Goal: Task Accomplishment & Management: Manage account settings

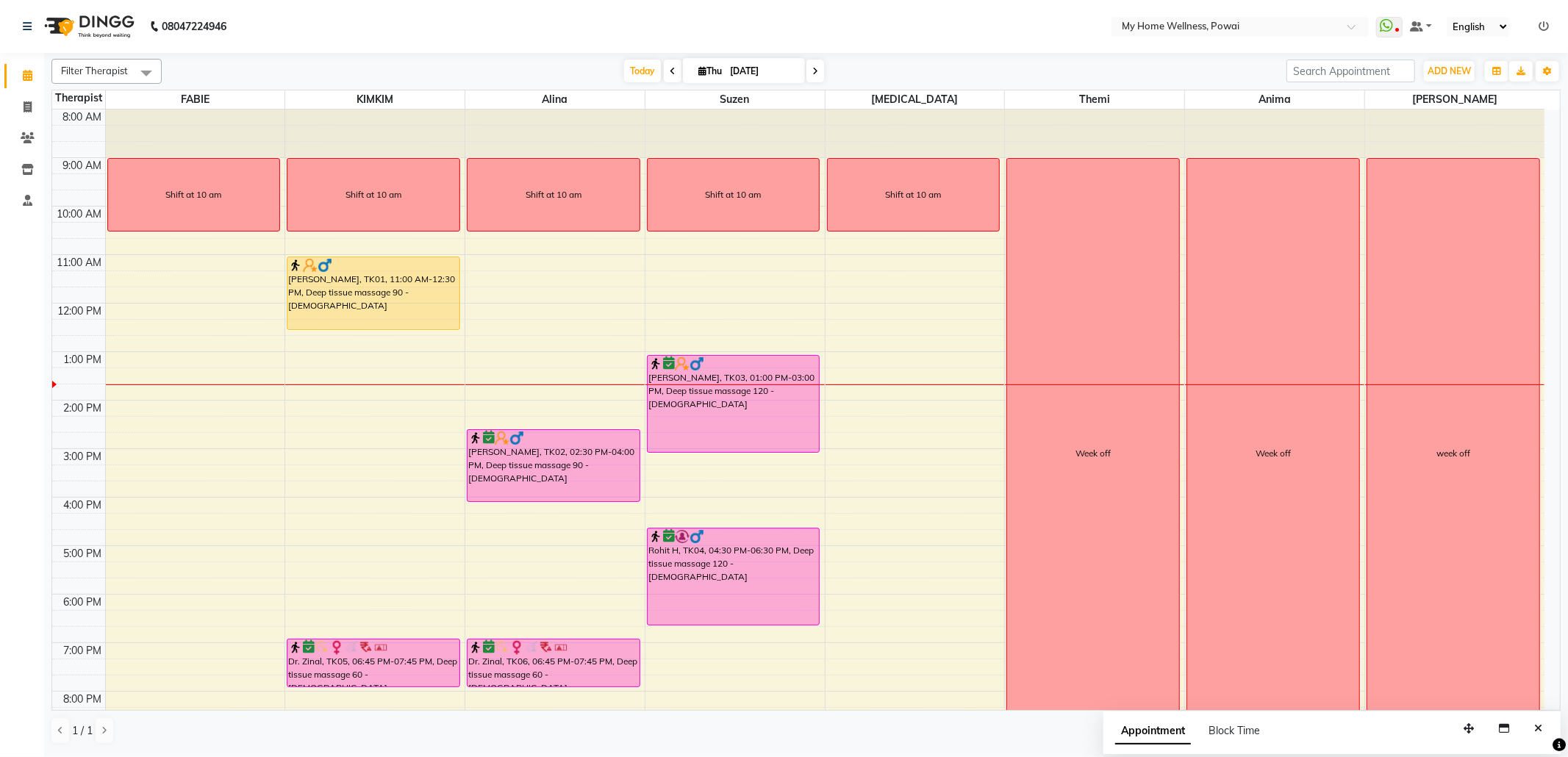
scroll to position [89, 0]
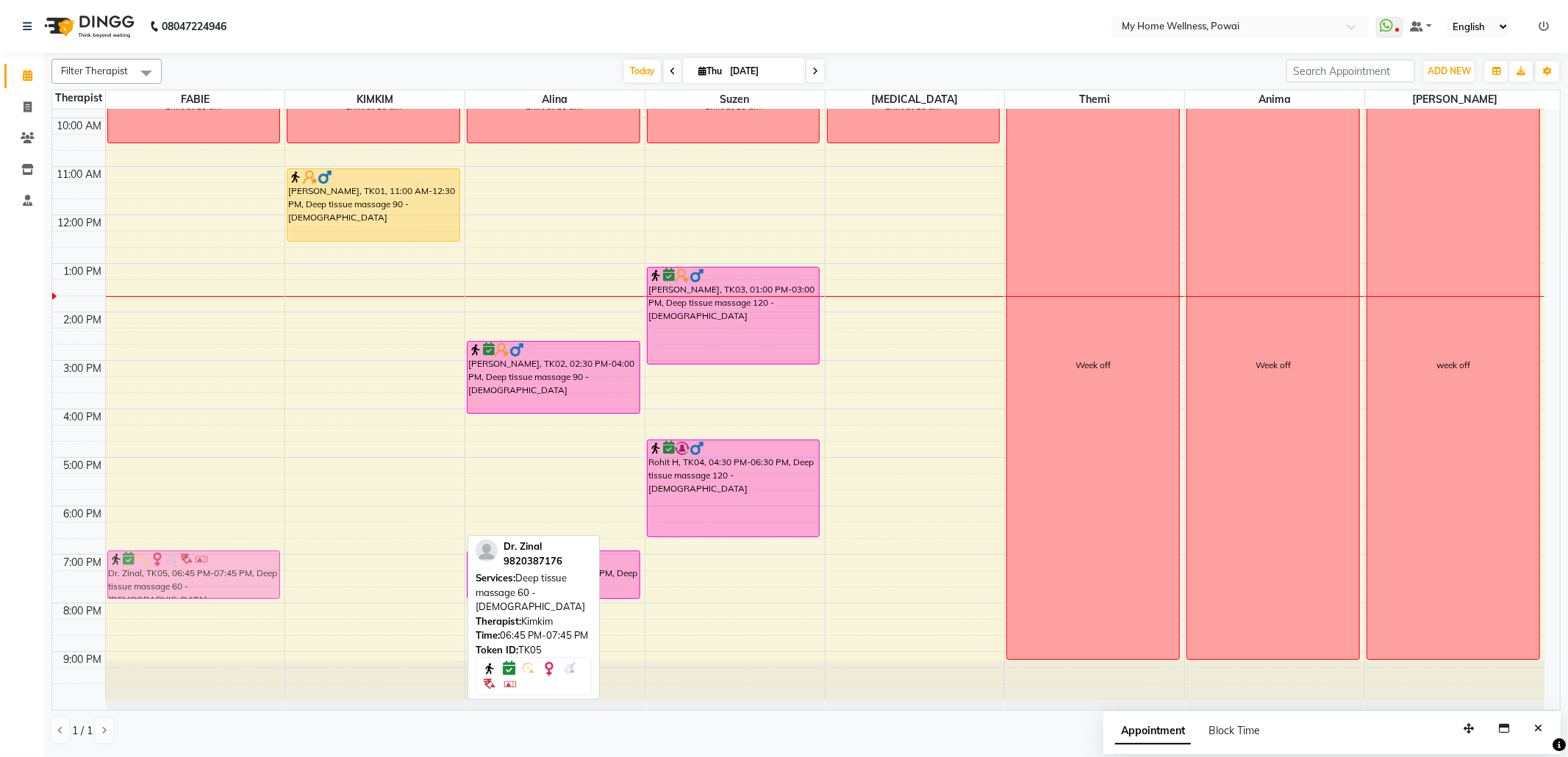
drag, startPoint x: 344, startPoint y: 558, endPoint x: 213, endPoint y: 557, distance: 131.0
click at [213, 557] on tr "Shift at 10 am Dr. Zinal, TK05, 06:45 PM-07:45 PM, Deep tissue massage 60 - [DE…" at bounding box center [798, 360] width 1492 height 678
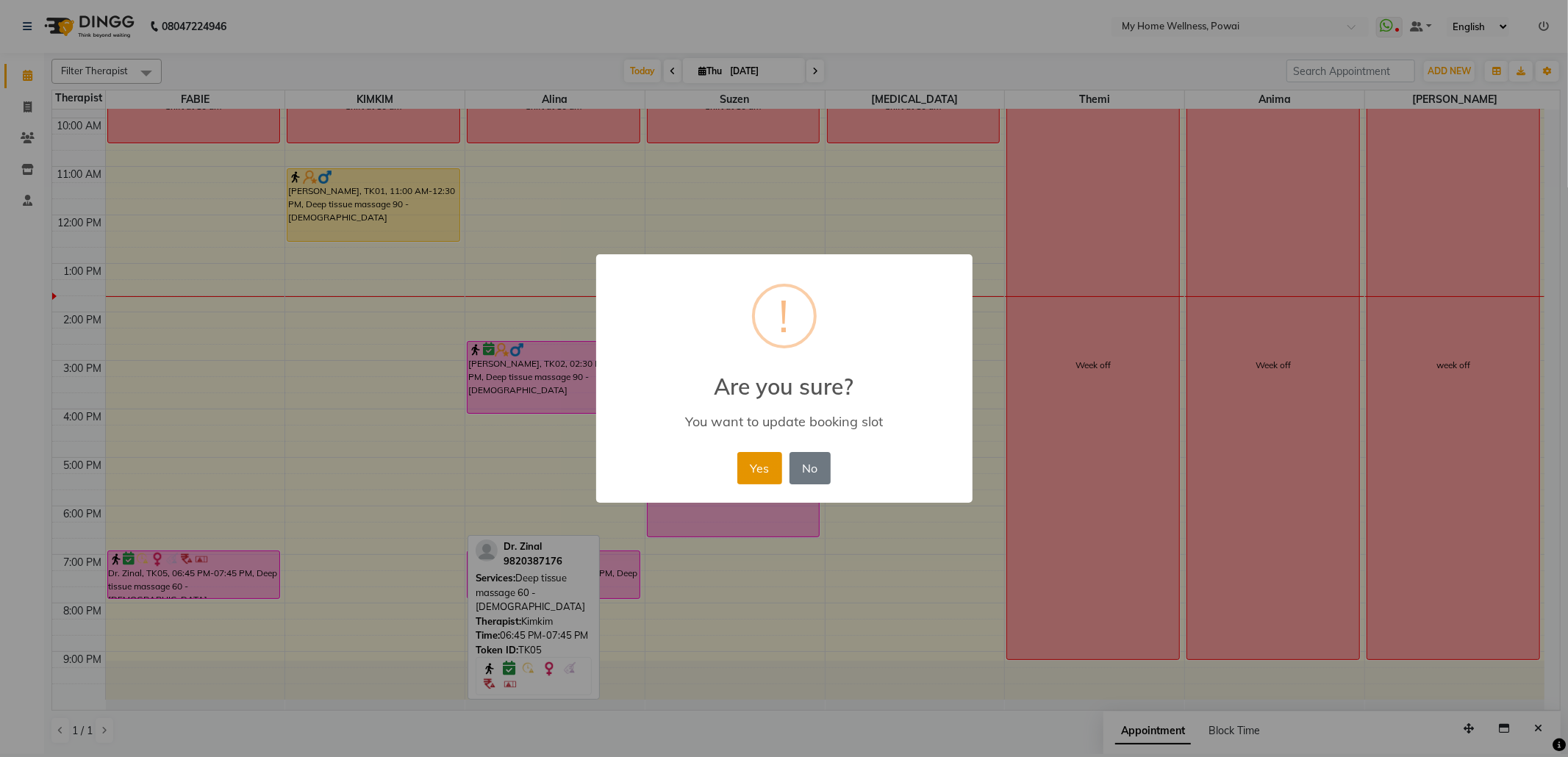
click at [765, 466] on button "Yes" at bounding box center [760, 468] width 45 height 32
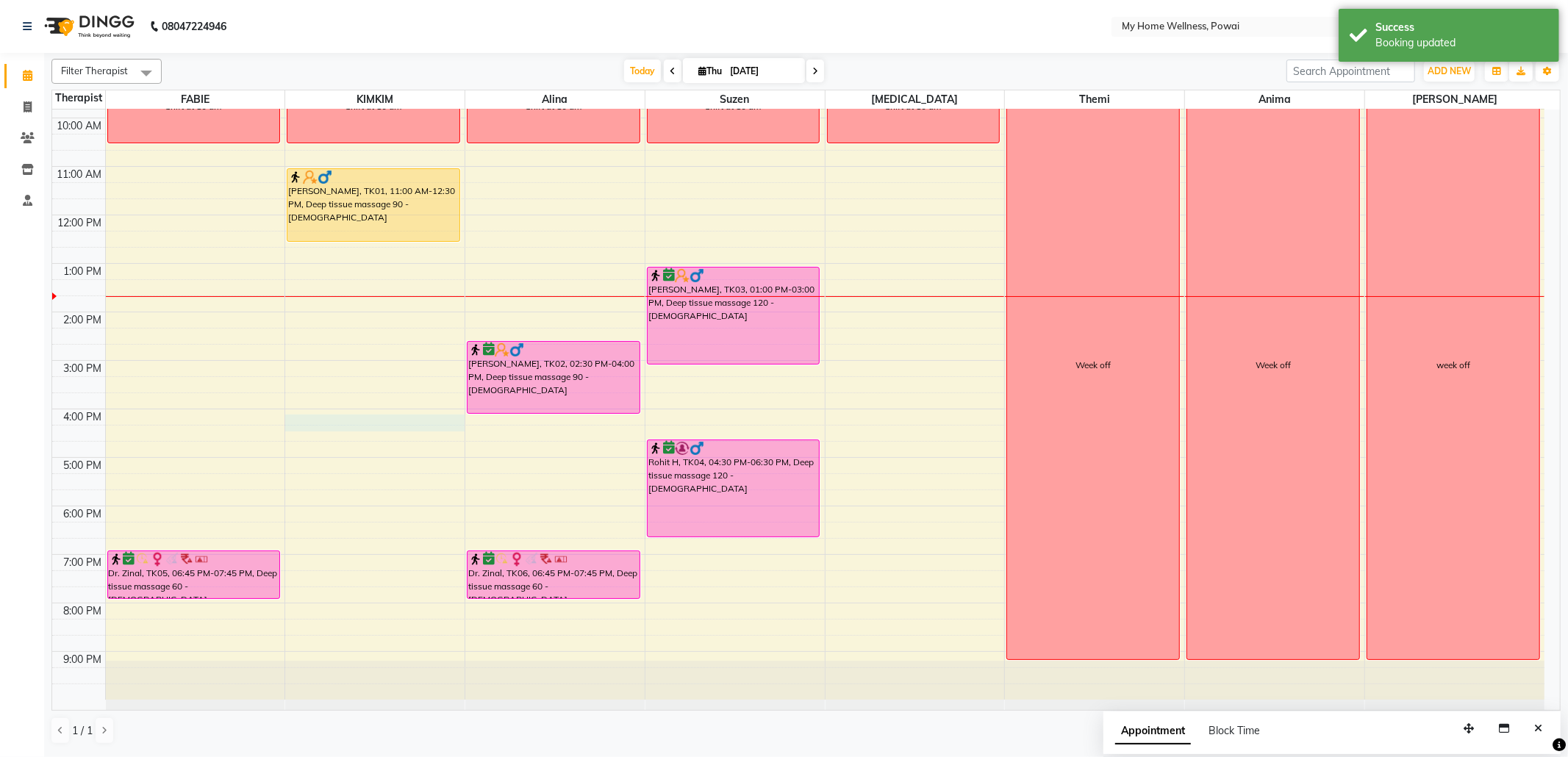
click at [310, 425] on div "8:00 AM 9:00 AM 10:00 AM 11:00 AM 12:00 PM 1:00 PM 2:00 PM 3:00 PM 4:00 PM 5:00…" at bounding box center [798, 360] width 1492 height 678
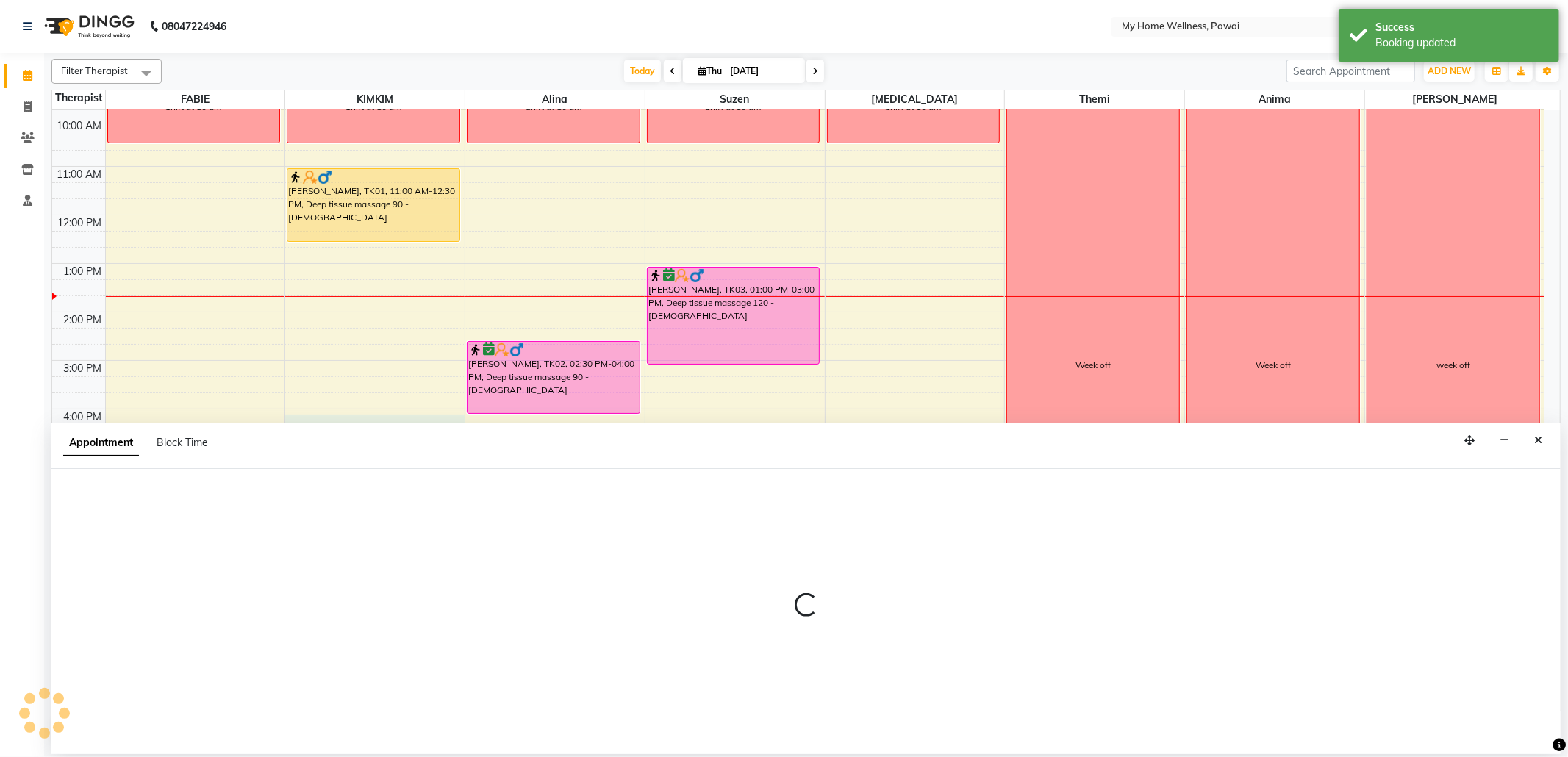
select select "87908"
select select "960"
select select "tentative"
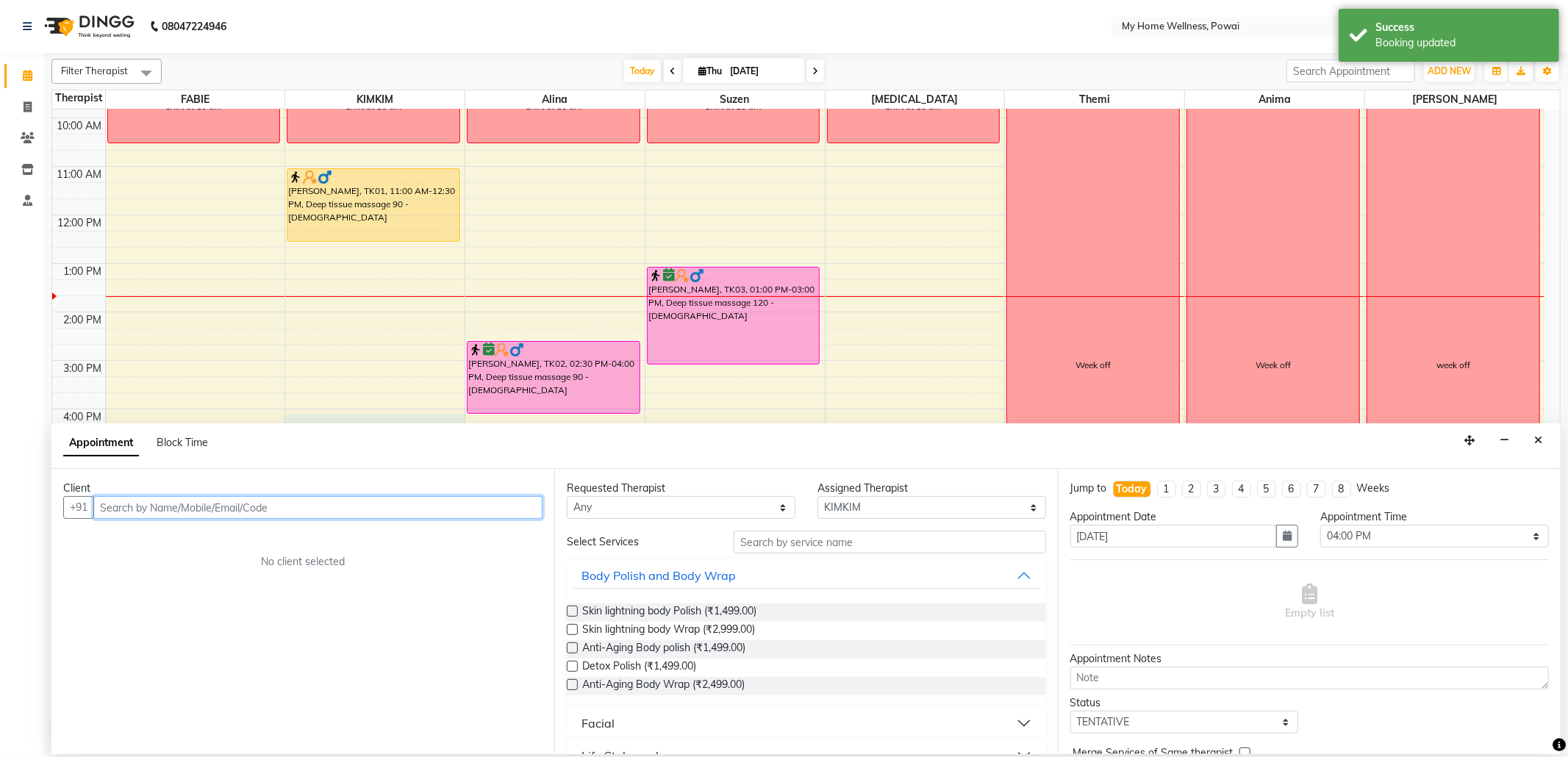
click at [239, 498] on input "text" at bounding box center [318, 507] width 449 height 23
click at [239, 509] on input "text" at bounding box center [318, 507] width 449 height 23
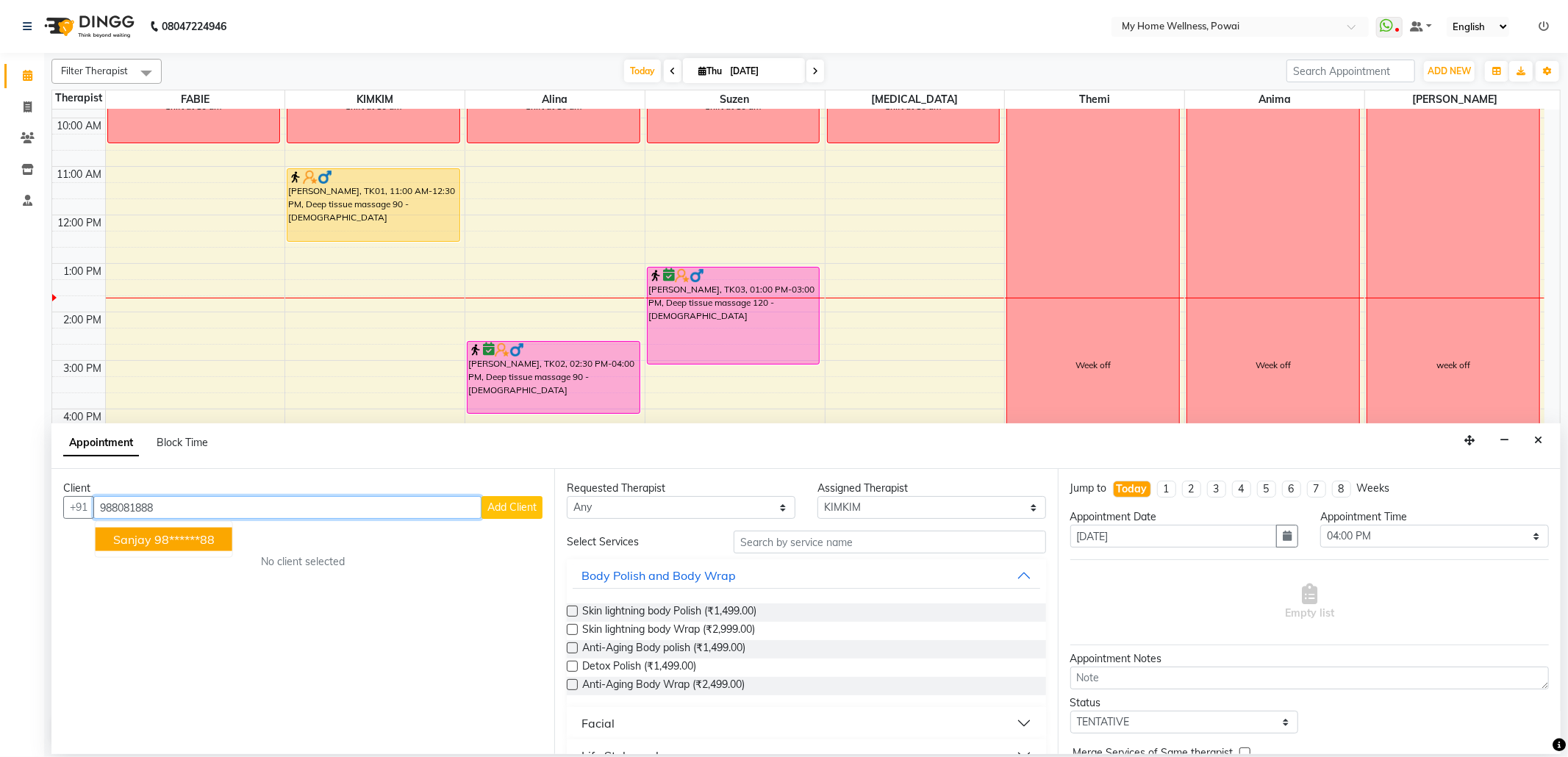
click at [158, 539] on ngb-highlight "98******88" at bounding box center [184, 539] width 60 height 14
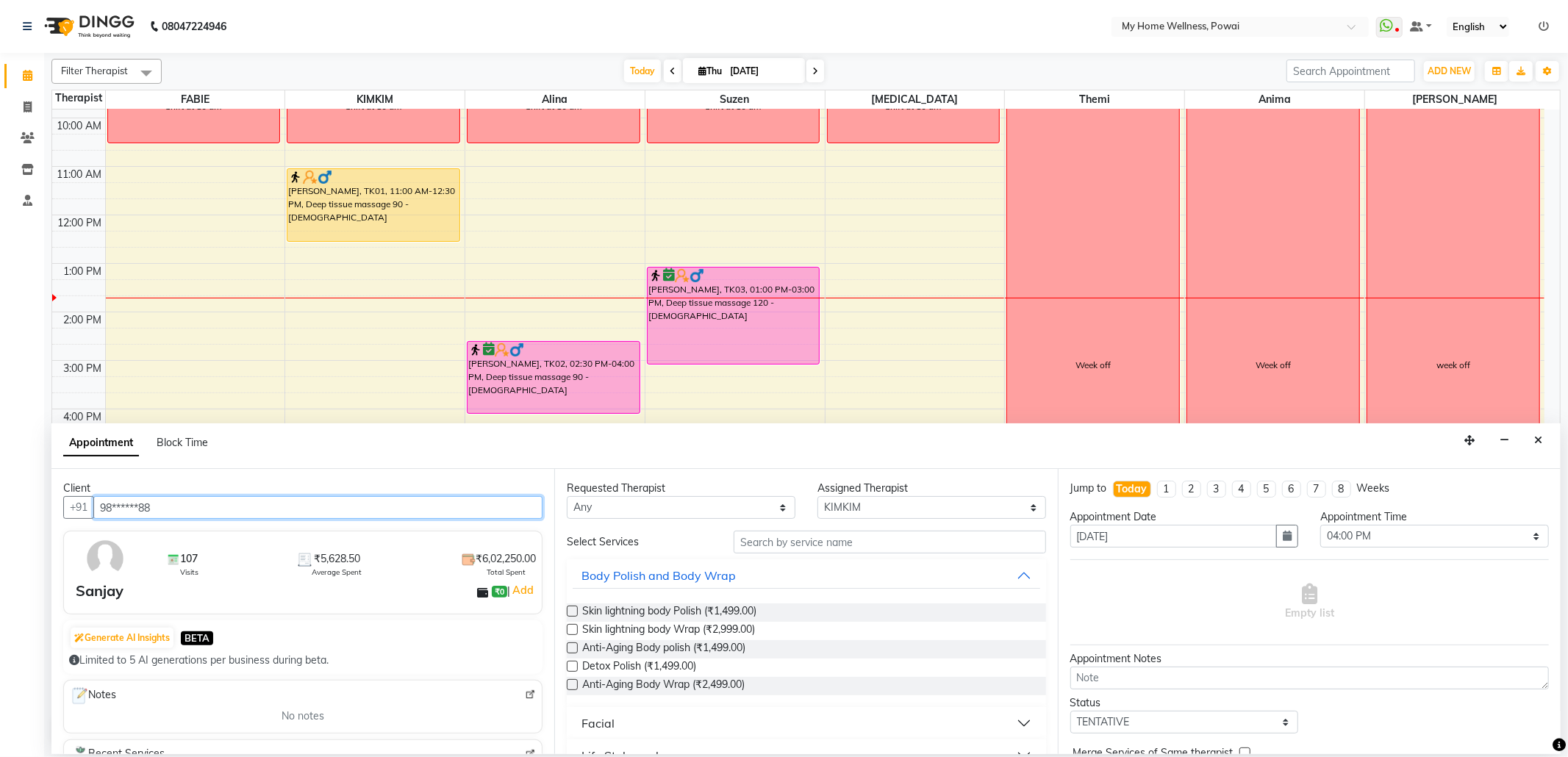
type input "98******88"
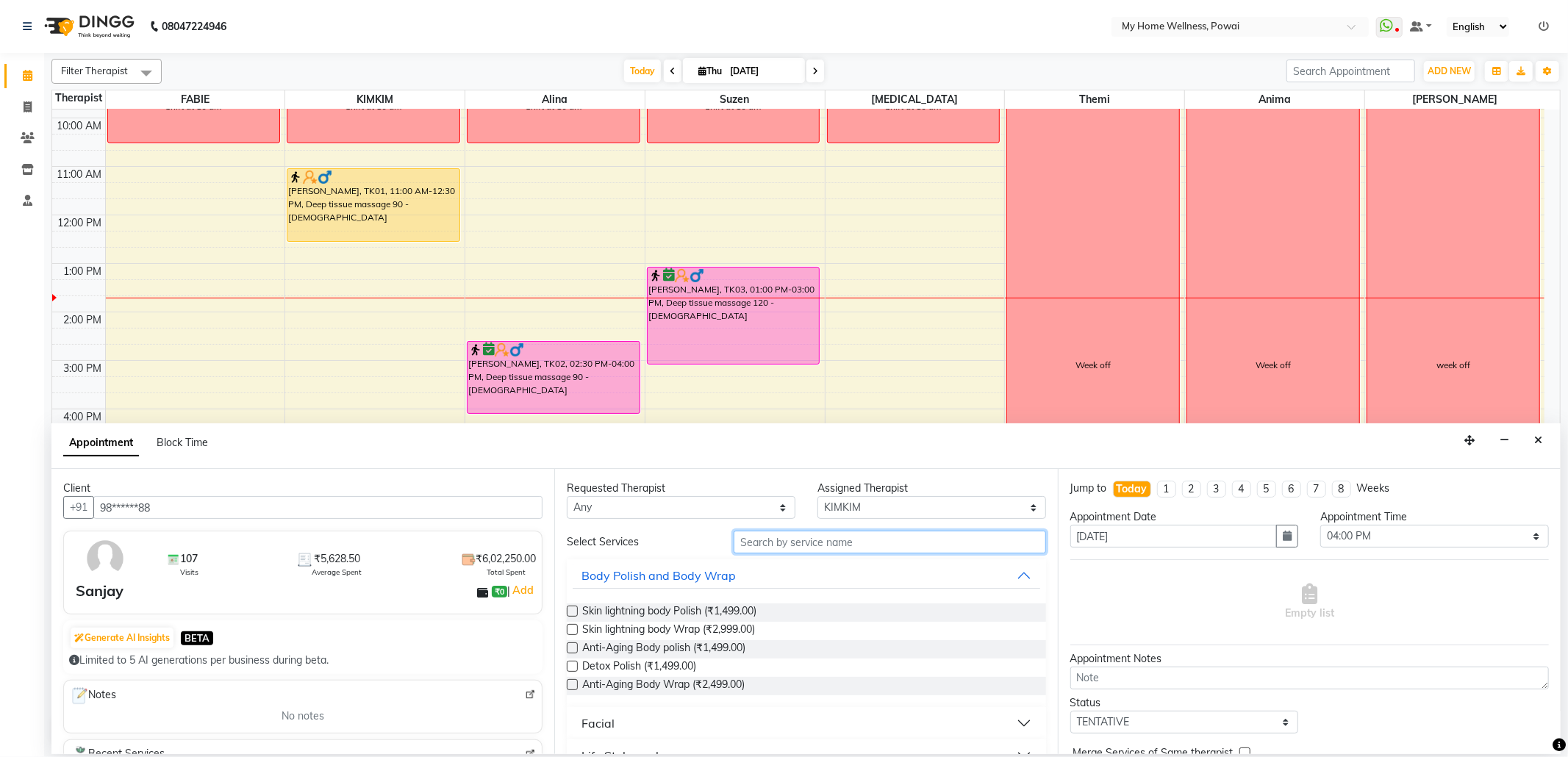
click at [833, 545] on input "text" at bounding box center [889, 542] width 311 height 23
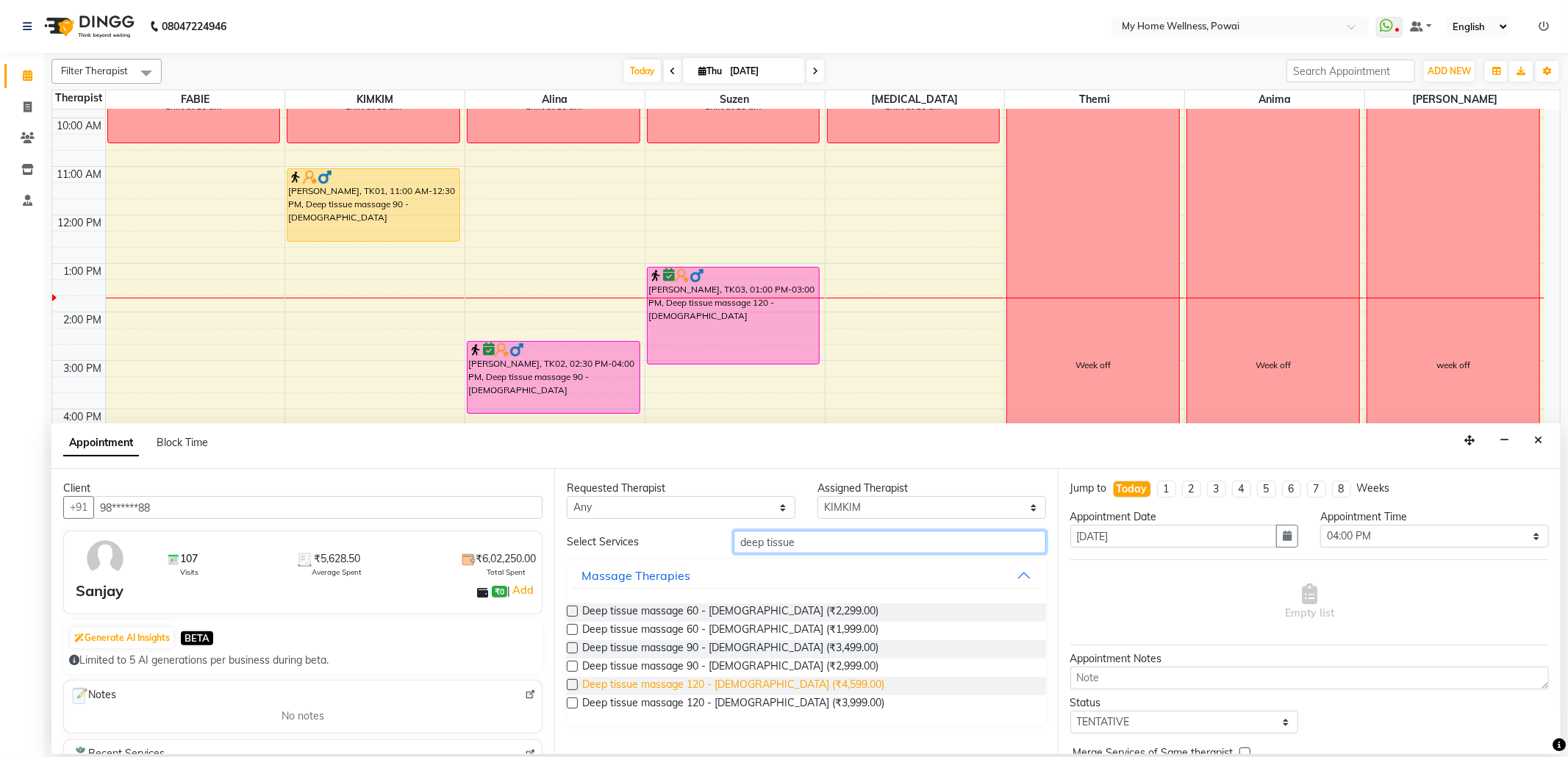
type input "deep tissue"
click at [748, 680] on span "Deep tissue massage 120 - [DEMOGRAPHIC_DATA] (₹4,599.00)" at bounding box center [733, 685] width 302 height 18
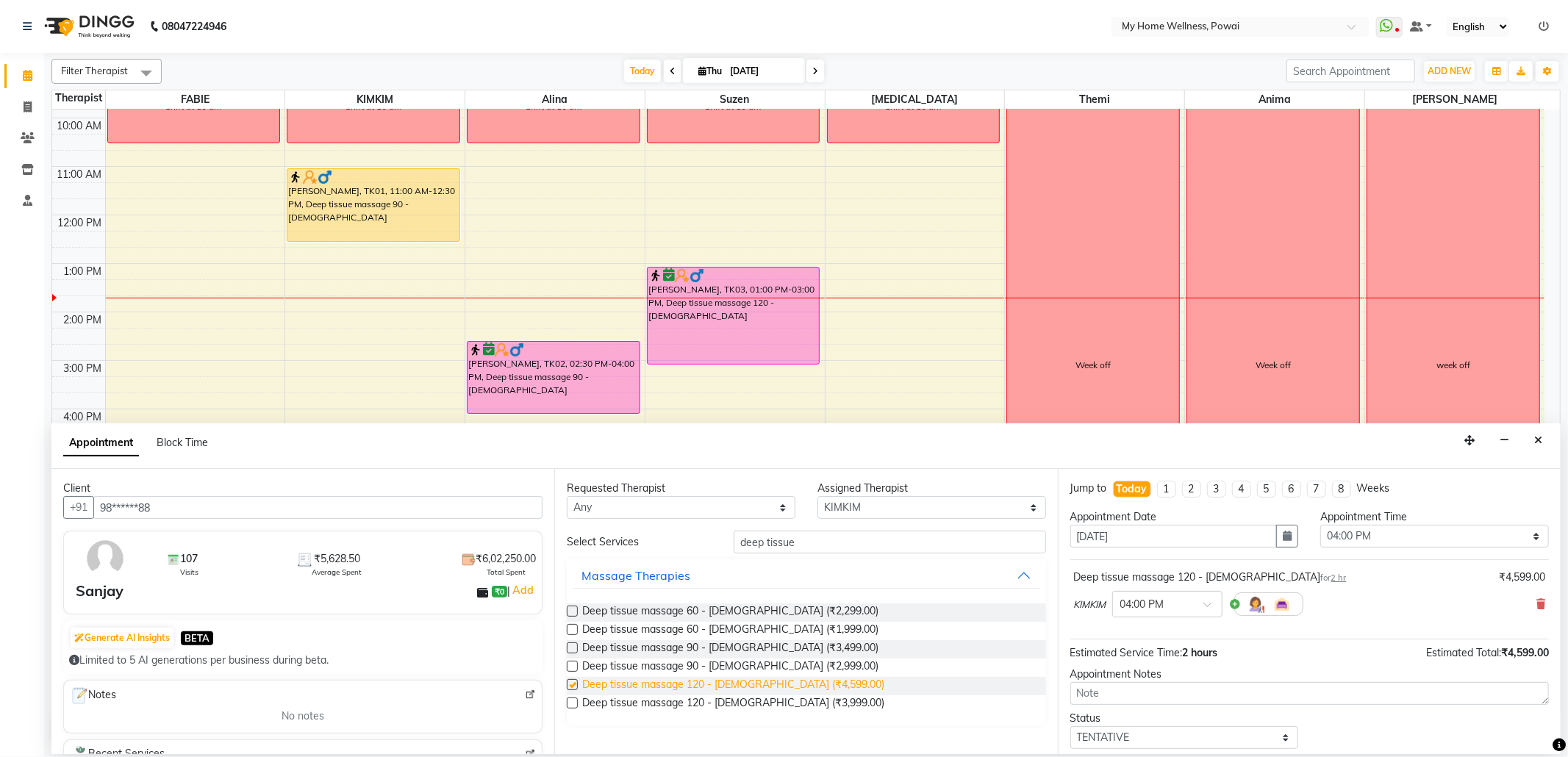
checkbox input "false"
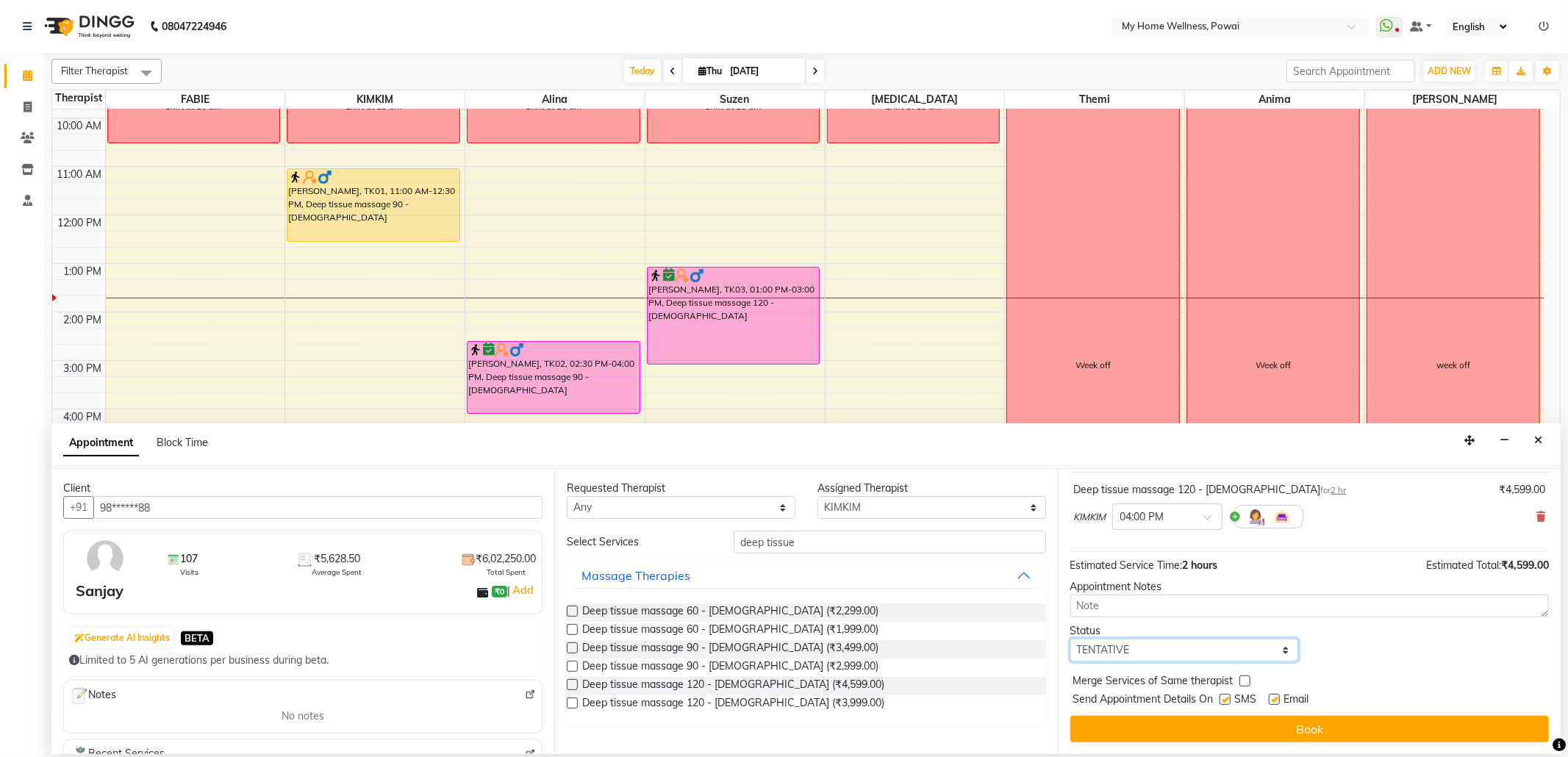
click at [1273, 653] on select "Select TENTATIVE CONFIRM CHECK-IN UPCOMING" at bounding box center [1184, 650] width 228 height 23
select select "confirm booking"
click at [1070, 639] on select "Select TENTATIVE CONFIRM CHECK-IN UPCOMING" at bounding box center [1184, 650] width 228 height 23
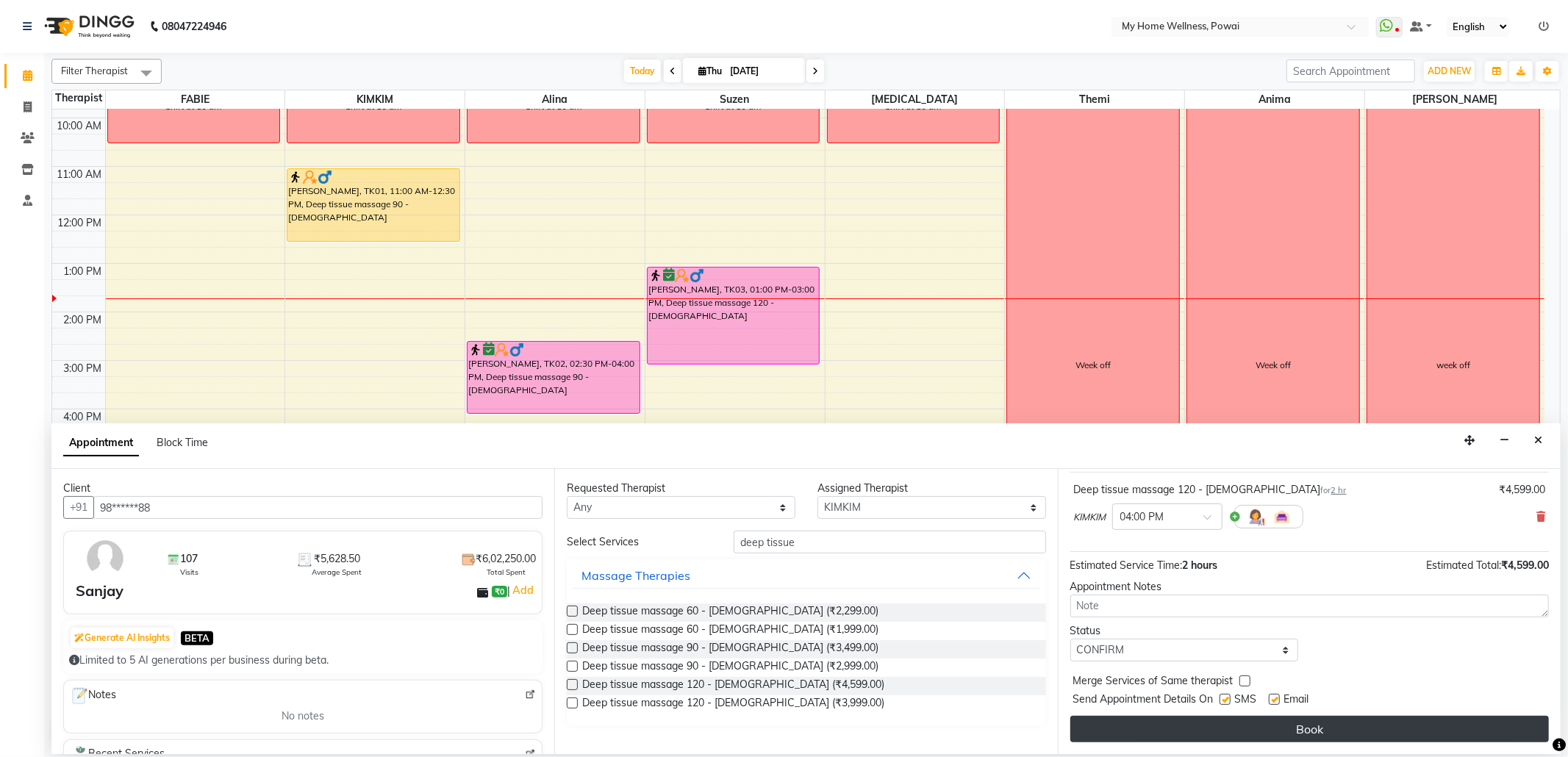
click at [1197, 738] on button "Book" at bounding box center [1309, 729] width 479 height 27
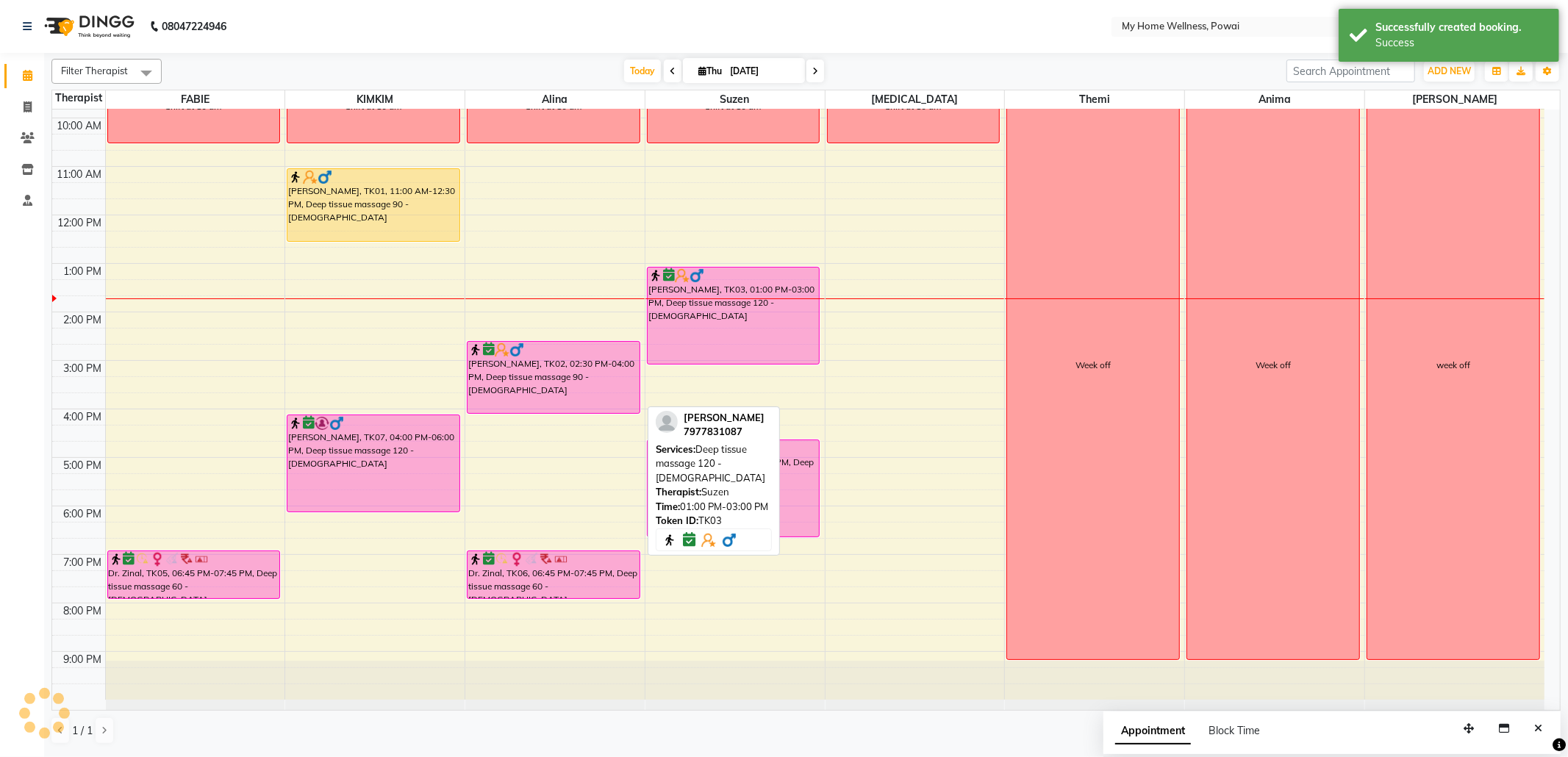
click at [754, 321] on div "[PERSON_NAME], TK03, 01:00 PM-03:00 PM, Deep tissue massage 120 - [DEMOGRAPHIC_…" at bounding box center [734, 316] width 172 height 97
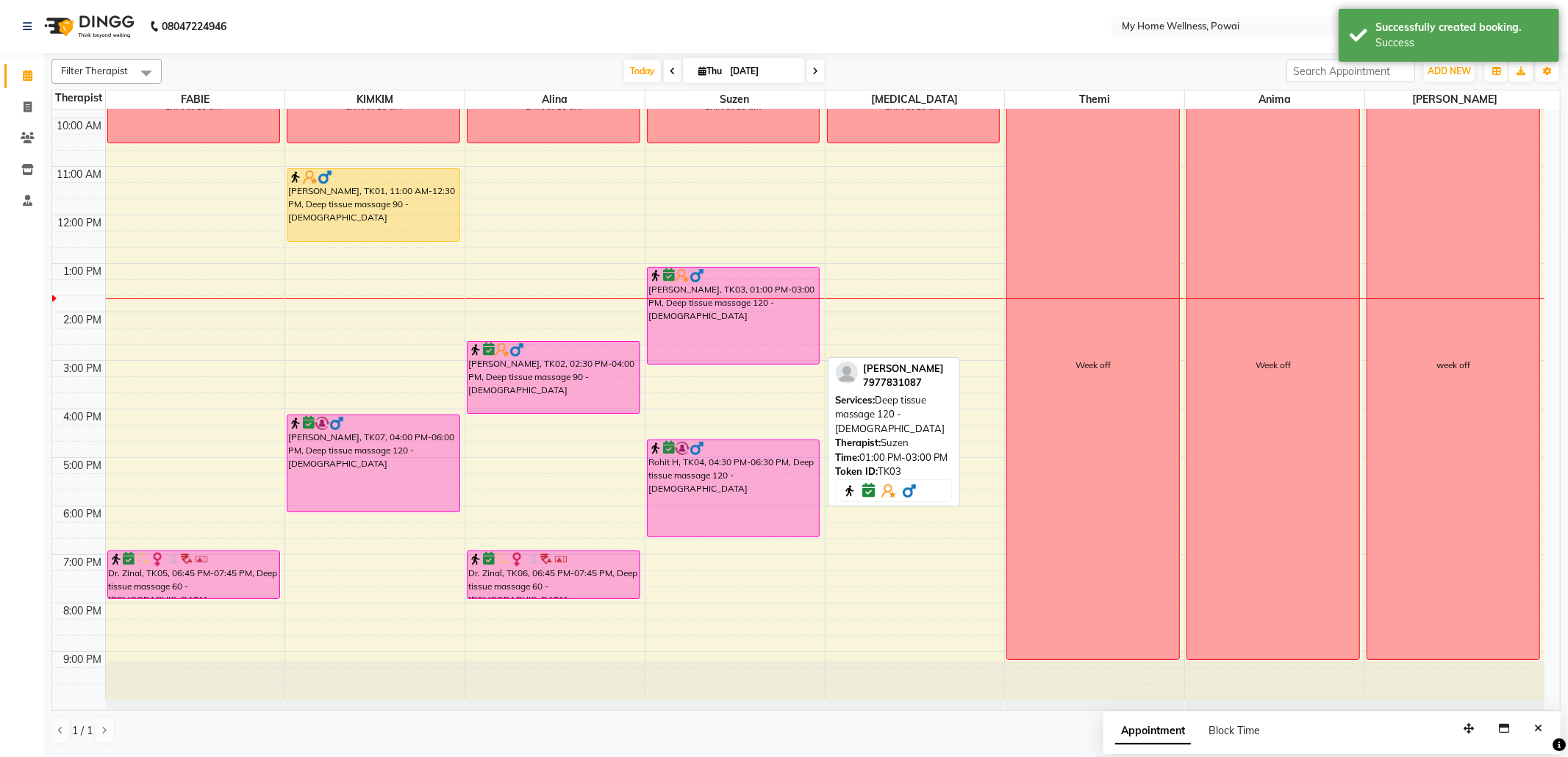
click at [762, 317] on div "[PERSON_NAME], TK03, 01:00 PM-03:00 PM, Deep tissue massage 120 - [DEMOGRAPHIC_…" at bounding box center [734, 316] width 172 height 97
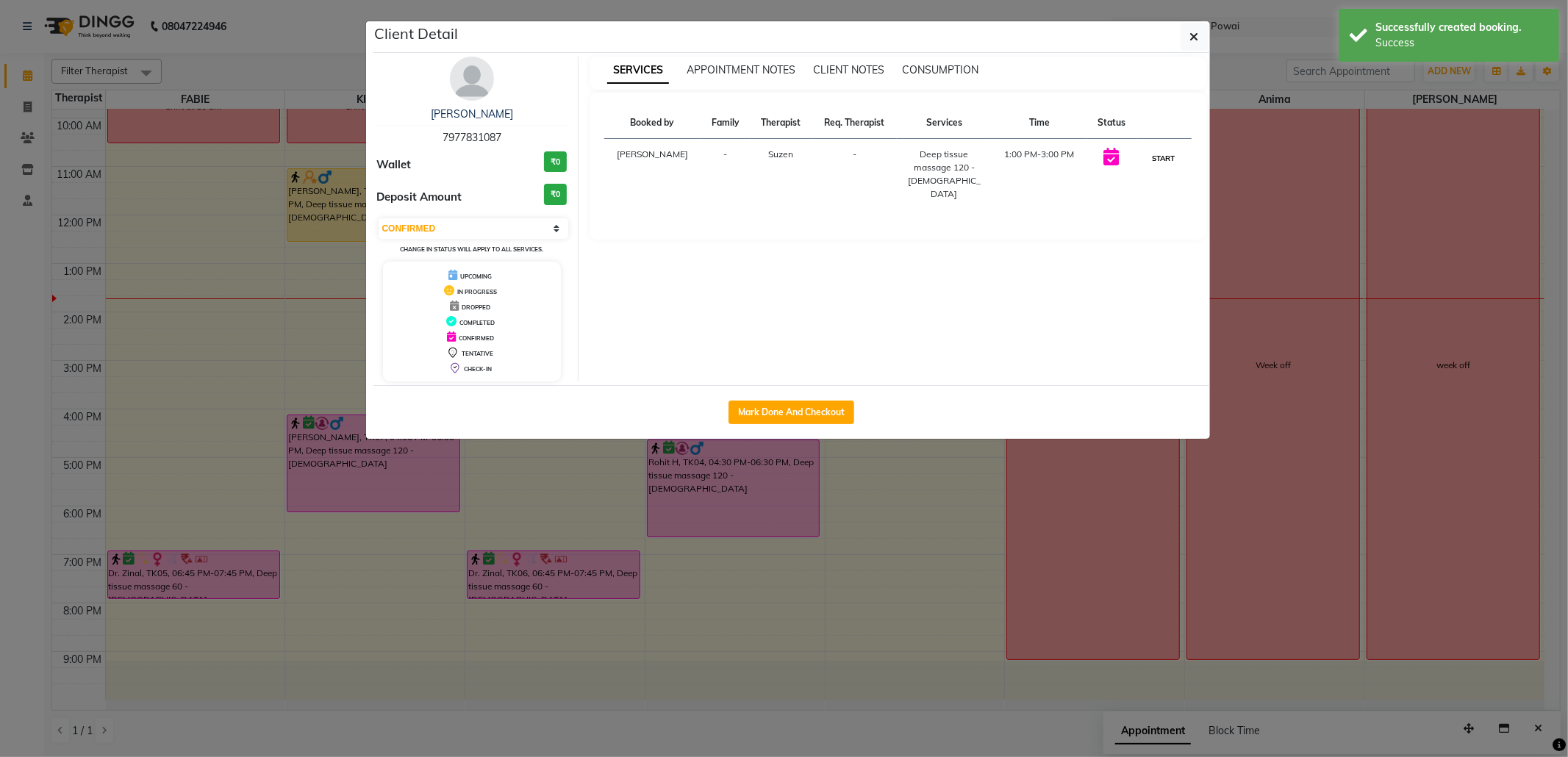
click at [1171, 156] on button "START" at bounding box center [1164, 158] width 30 height 18
select select "1"
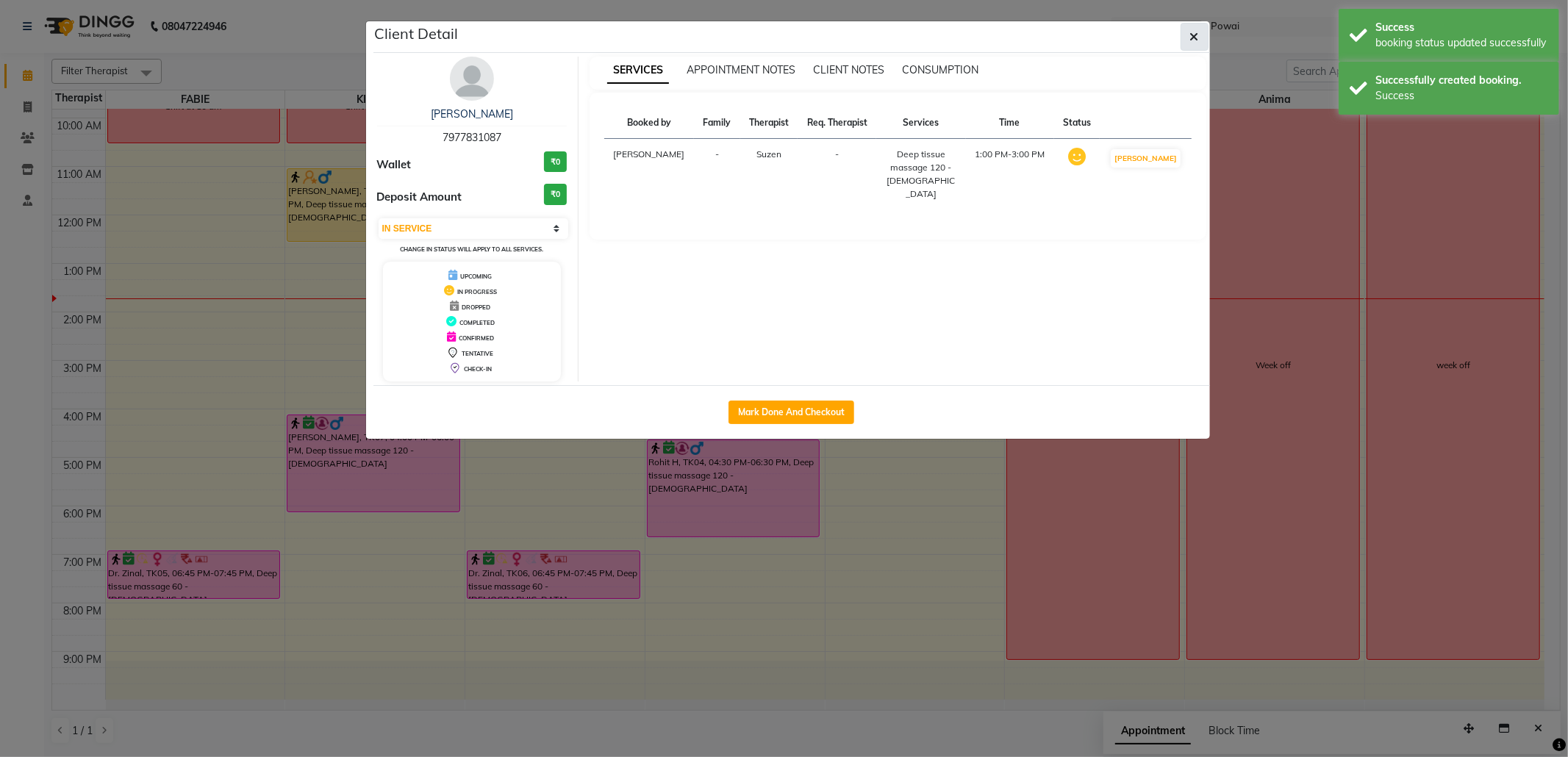
click at [1197, 24] on button "button" at bounding box center [1194, 37] width 28 height 28
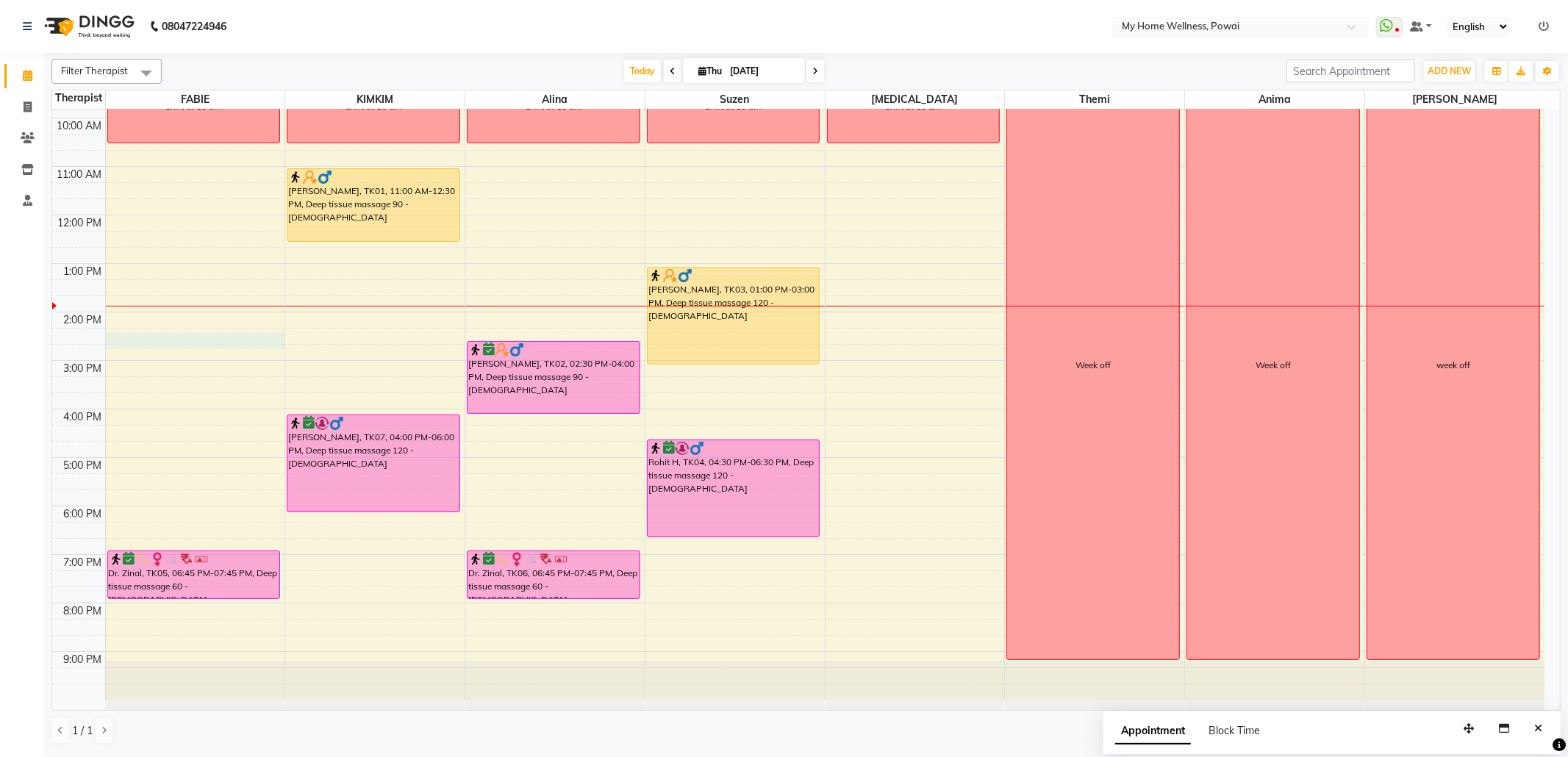
click at [137, 339] on div "8:00 AM 9:00 AM 10:00 AM 11:00 AM 12:00 PM 1:00 PM 2:00 PM 3:00 PM 4:00 PM 5:00…" at bounding box center [798, 360] width 1492 height 678
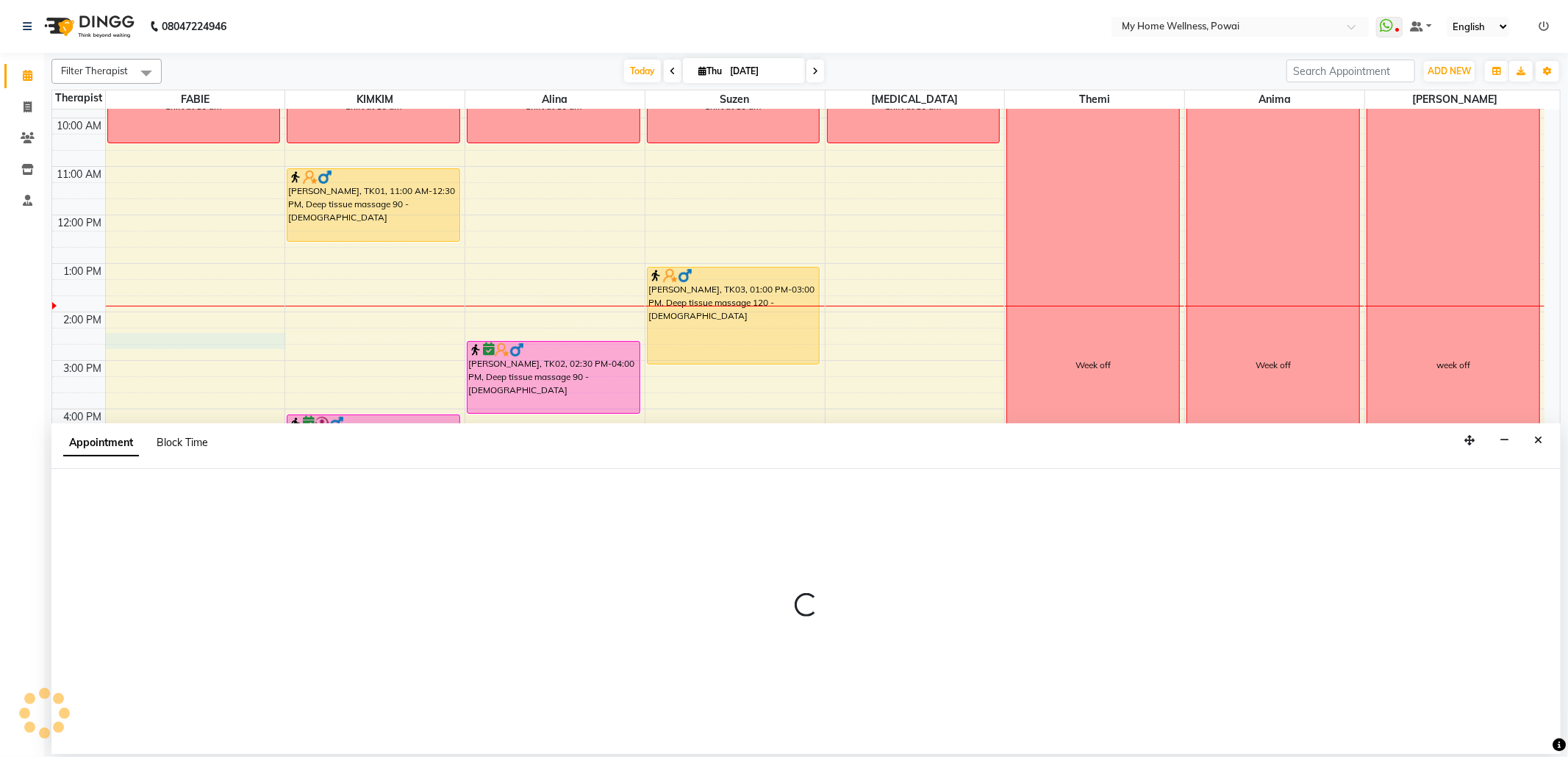
select select "86797"
select select "855"
select select "tentative"
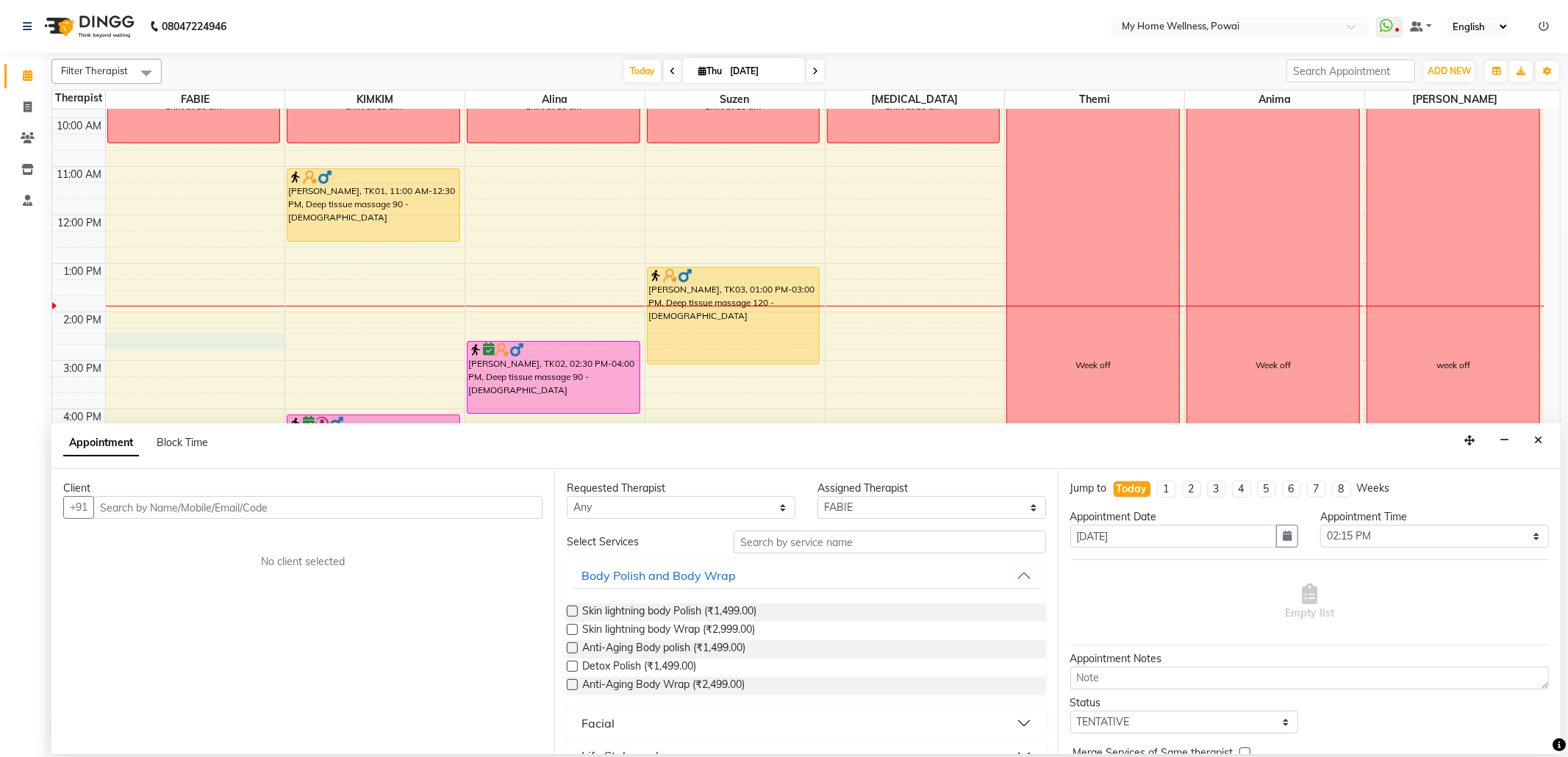
click at [215, 510] on input "text" at bounding box center [318, 507] width 449 height 23
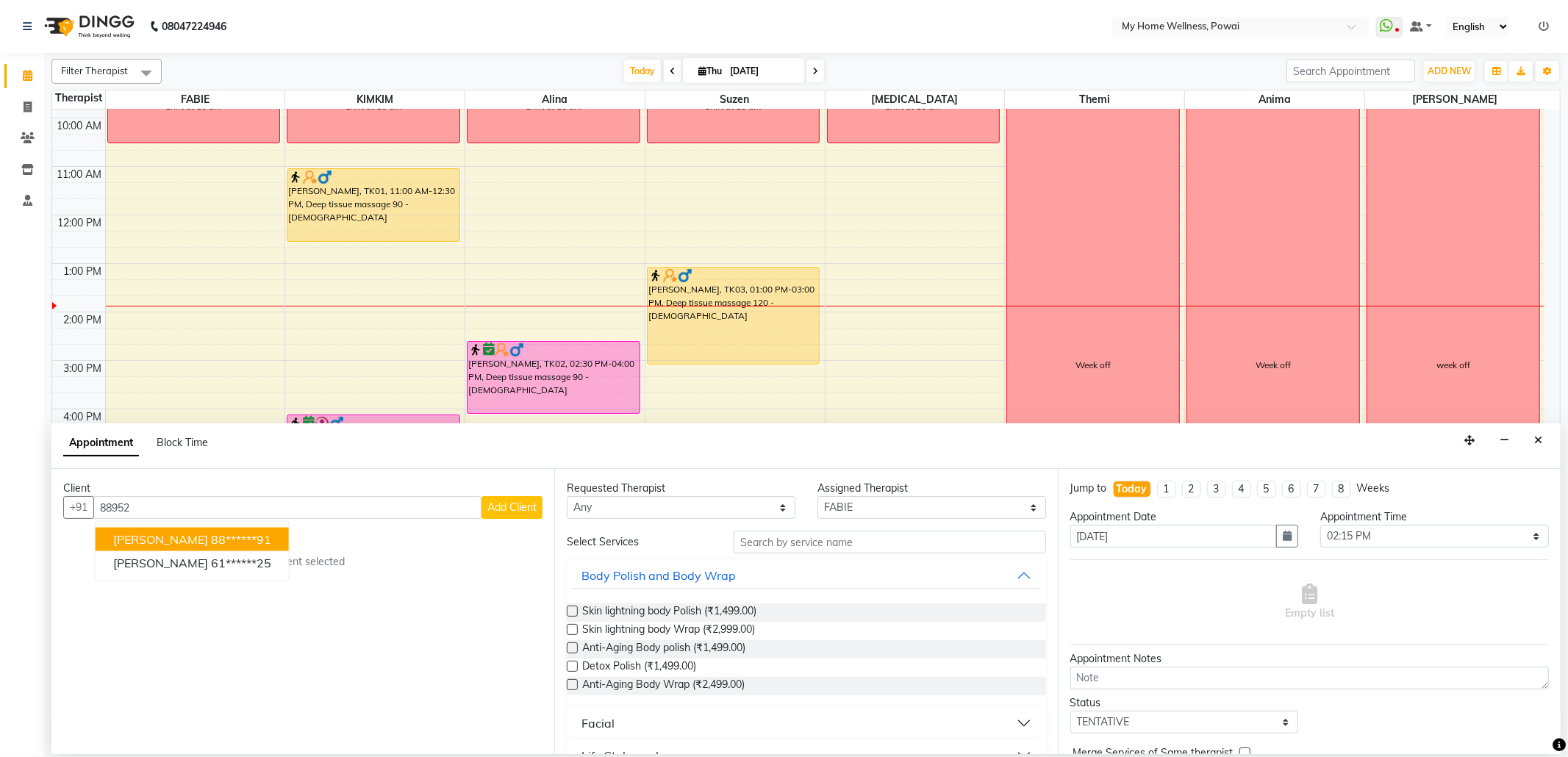
click at [211, 533] on ngb-highlight "88******91" at bounding box center [241, 539] width 60 height 14
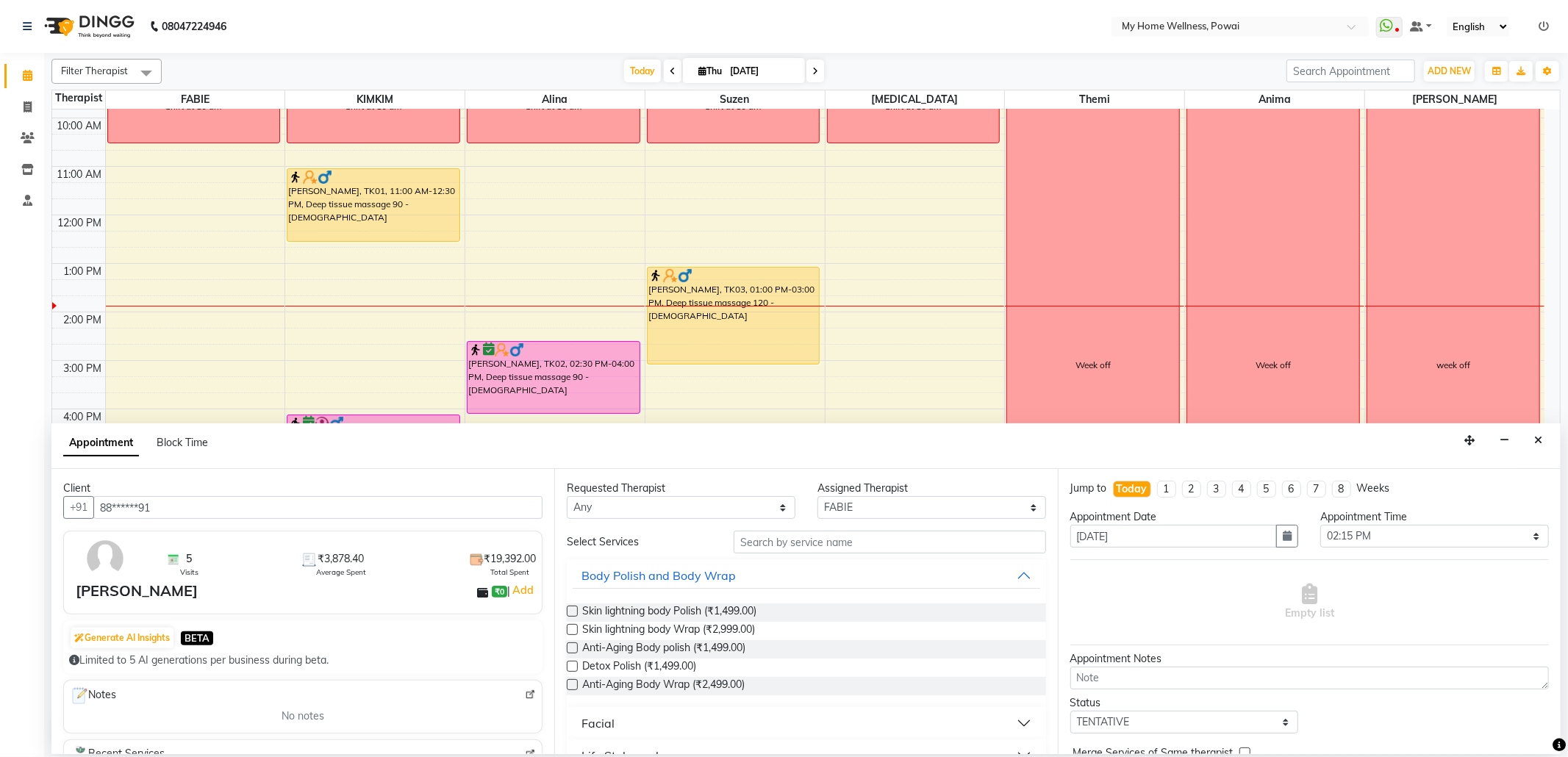
type input "88******91"
click at [785, 551] on input "text" at bounding box center [889, 542] width 311 height 23
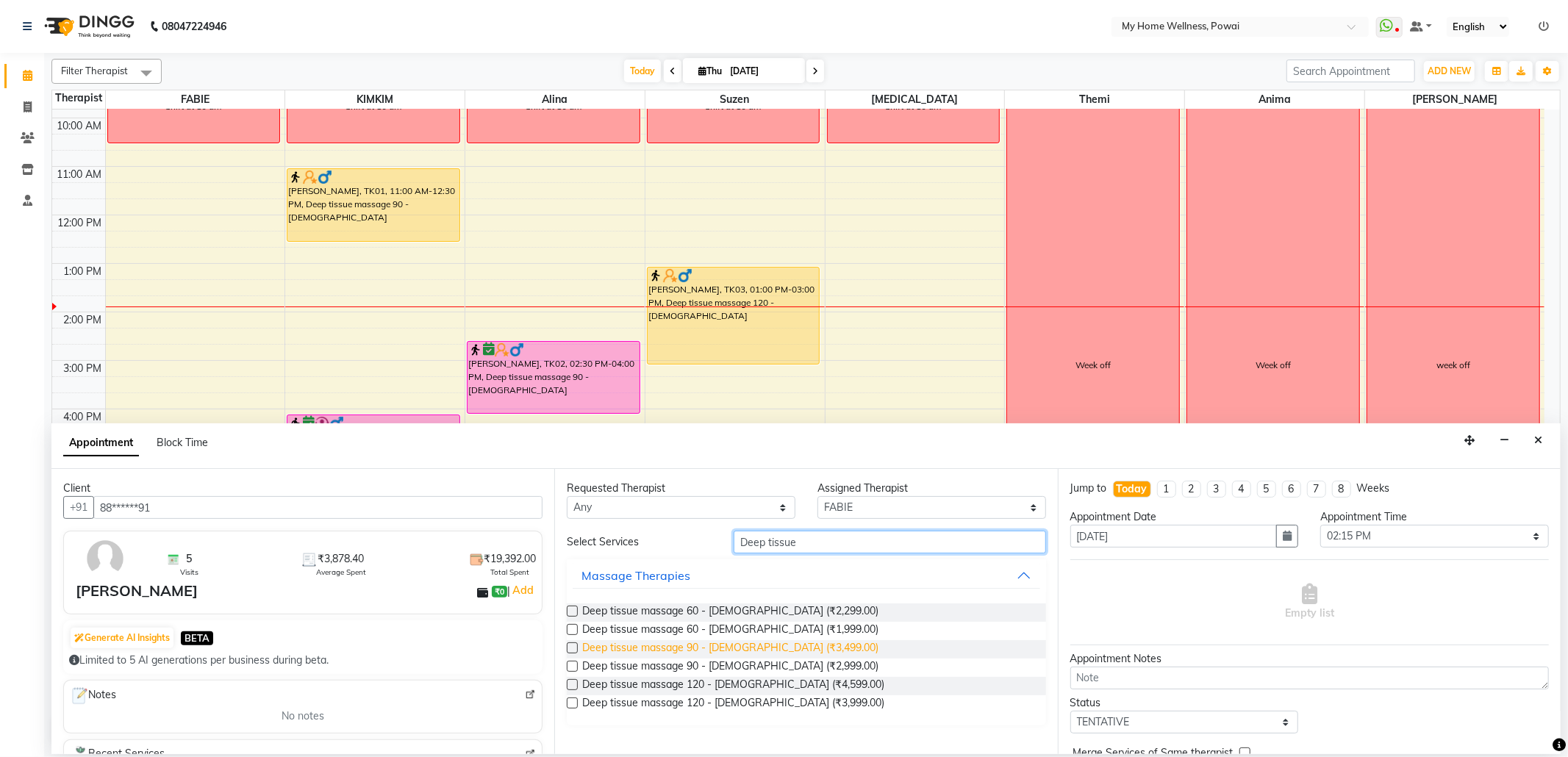
type input "Deep tissue"
click at [691, 651] on span "Deep tissue massage 90 - [DEMOGRAPHIC_DATA] (₹3,499.00)" at bounding box center [730, 649] width 296 height 18
checkbox input "false"
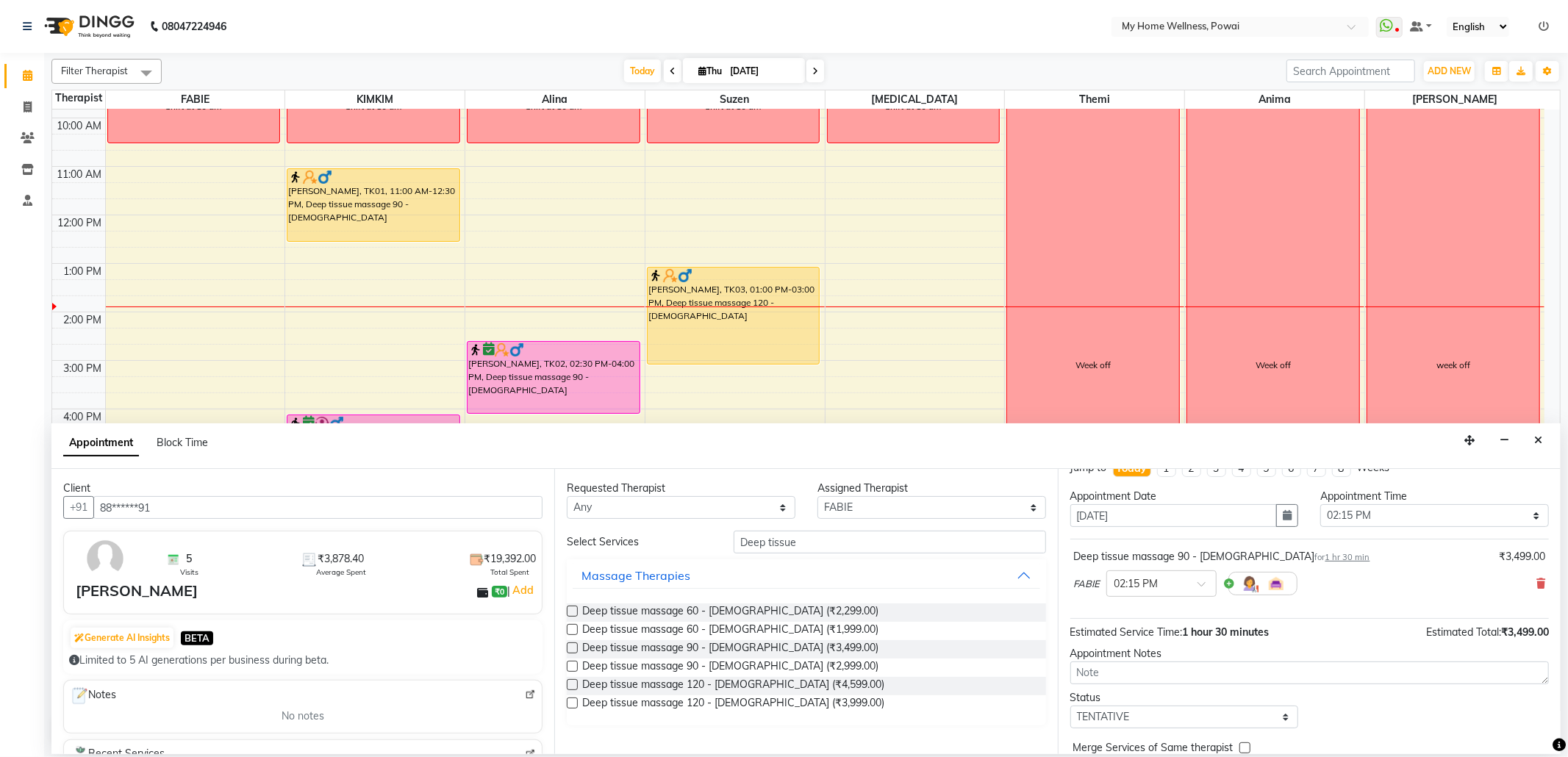
scroll to position [0, 0]
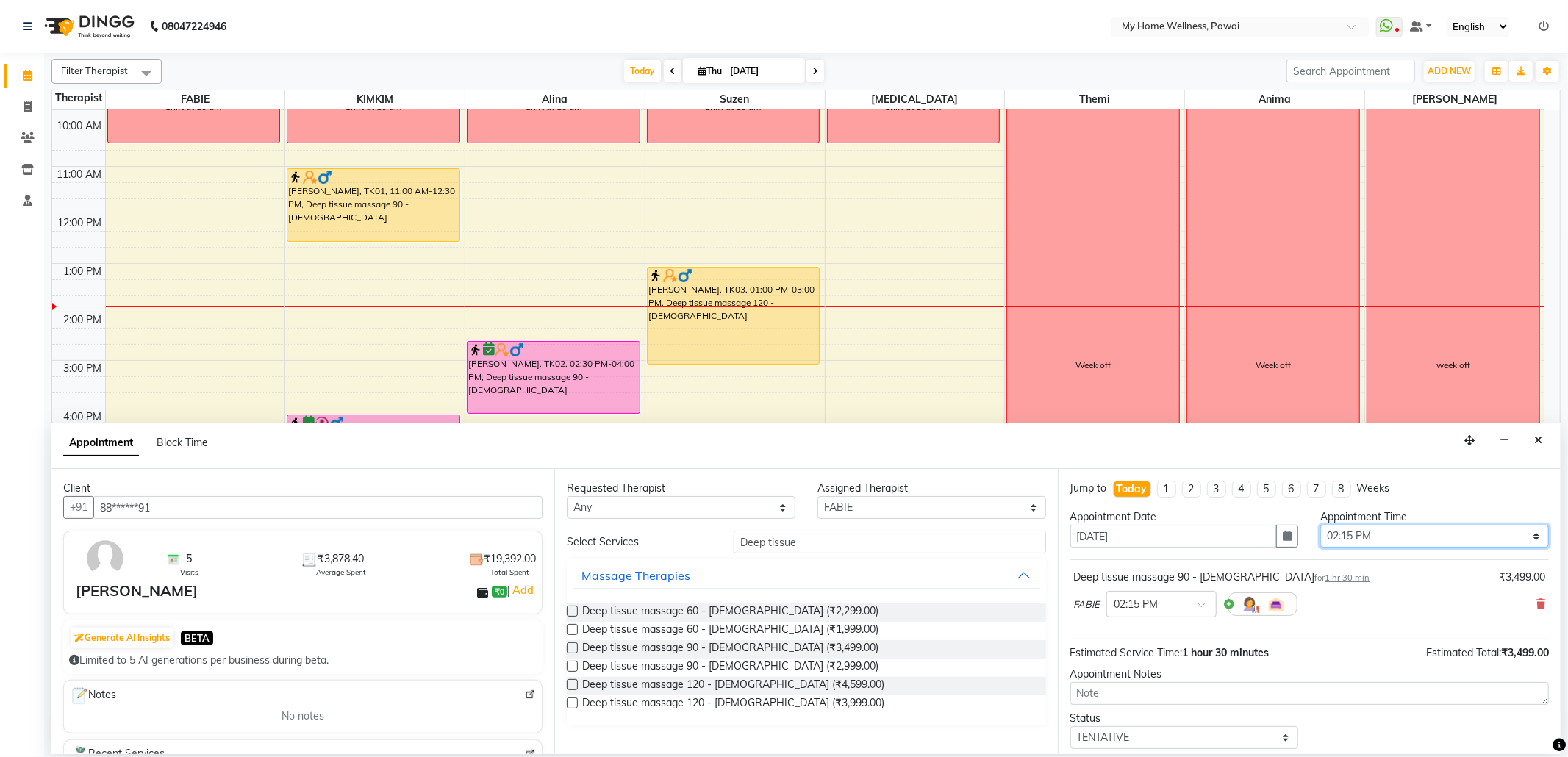
click at [1517, 536] on select "Select 09:00 AM 09:15 AM 09:30 AM 09:45 AM 10:00 AM 10:15 AM 10:30 AM 10:45 AM …" at bounding box center [1434, 536] width 228 height 23
select select "870"
click at [1320, 526] on select "Select 09:00 AM 09:15 AM 09:30 AM 09:45 AM 10:00 AM 10:15 AM 10:30 AM 10:45 AM …" at bounding box center [1434, 536] width 228 height 23
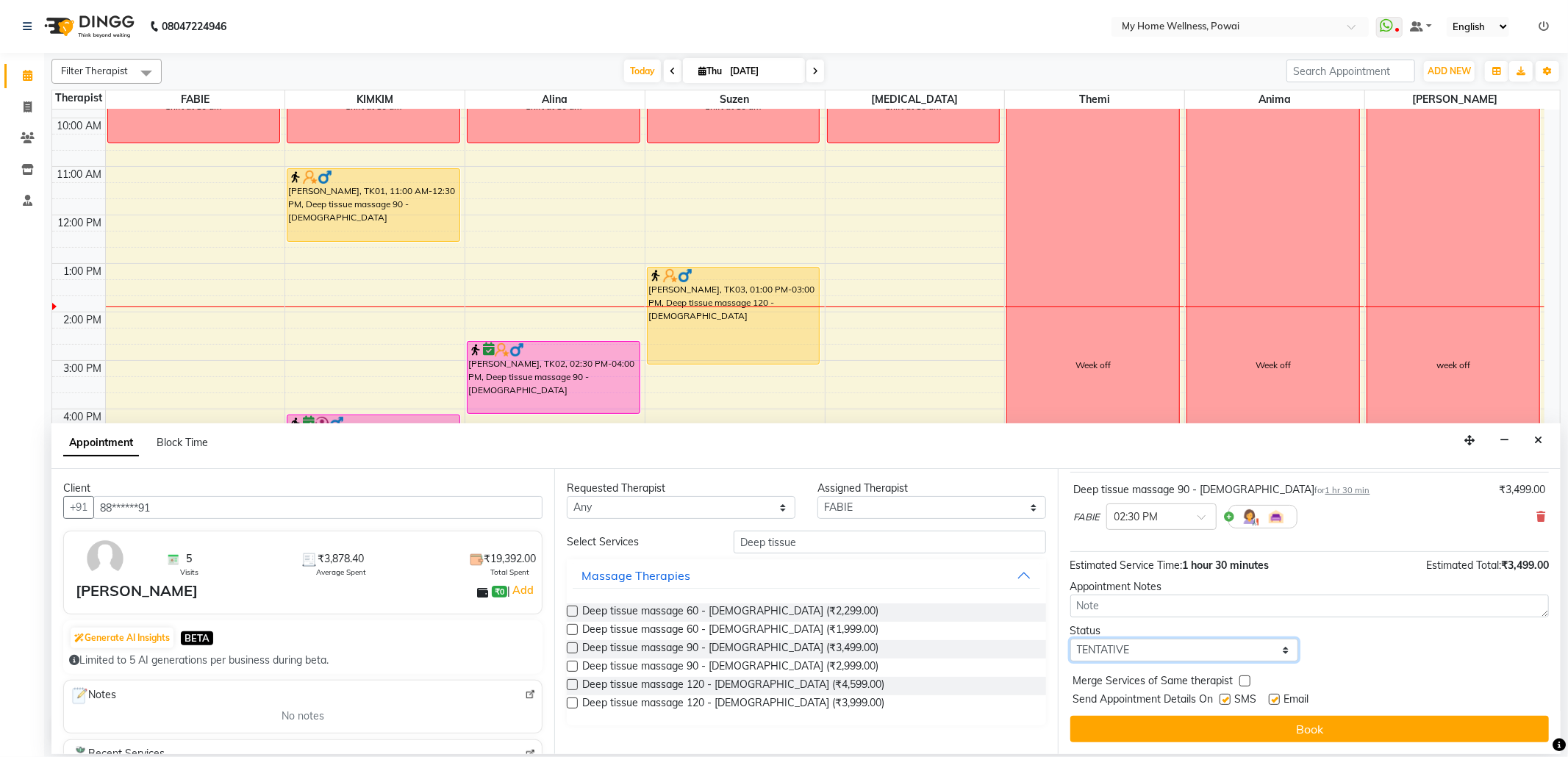
click at [1273, 648] on select "Select TENTATIVE CONFIRM CHECK-IN UPCOMING" at bounding box center [1184, 650] width 228 height 23
select select "confirm booking"
click at [1070, 639] on select "Select TENTATIVE CONFIRM CHECK-IN UPCOMING" at bounding box center [1184, 650] width 228 height 23
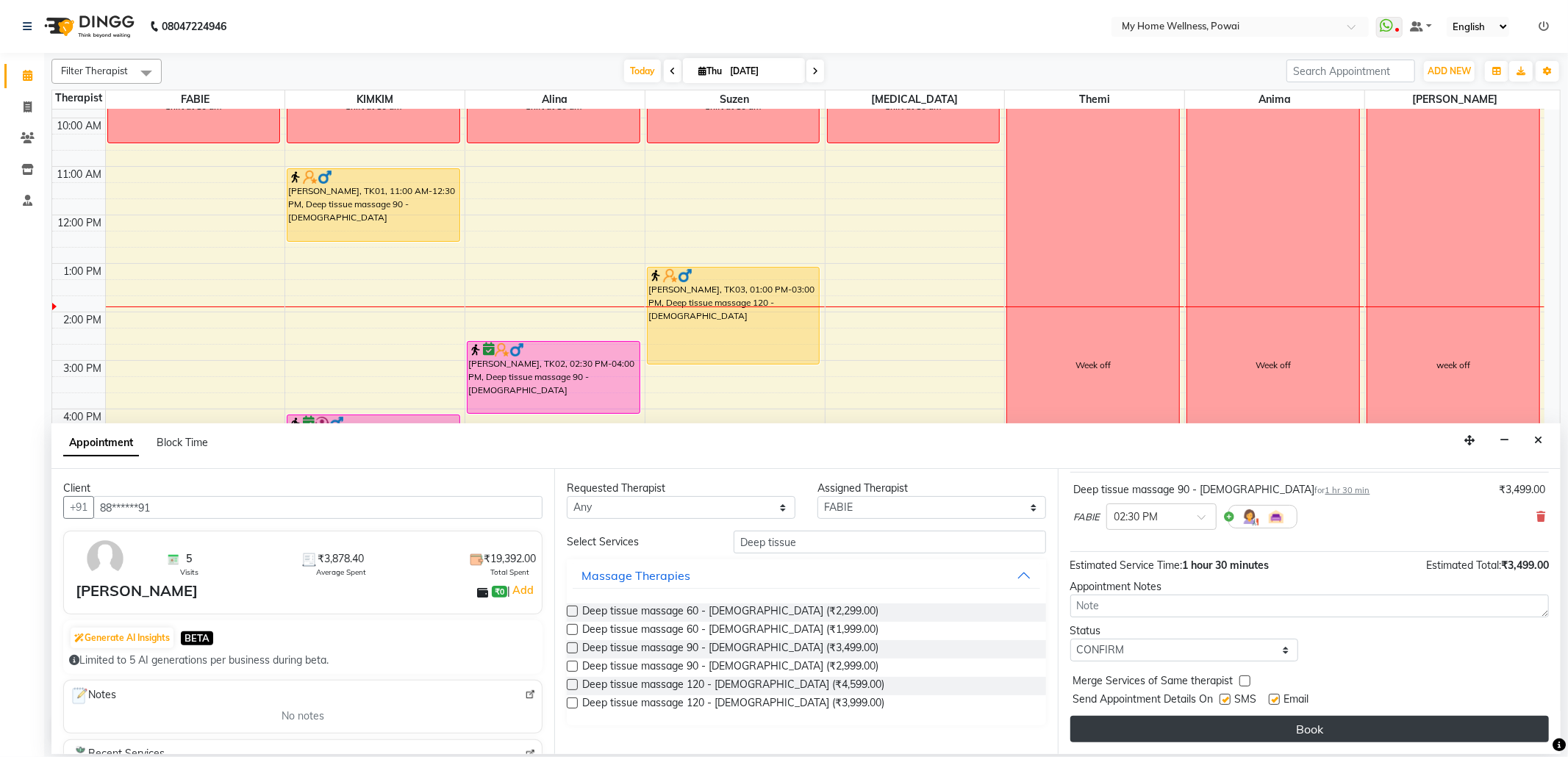
click at [1191, 726] on button "Book" at bounding box center [1309, 729] width 479 height 27
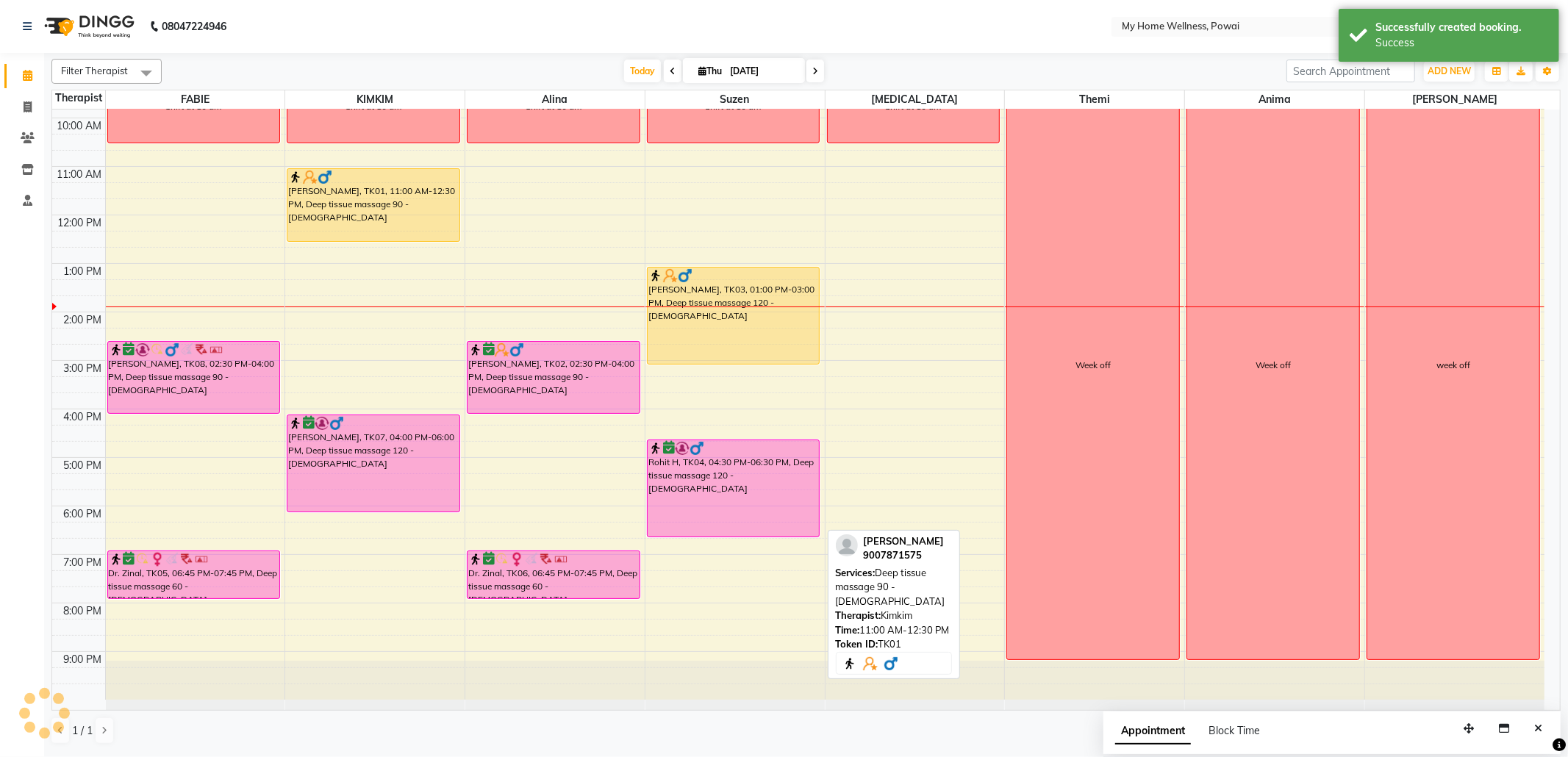
click at [393, 215] on div "[PERSON_NAME], TK01, 11:00 AM-12:30 PM, Deep tissue massage 90 - [DEMOGRAPHIC_D…" at bounding box center [374, 205] width 172 height 72
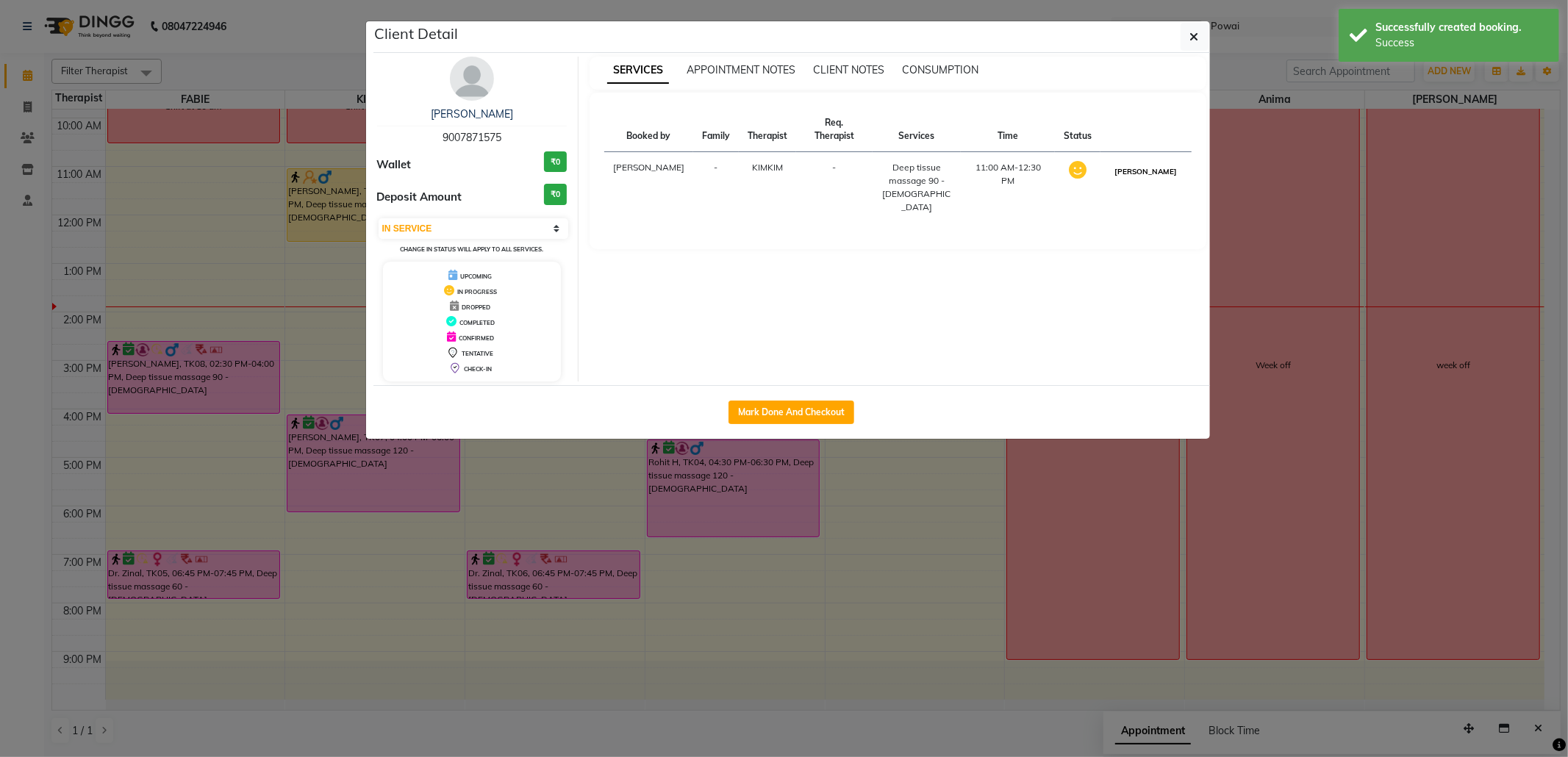
click at [1152, 162] on button "[PERSON_NAME]" at bounding box center [1146, 171] width 70 height 18
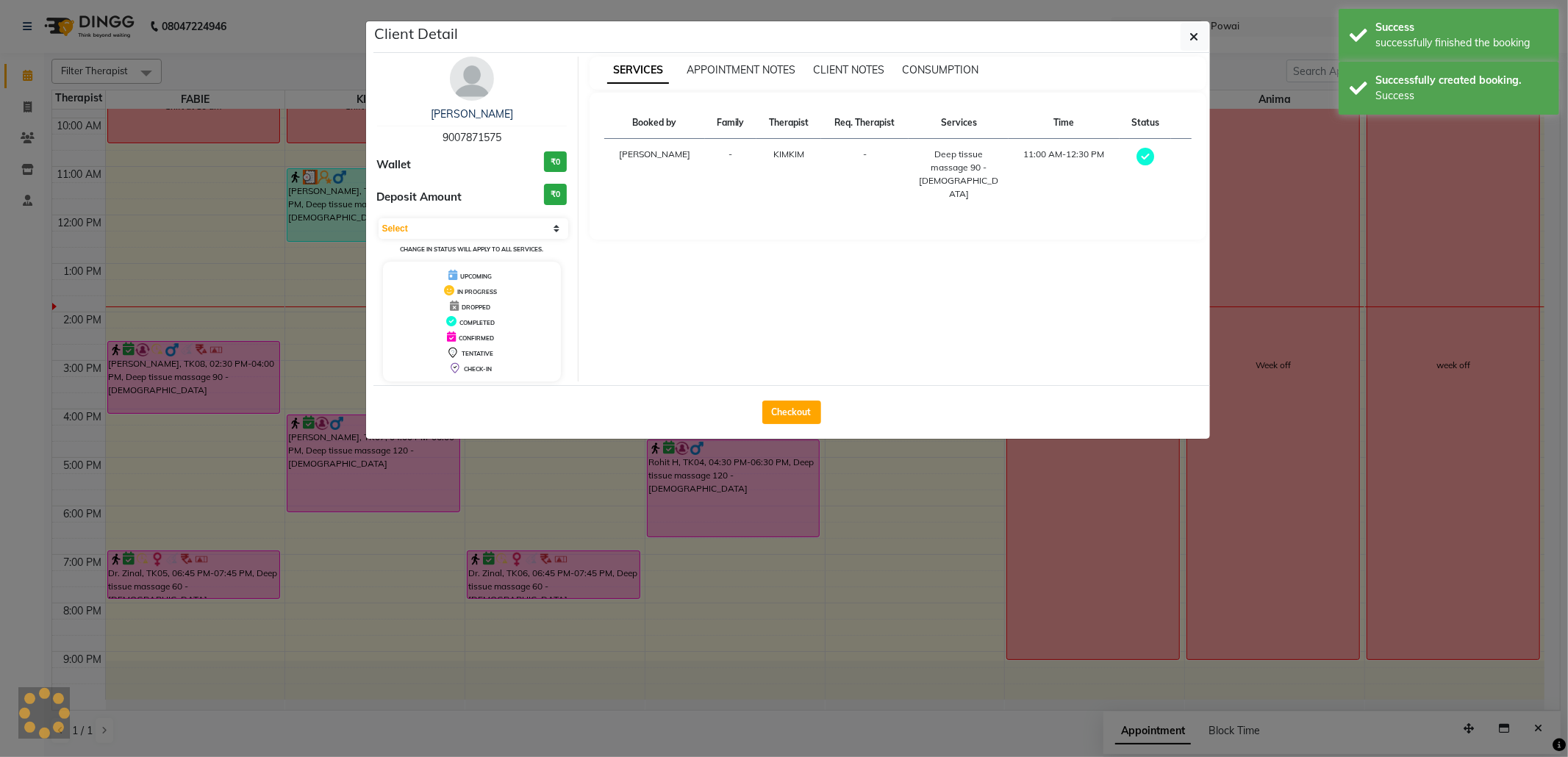
select select "3"
click at [781, 409] on button "Checkout" at bounding box center [791, 412] width 59 height 24
select select "682"
select select "service"
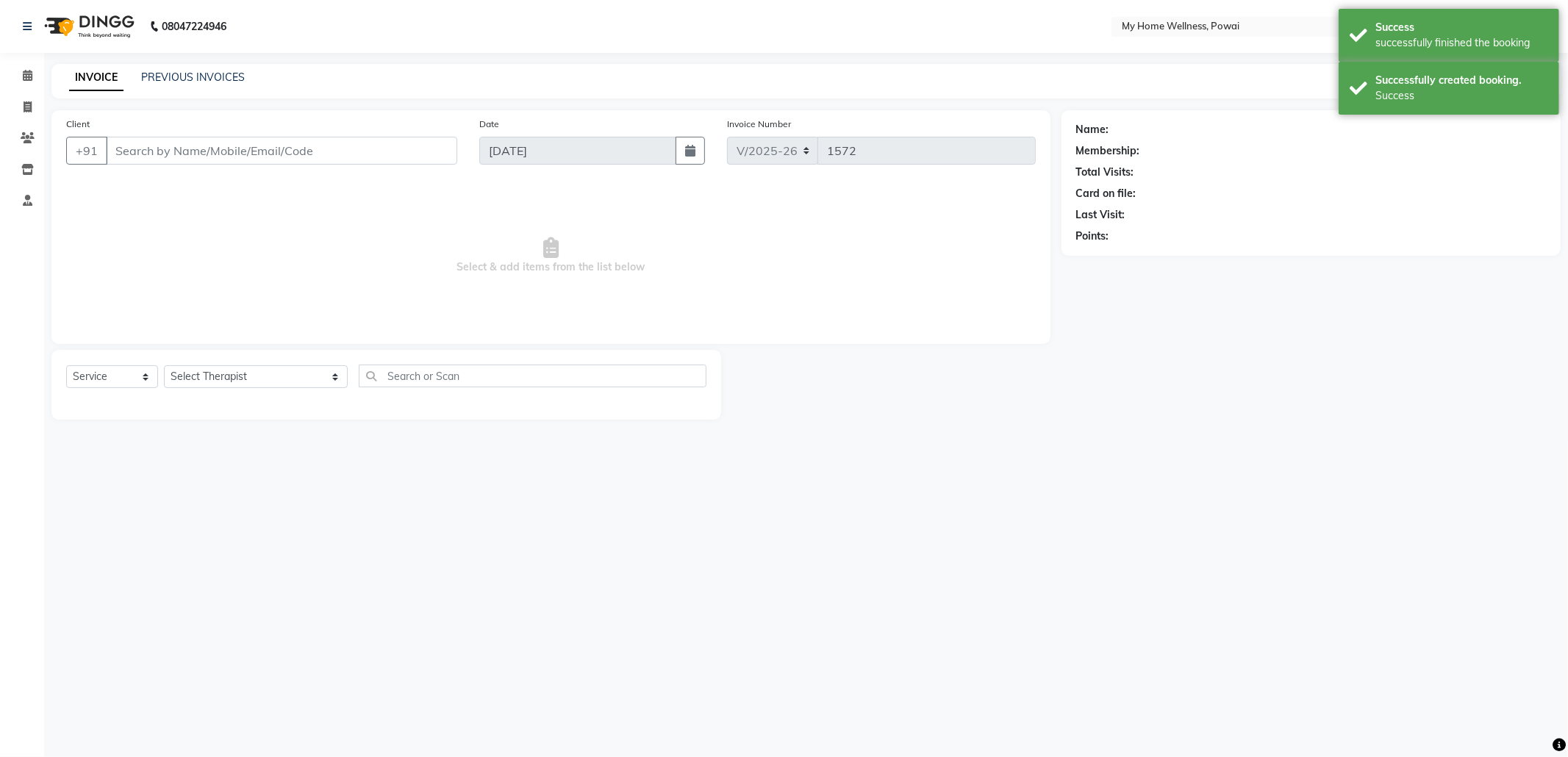
type input "90******75"
select select "87908"
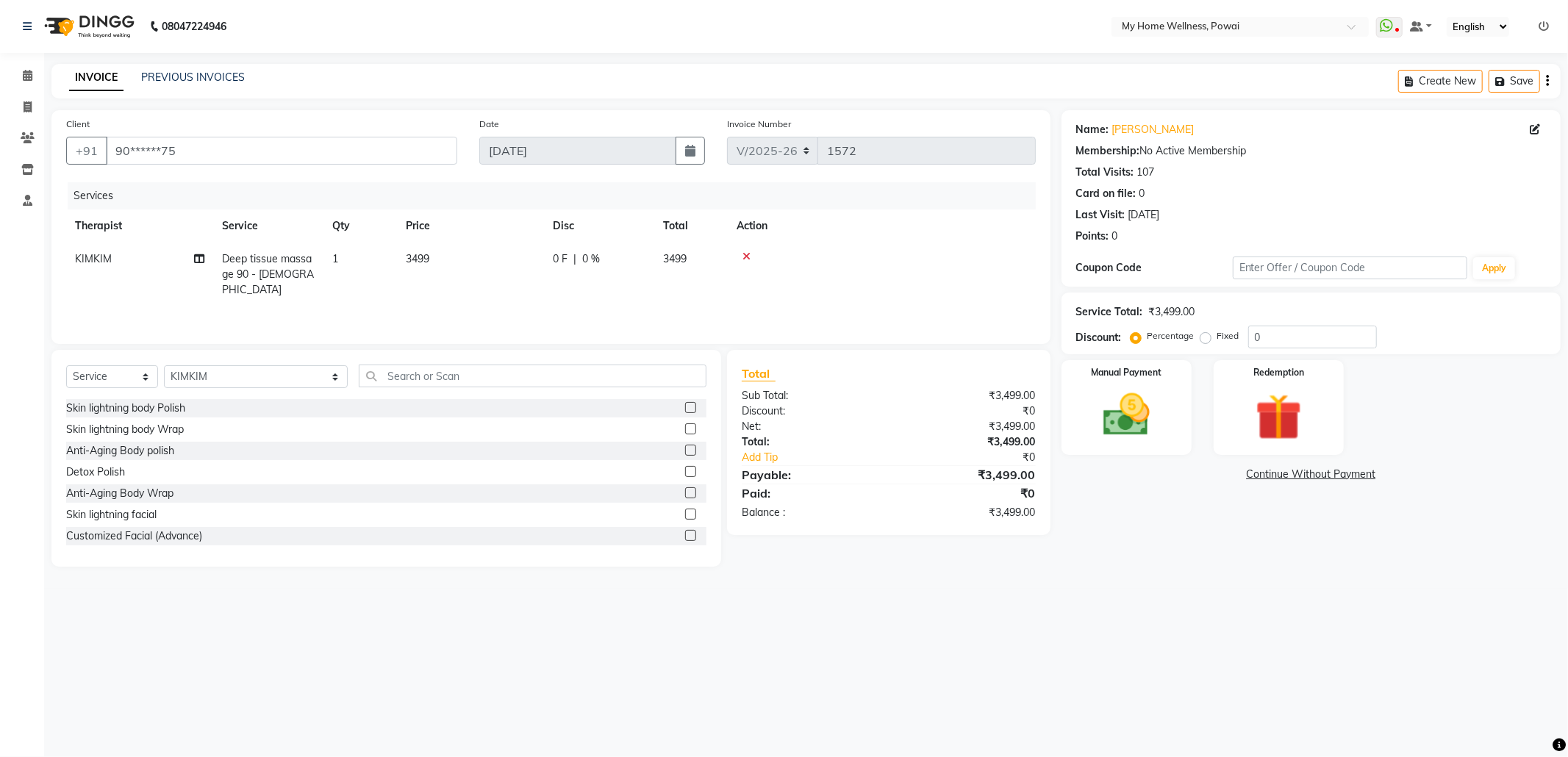
click at [273, 272] on span "Deep tissue massage 90 - [DEMOGRAPHIC_DATA]" at bounding box center [268, 274] width 92 height 44
select select "87908"
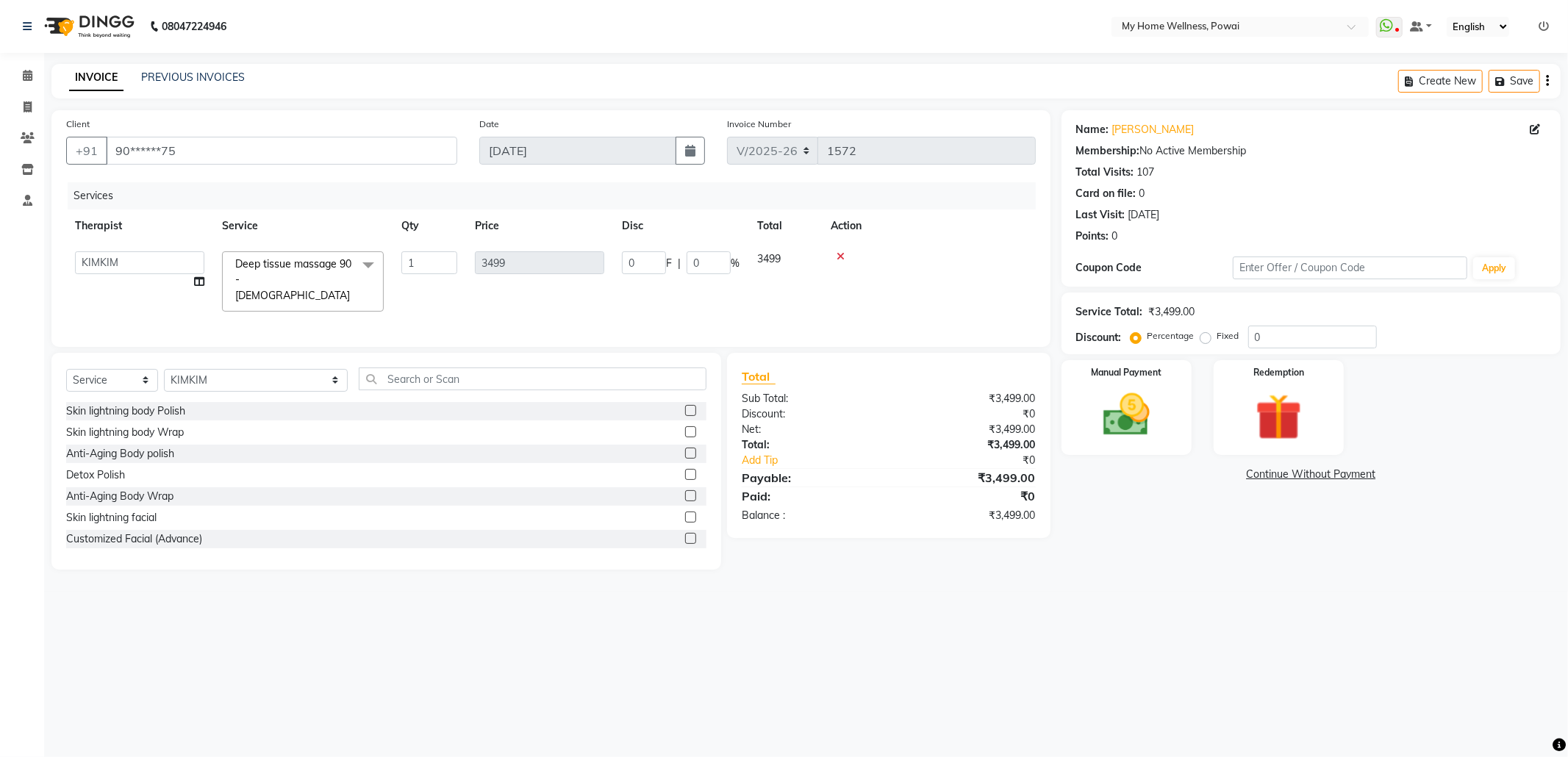
click at [372, 263] on span at bounding box center [368, 265] width 30 height 28
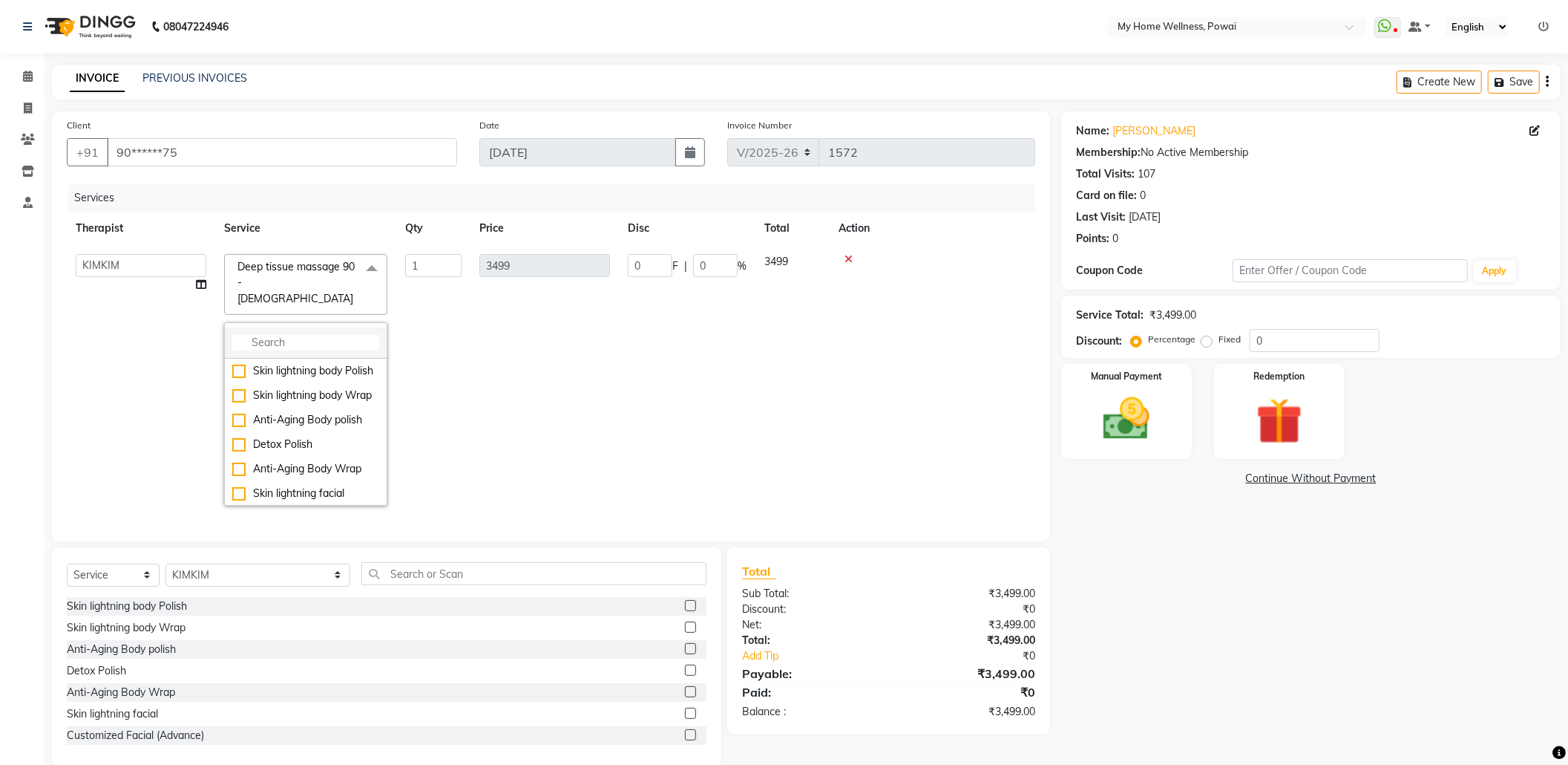
click at [285, 328] on li at bounding box center [306, 343] width 162 height 32
click at [301, 335] on input "multiselect-search" at bounding box center [305, 343] width 147 height 15
type input "Sw"
click at [239, 444] on div "Swedish Massage 90 - [DEMOGRAPHIC_DATA]" at bounding box center [305, 459] width 147 height 32
checkbox input "true"
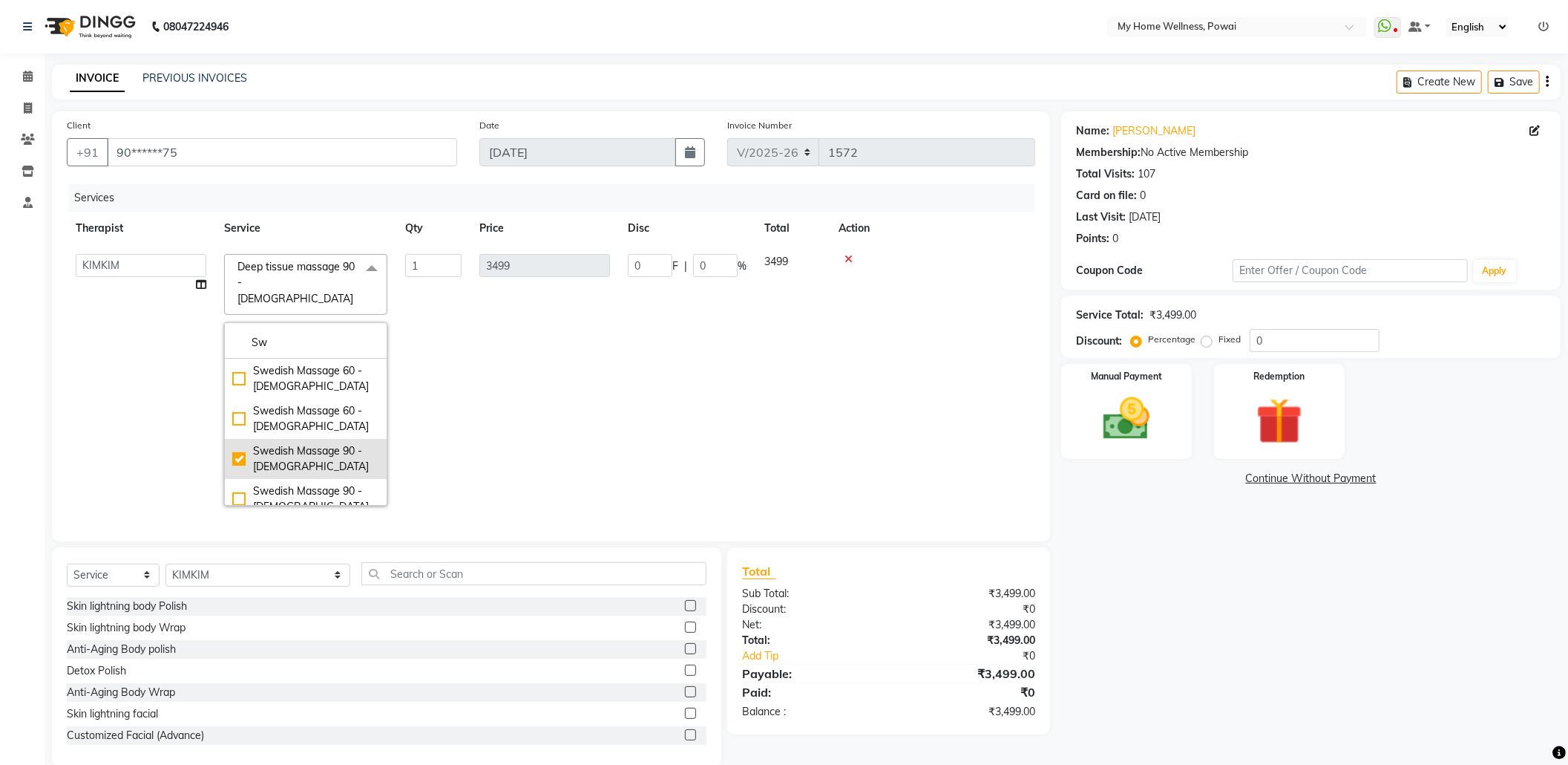
type input "2999"
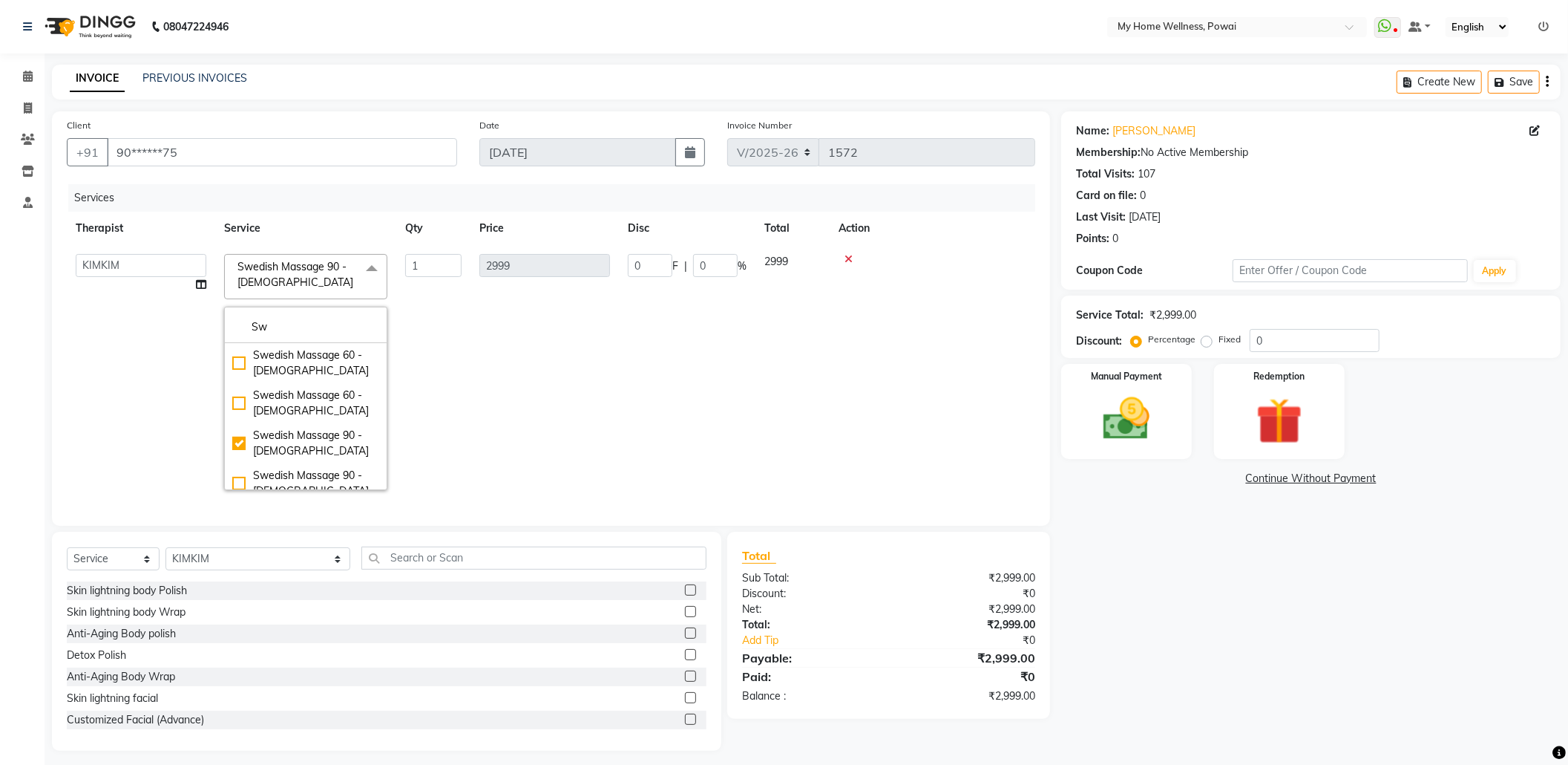
click at [603, 417] on td "2999" at bounding box center [544, 372] width 148 height 254
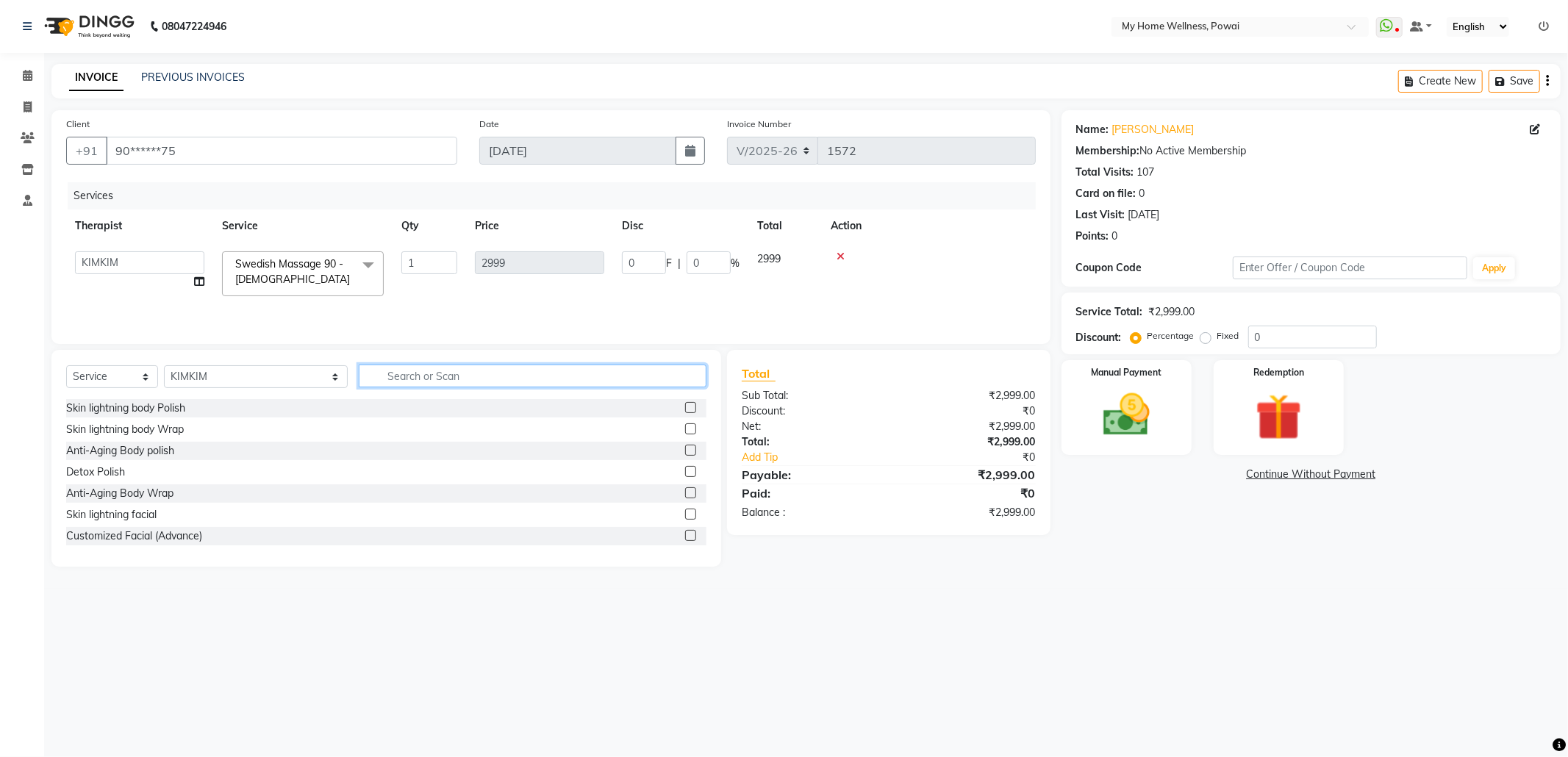
click at [415, 374] on input "text" at bounding box center [532, 376] width 348 height 23
type input "tr"
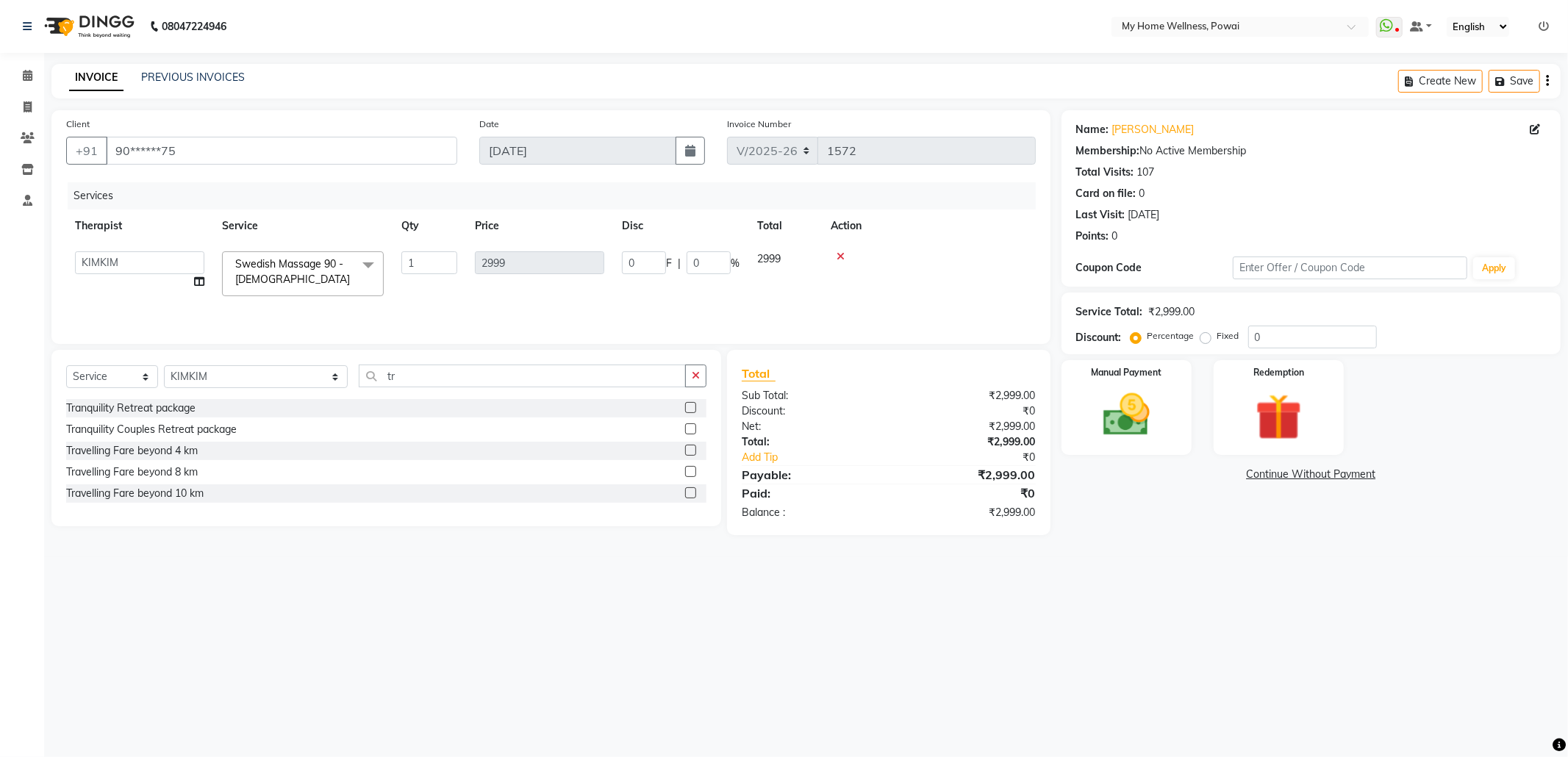
click at [694, 476] on label at bounding box center [690, 471] width 11 height 11
click at [694, 476] on input "checkbox" at bounding box center [690, 472] width 10 height 10
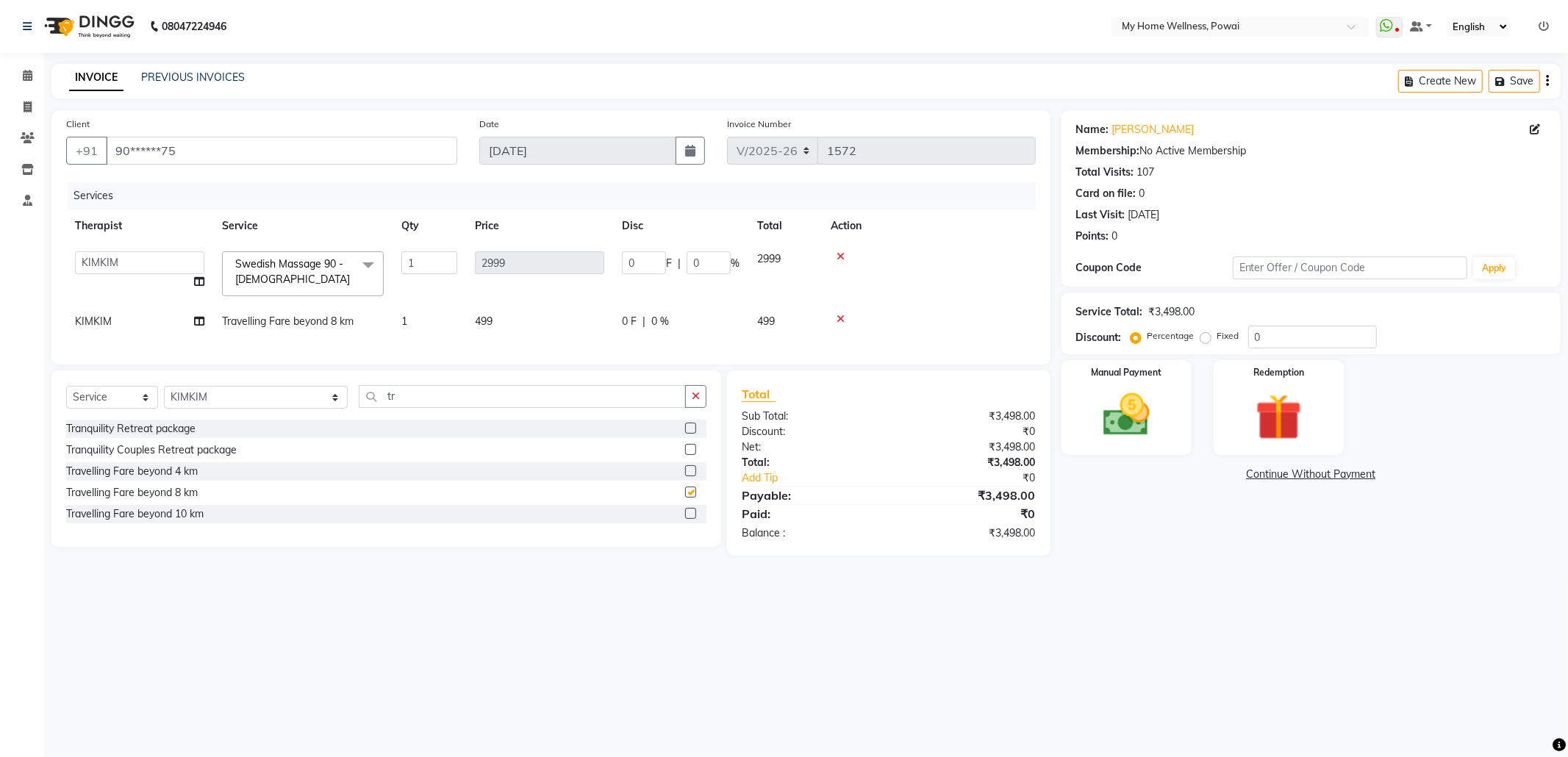
checkbox input "false"
click at [1144, 430] on img at bounding box center [1126, 415] width 78 height 56
click at [1212, 475] on span "GPay" at bounding box center [1220, 475] width 30 height 17
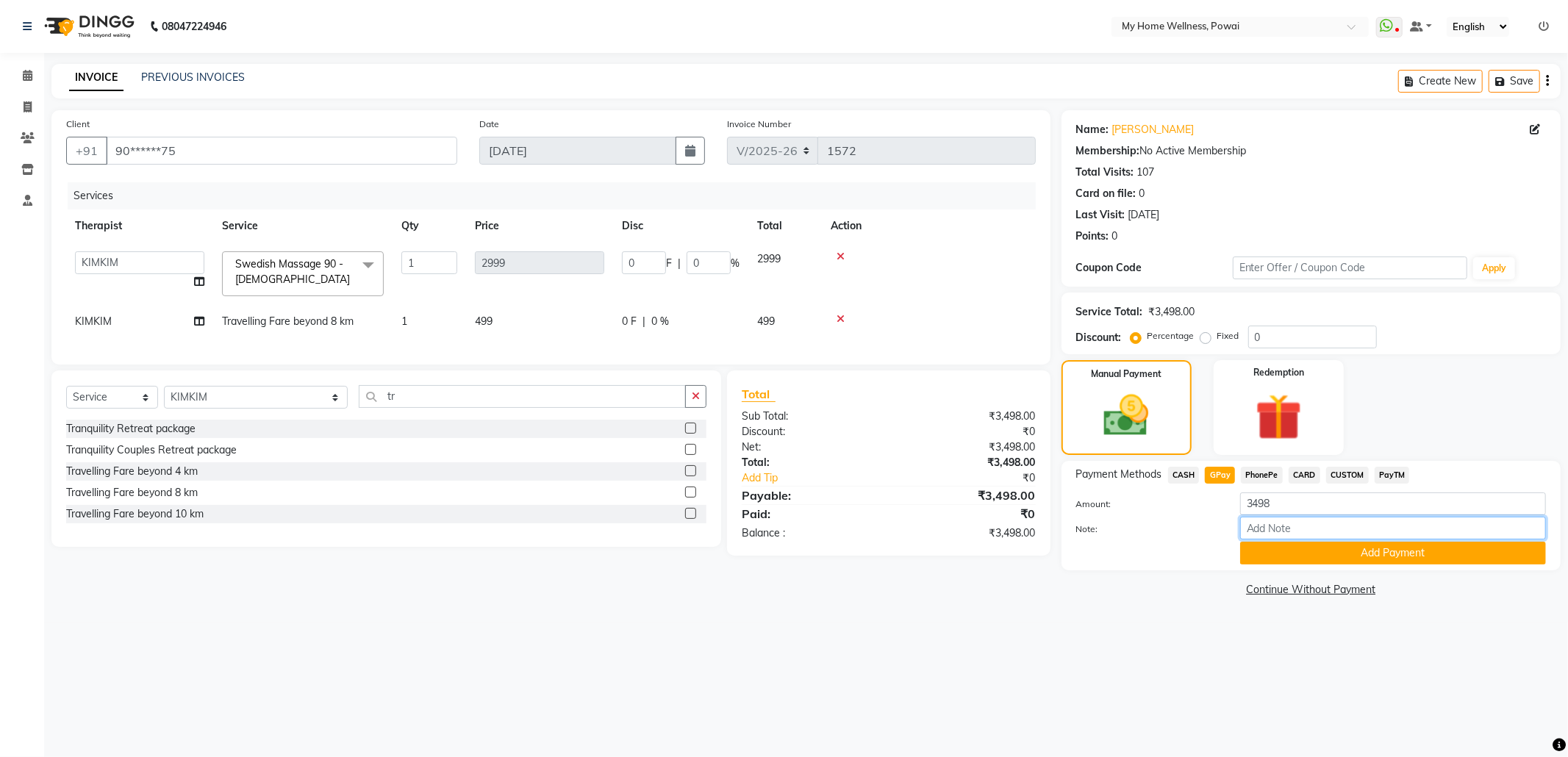
click at [1295, 536] on input "Note:" at bounding box center [1393, 528] width 306 height 23
type input "company account"
click at [1312, 552] on button "Add Payment" at bounding box center [1393, 553] width 306 height 23
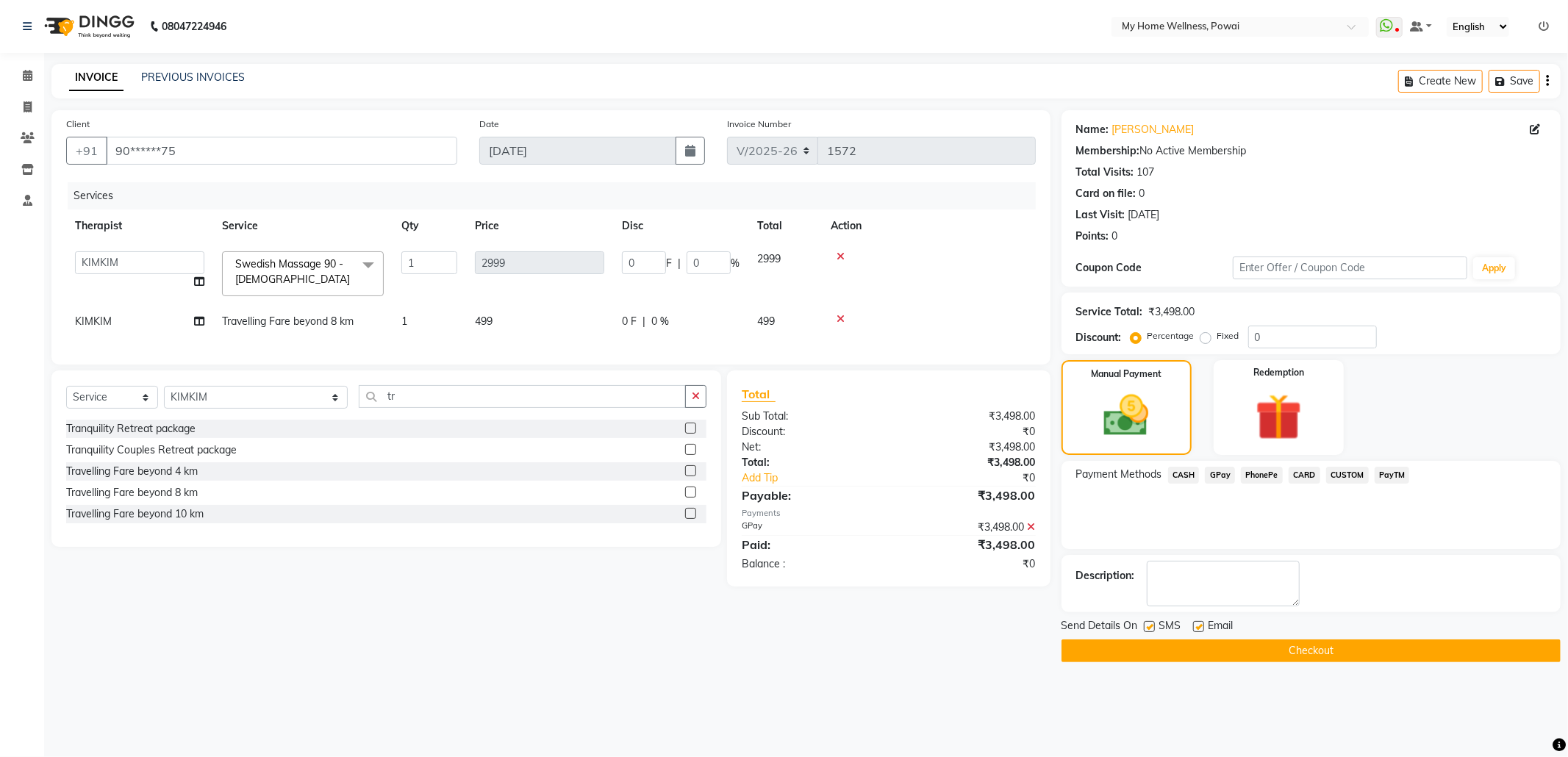
click at [1203, 645] on button "Checkout" at bounding box center [1311, 650] width 499 height 23
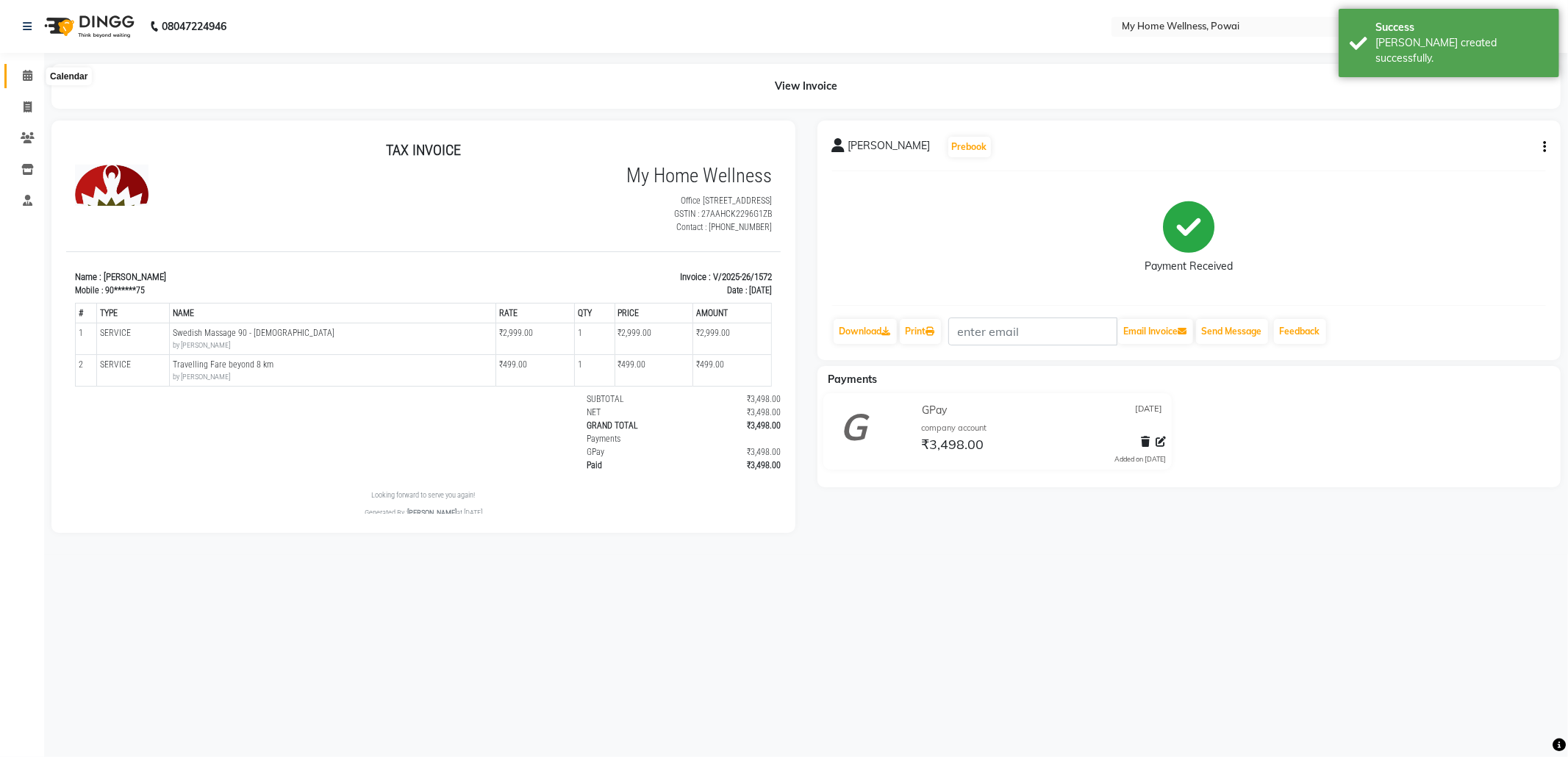
click at [27, 68] on span at bounding box center [27, 76] width 26 height 17
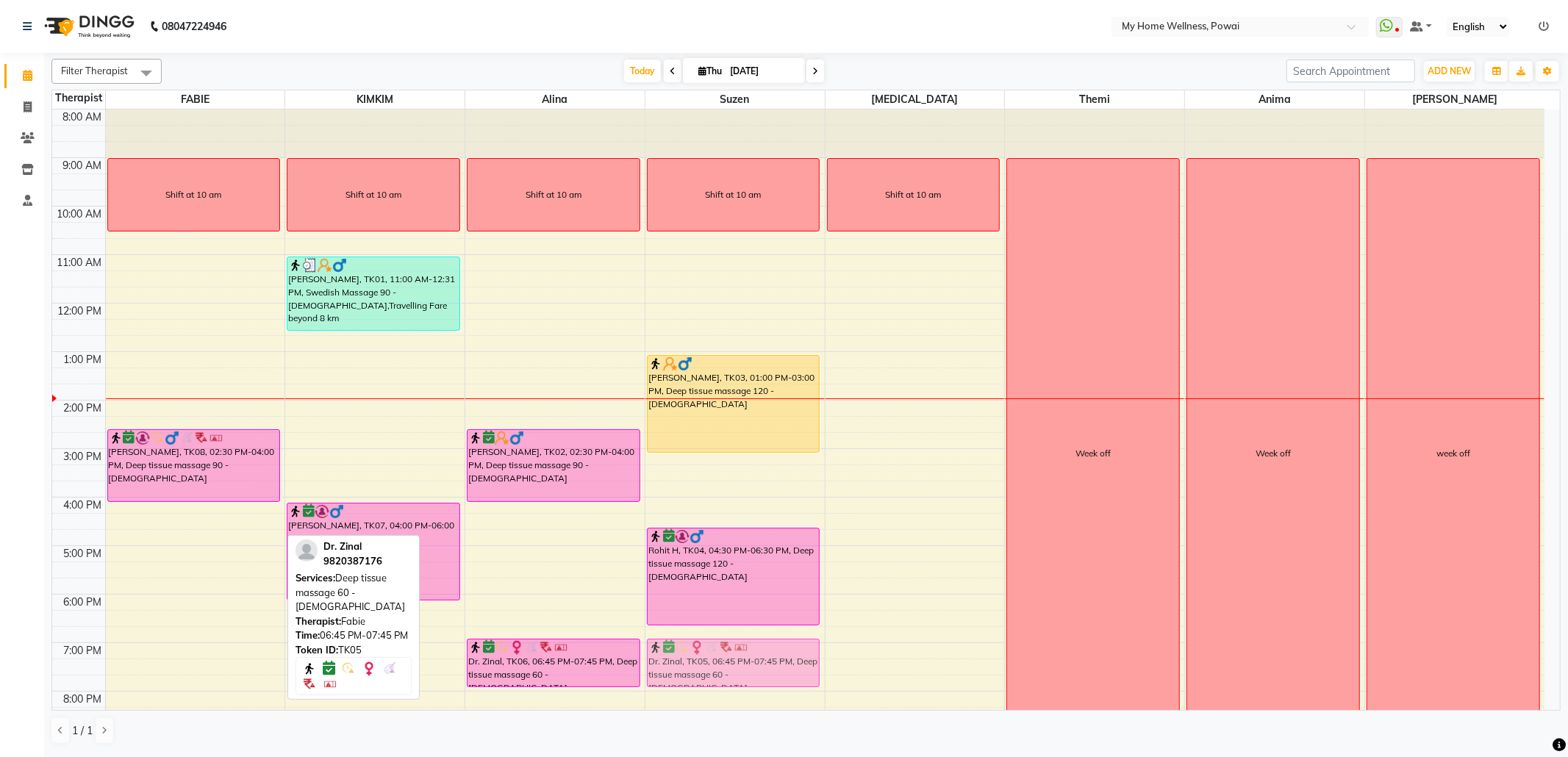
drag, startPoint x: 247, startPoint y: 650, endPoint x: 721, endPoint y: 645, distance: 474.0
click at [721, 645] on tr "Shift at 10 am [PERSON_NAME], TK08, 02:30 PM-04:00 PM, Deep tissue massage 90 -…" at bounding box center [798, 448] width 1492 height 678
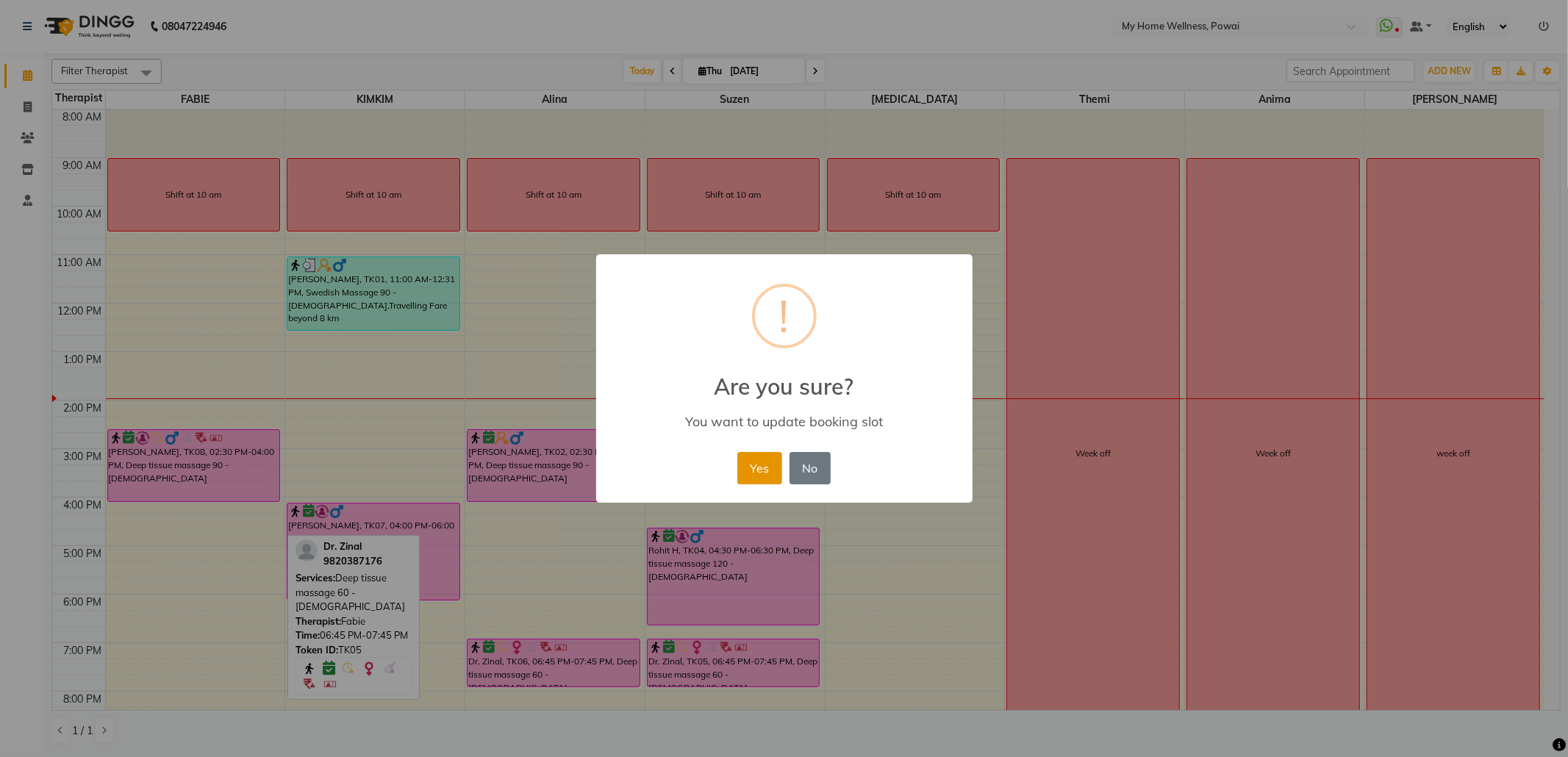
click at [750, 461] on button "Yes" at bounding box center [760, 468] width 45 height 32
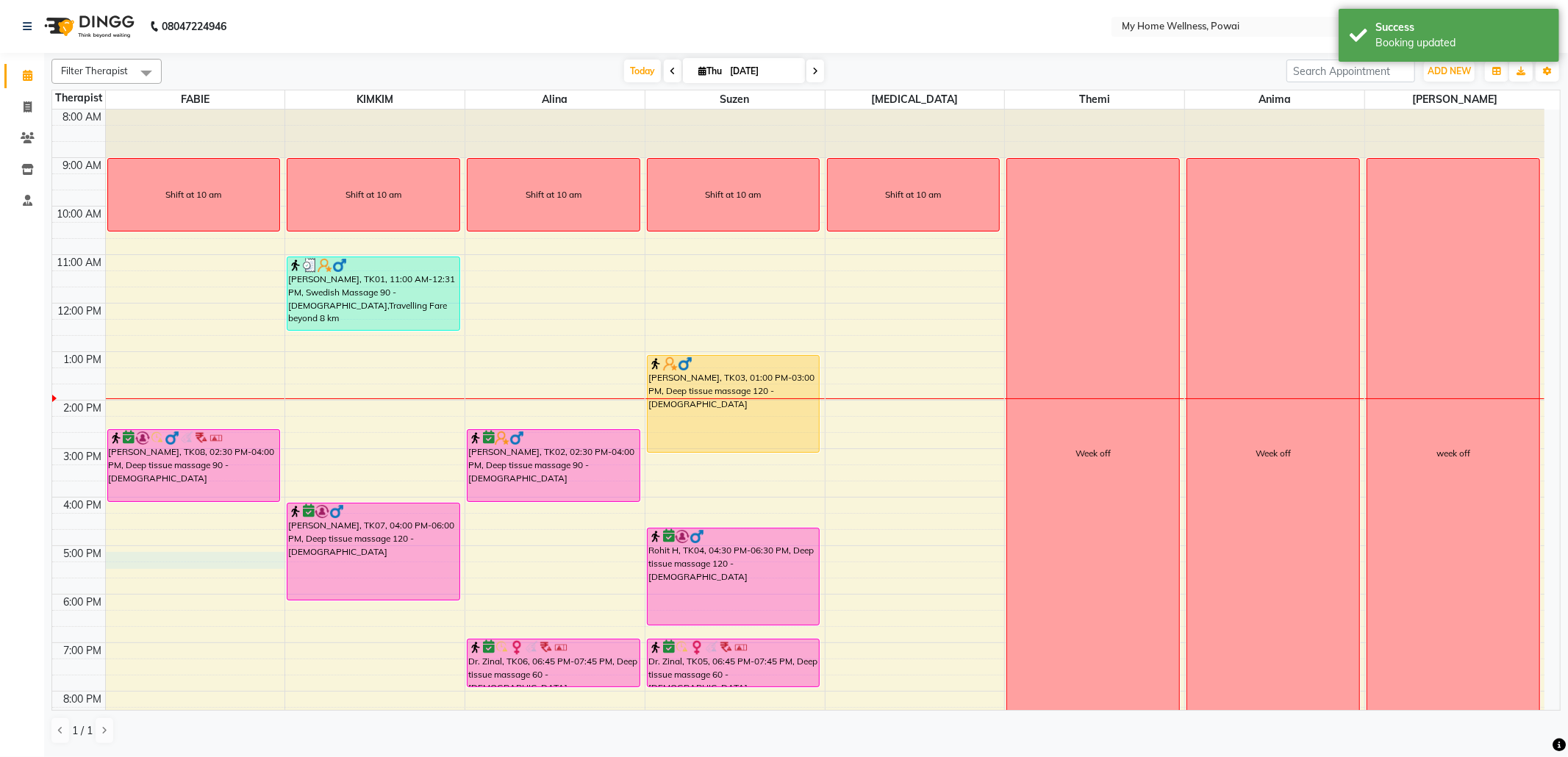
click at [133, 561] on div "8:00 AM 9:00 AM 10:00 AM 11:00 AM 12:00 PM 1:00 PM 2:00 PM 3:00 PM 4:00 PM 5:00…" at bounding box center [798, 448] width 1492 height 678
select select "86797"
select select "tentative"
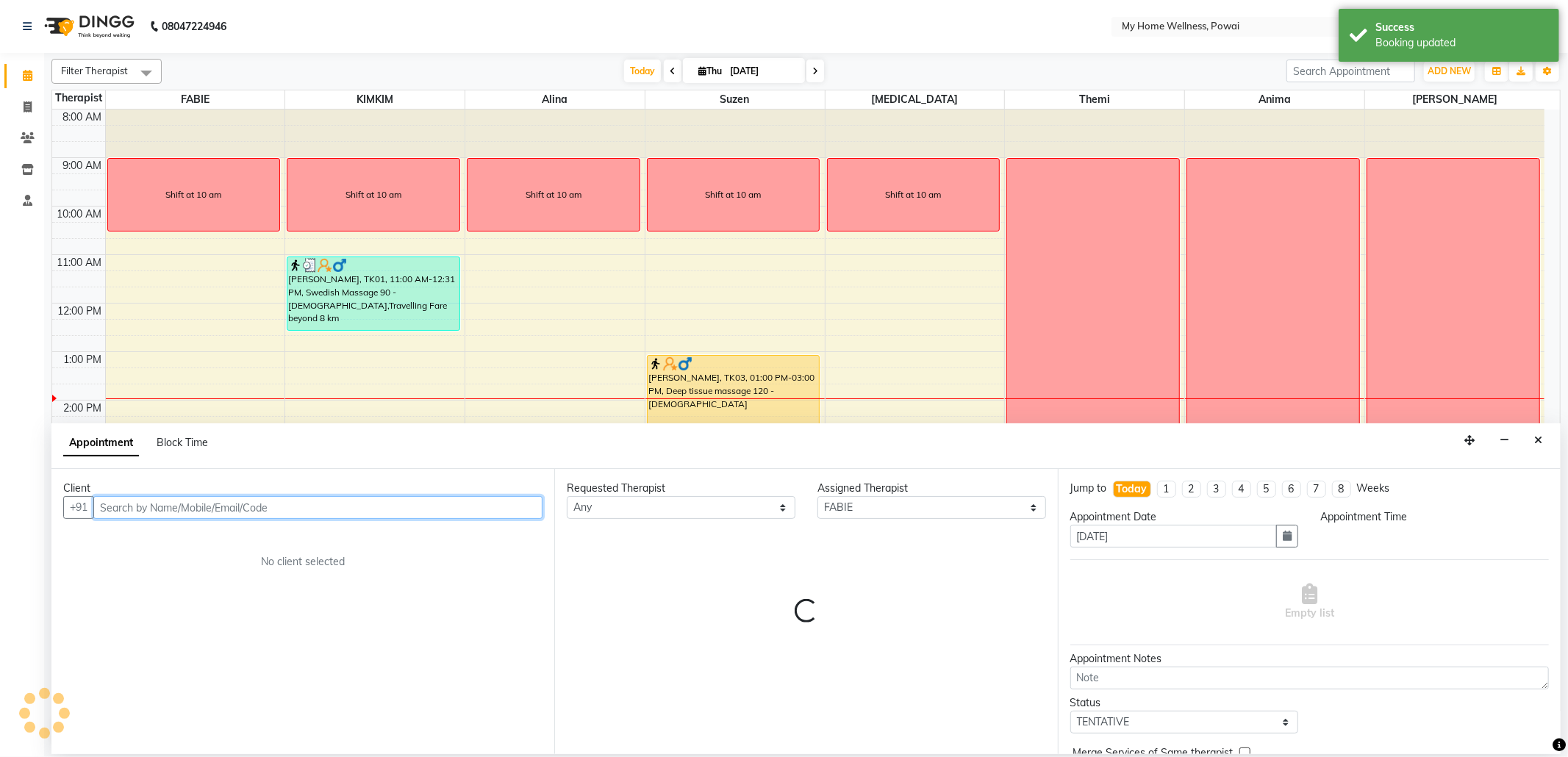
select select "1020"
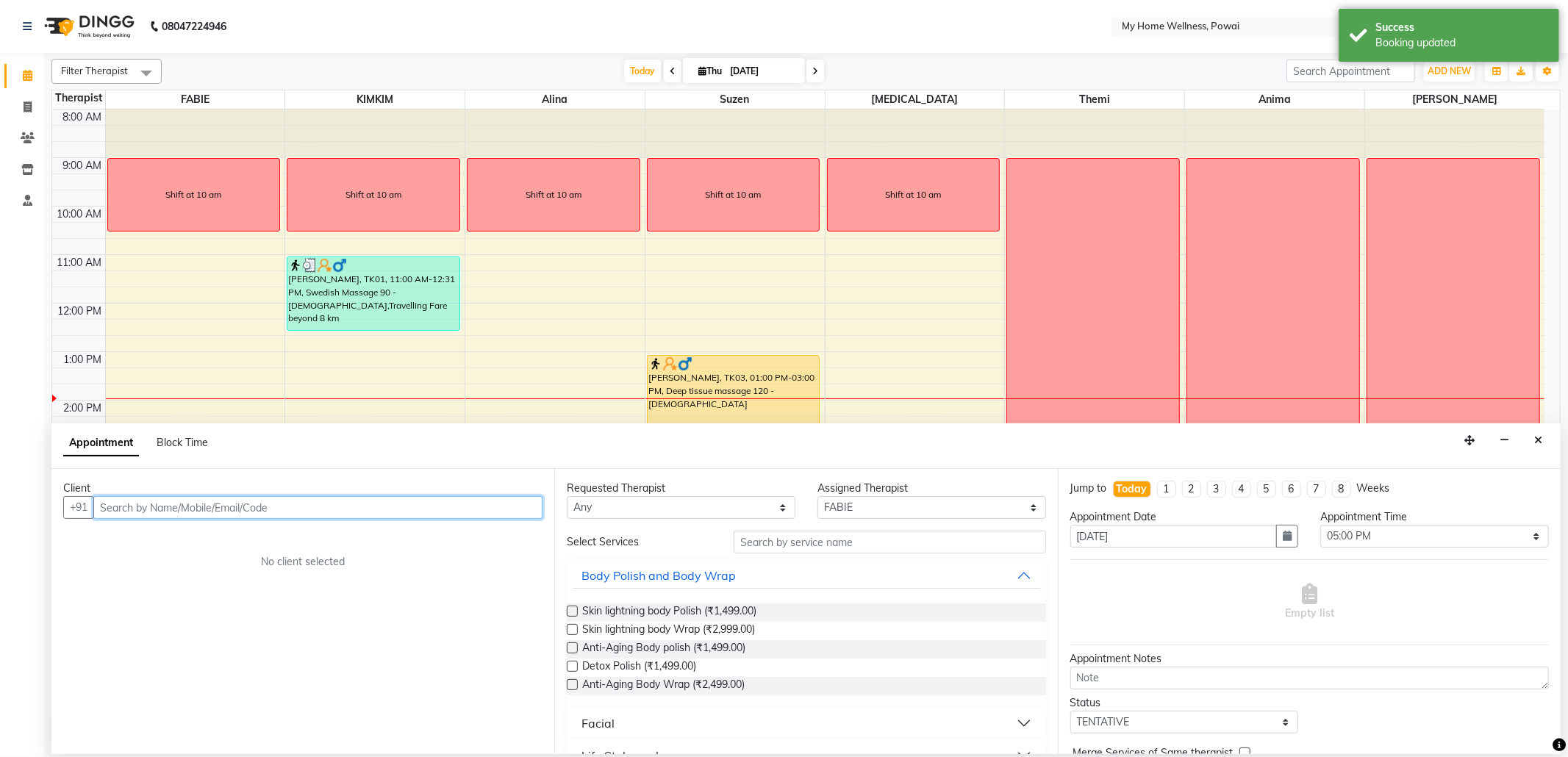
click at [169, 510] on input "text" at bounding box center [318, 507] width 449 height 23
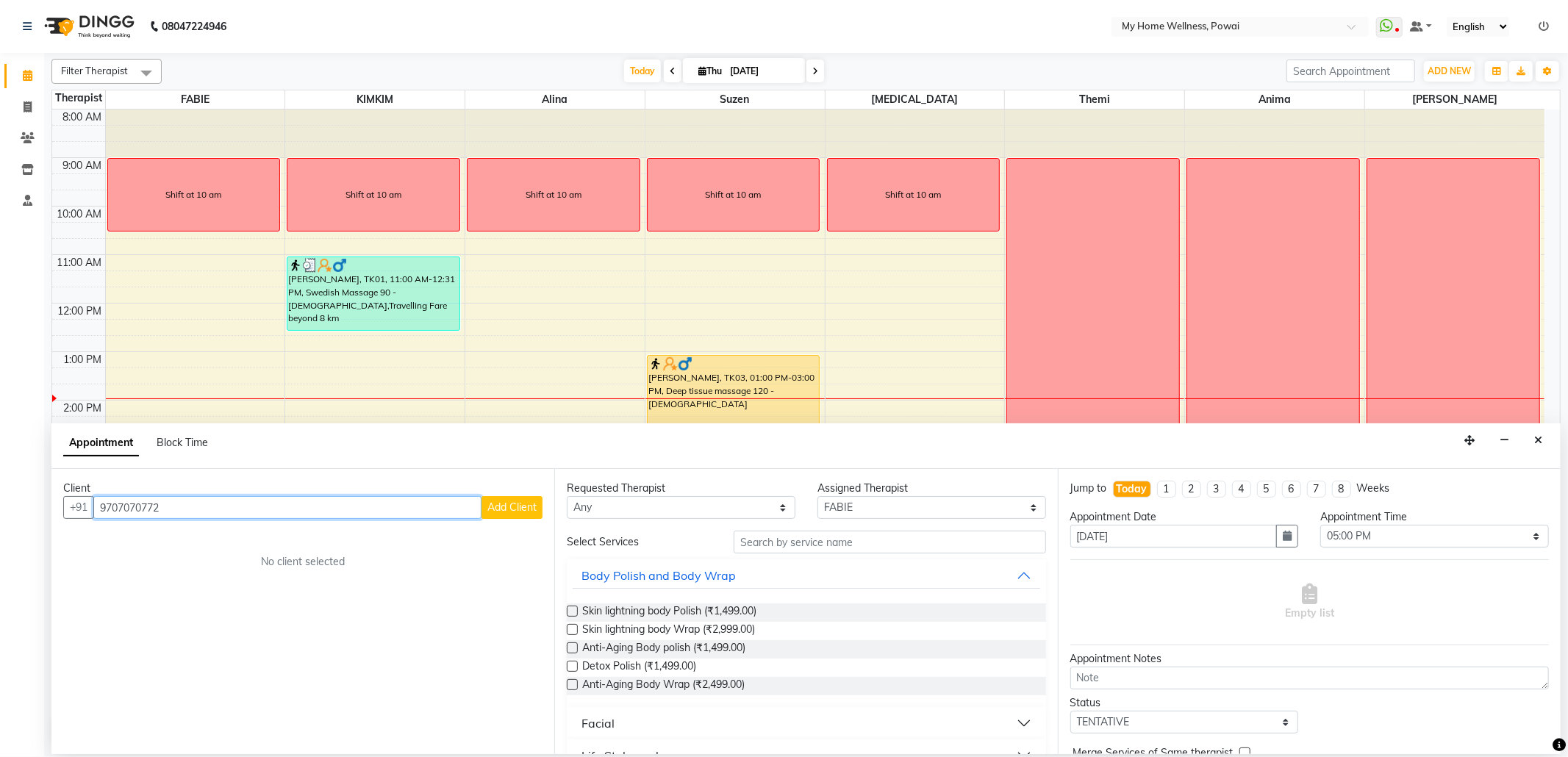
type input "9707070772"
click at [503, 504] on span "Add Client" at bounding box center [512, 507] width 49 height 13
select select "22"
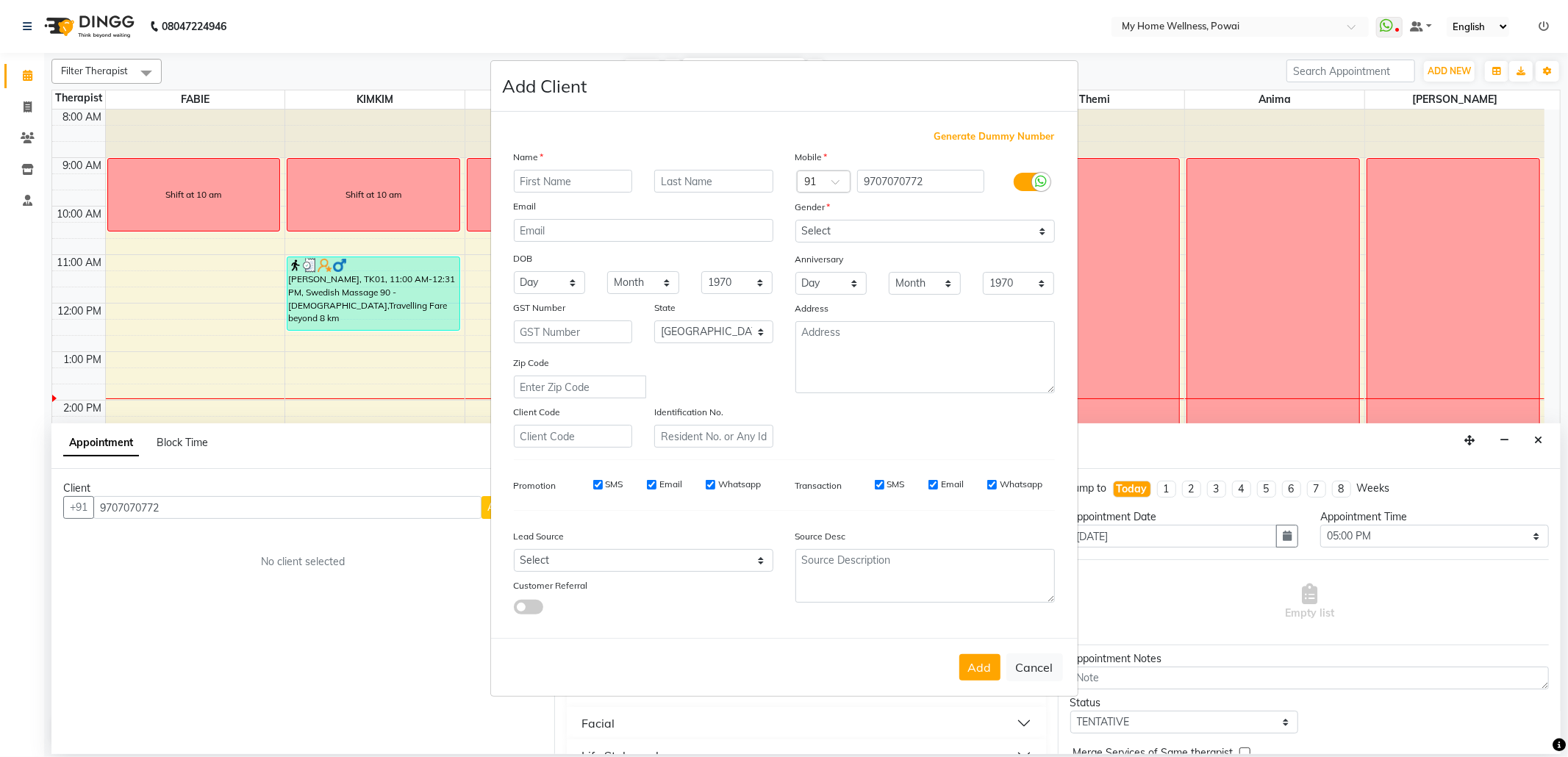
click at [578, 177] on input "text" at bounding box center [573, 181] width 119 height 23
type input "[PERSON_NAME]"
click at [750, 183] on input "text" at bounding box center [713, 181] width 119 height 23
type input "[PERSON_NAME]"
click at [1045, 224] on select "Select [DEMOGRAPHIC_DATA] [DEMOGRAPHIC_DATA] Other Prefer Not To Say" at bounding box center [925, 231] width 260 height 23
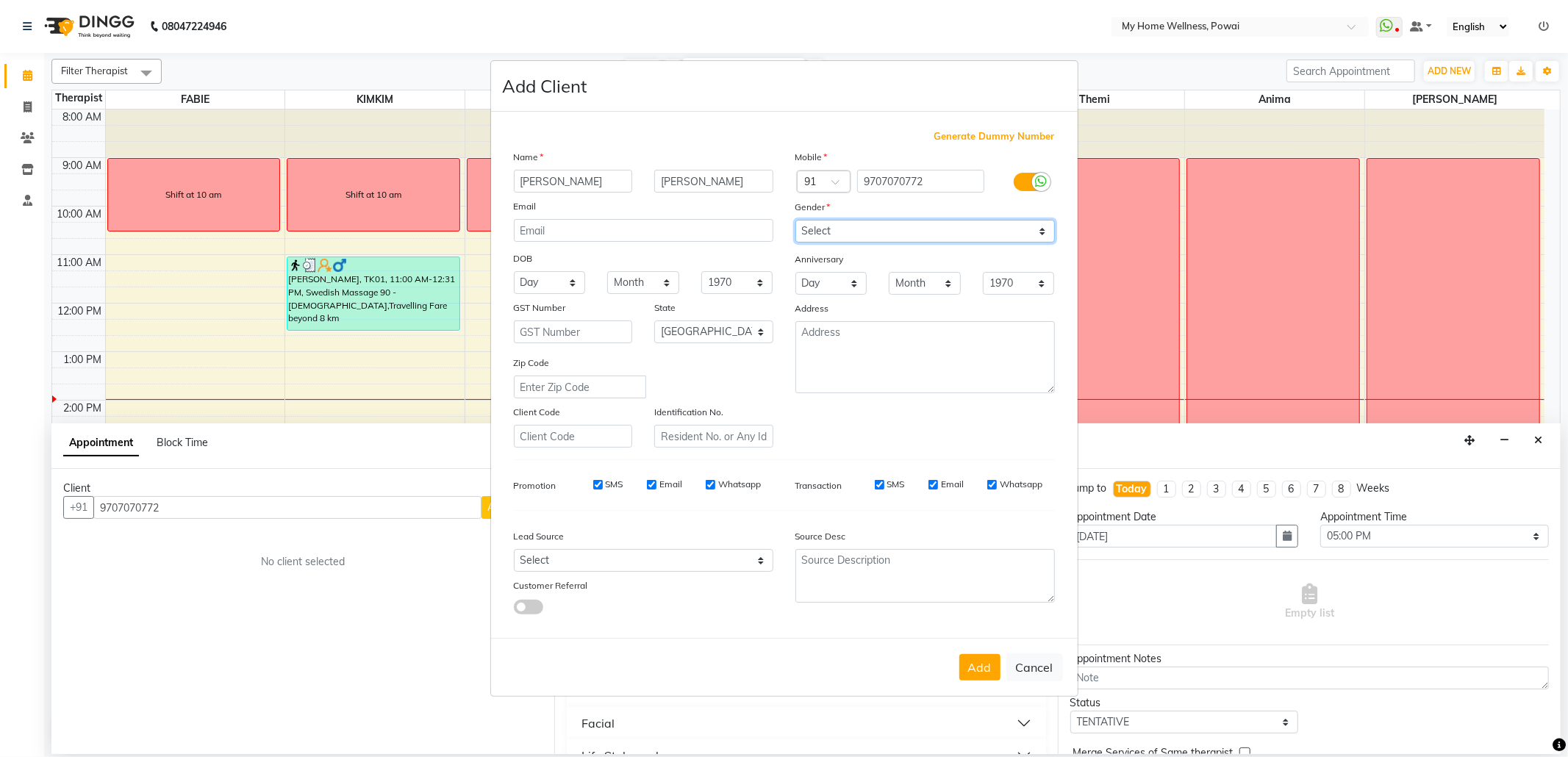
select select "[DEMOGRAPHIC_DATA]"
click at [795, 221] on select "Select [DEMOGRAPHIC_DATA] [DEMOGRAPHIC_DATA] Other Prefer Not To Say" at bounding box center [925, 231] width 260 height 23
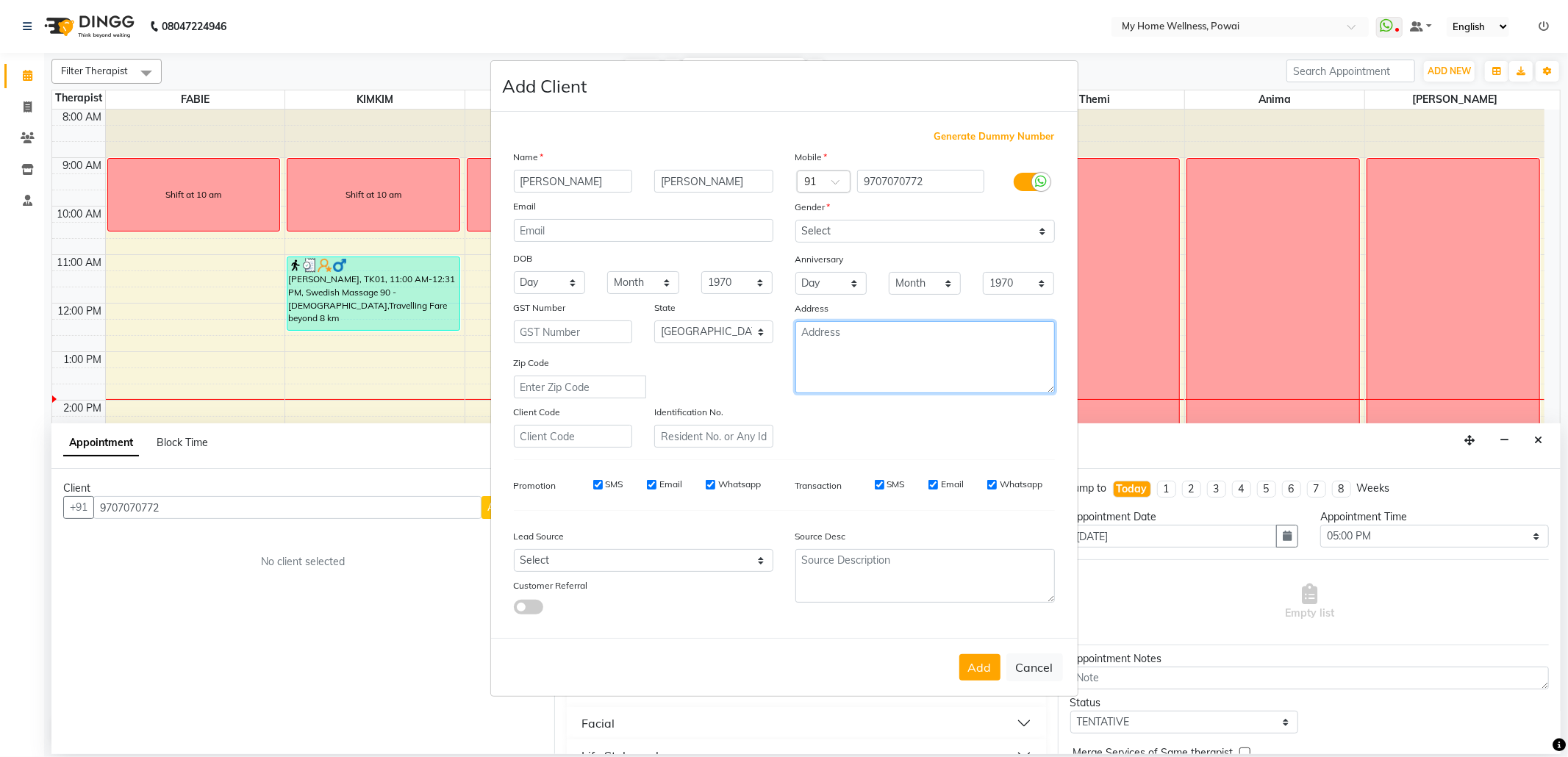
click at [907, 336] on textarea at bounding box center [925, 357] width 260 height 72
type textarea "FLAT NO 801 SEAGREEN APARTMENT [GEOGRAPHIC_DATA] LINK"
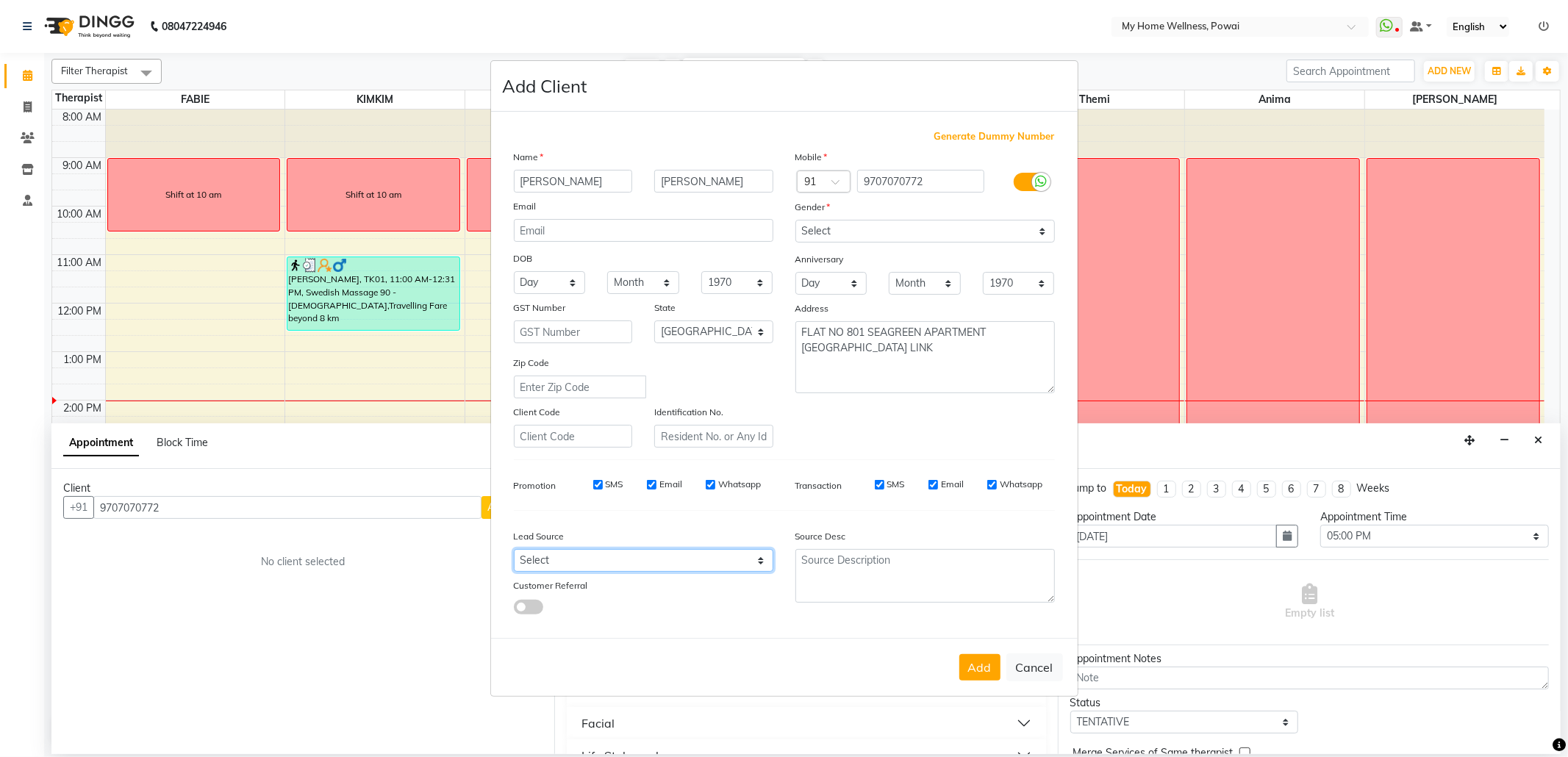
click at [757, 558] on select "Select Walk-in Referral Internet Friend Word of Mouth Advertisement Facebook Ju…" at bounding box center [643, 560] width 260 height 23
select select "21905"
click at [514, 549] on select "Select Walk-in Referral Internet Friend Word of Mouth Advertisement Facebook Ju…" at bounding box center [643, 560] width 260 height 23
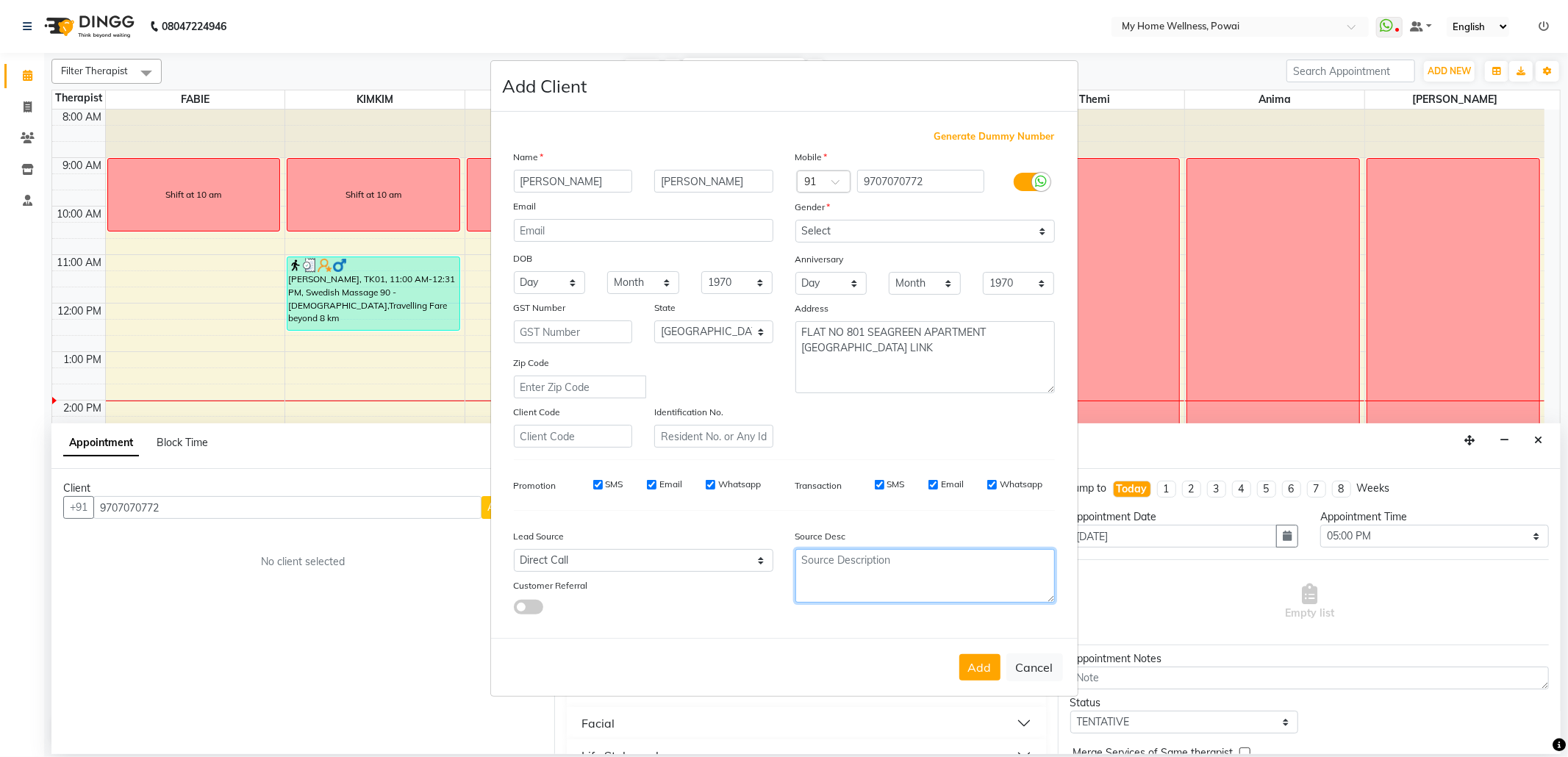
click at [851, 556] on textarea at bounding box center [925, 575] width 260 height 53
type textarea "NEW"
click at [977, 662] on button "Add" at bounding box center [980, 666] width 41 height 27
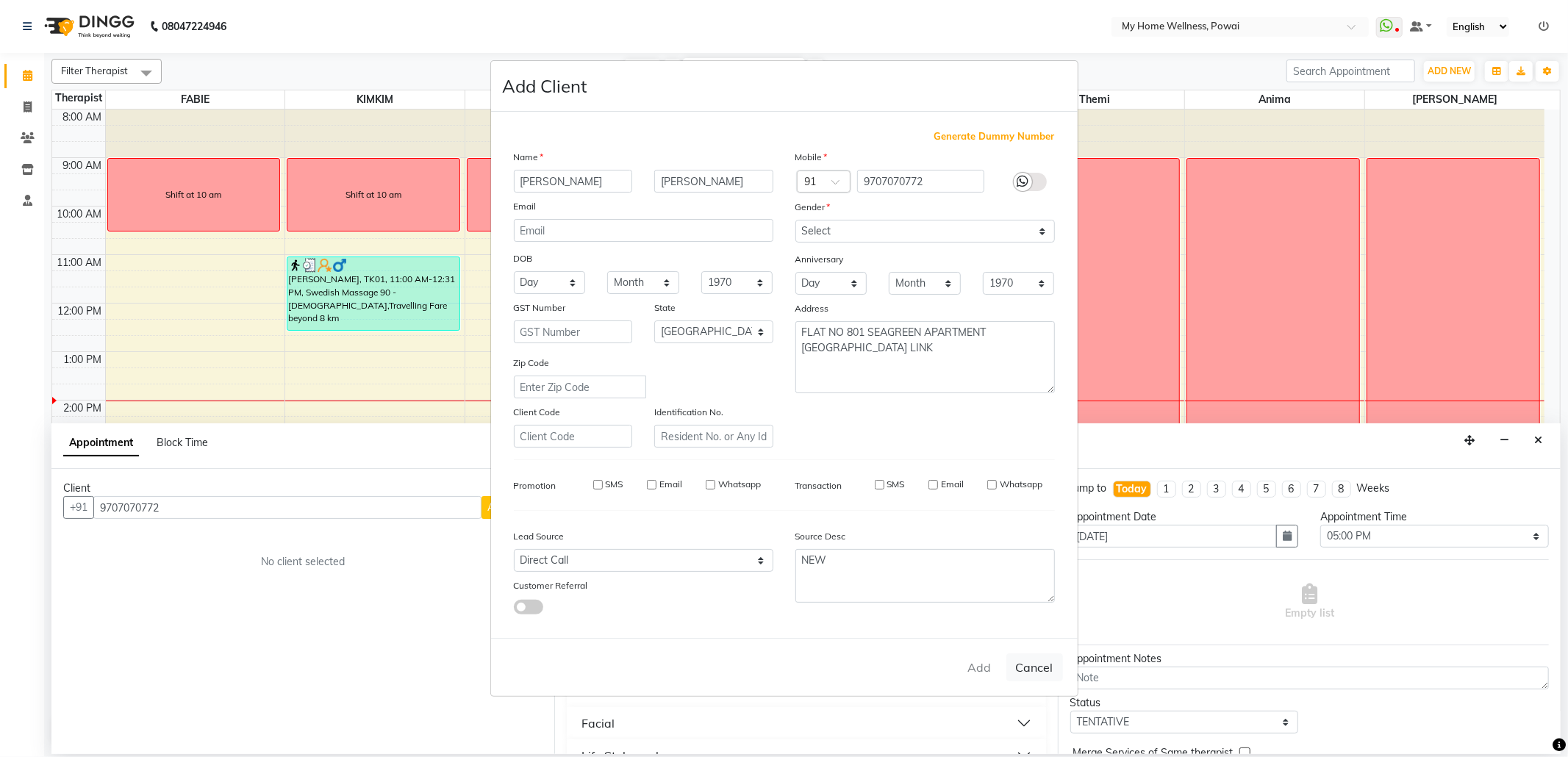
type input "97******72"
select select
select select "null"
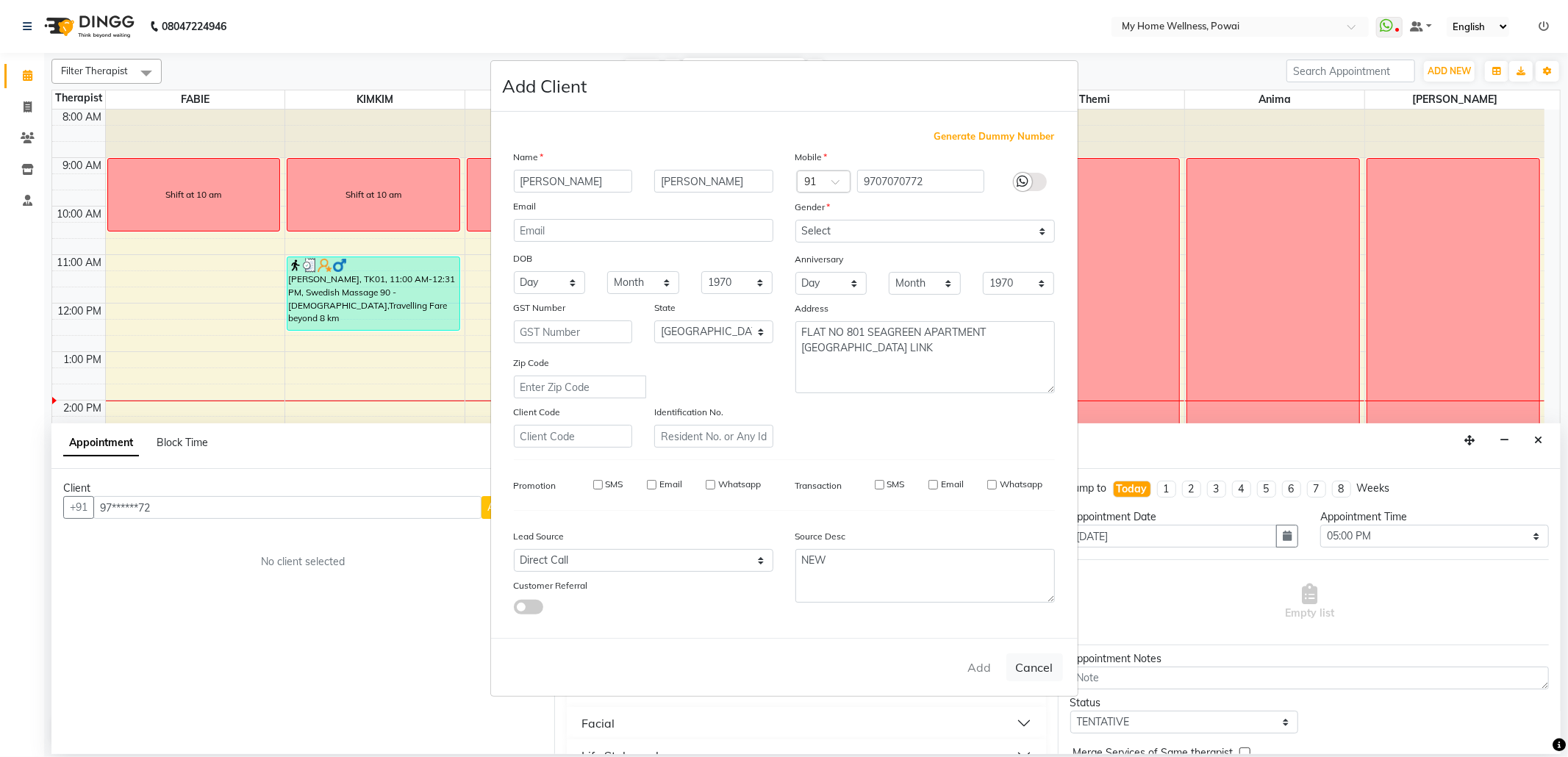
select select
checkbox input "false"
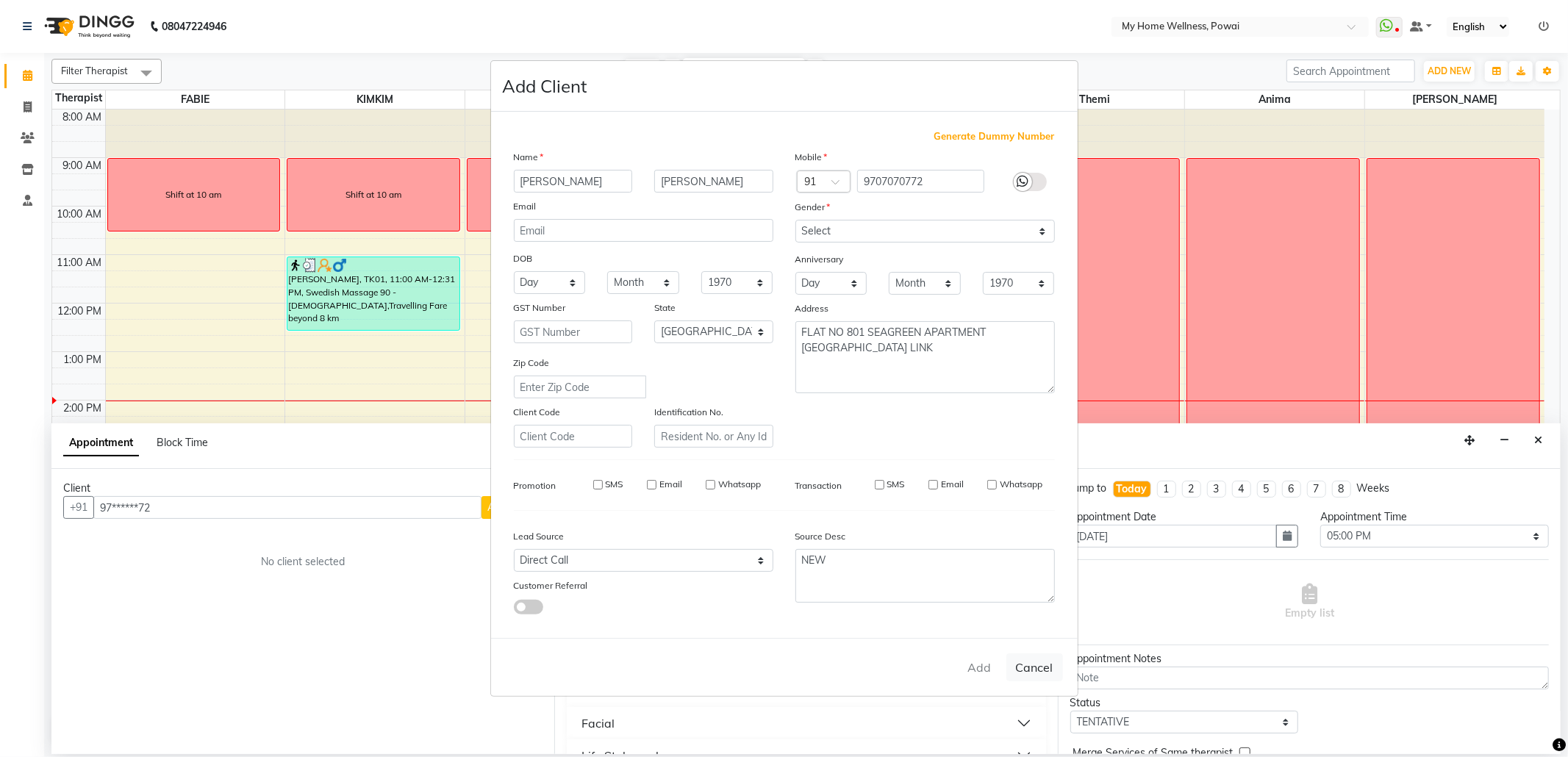
checkbox input "false"
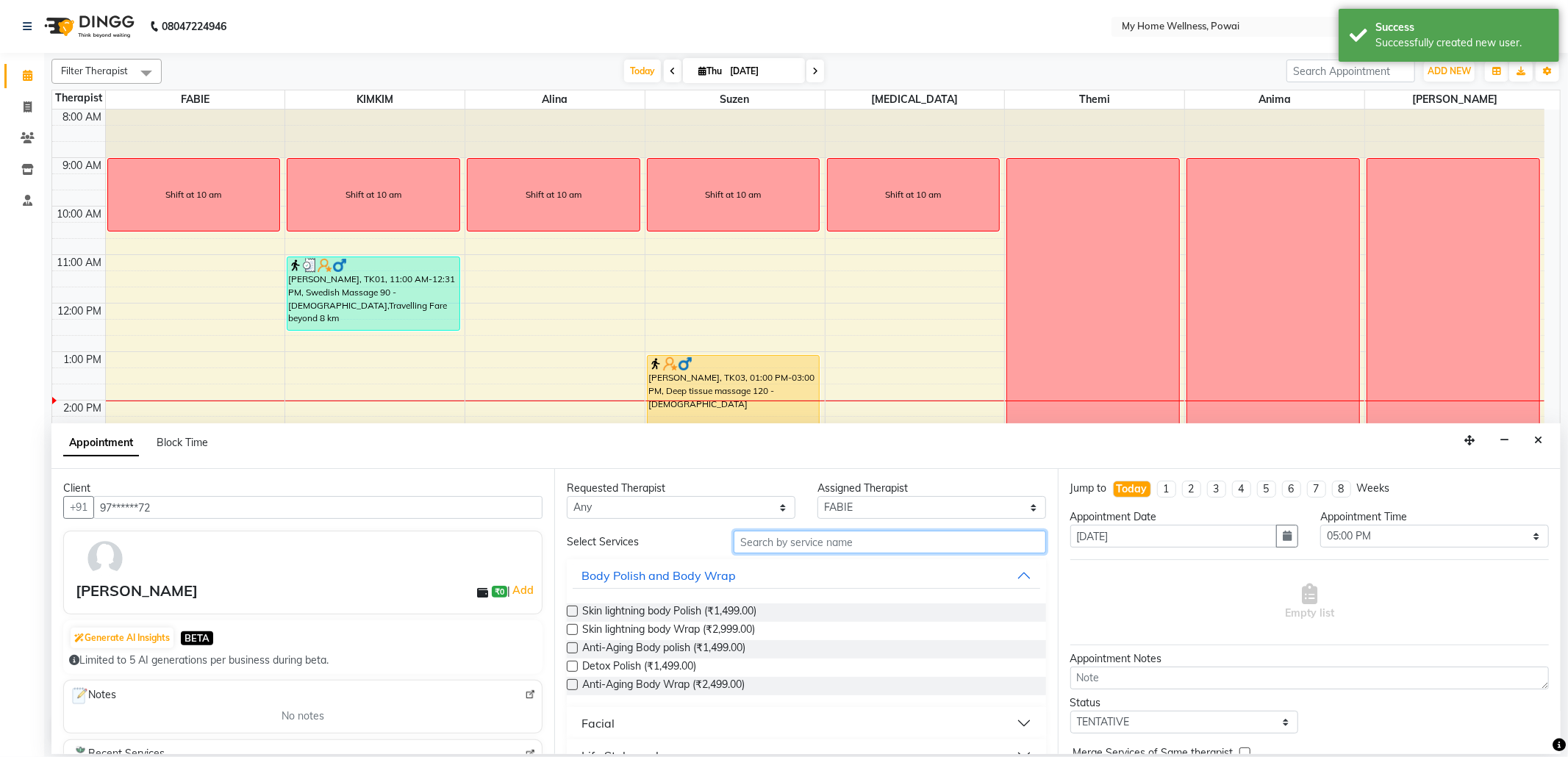
click at [766, 539] on input "text" at bounding box center [889, 542] width 311 height 23
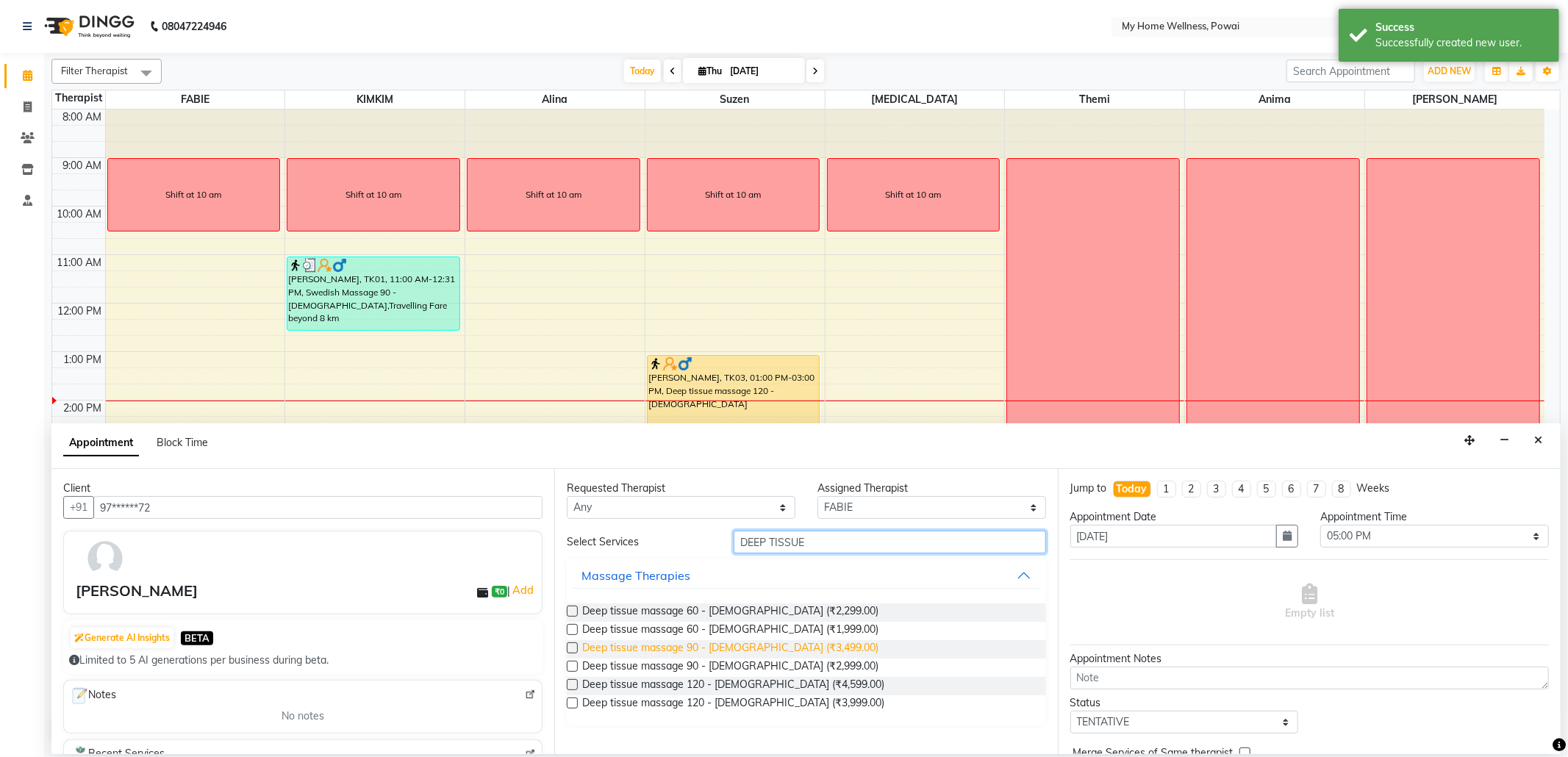
type input "DEEP TISSUE"
click at [688, 651] on span "Deep tissue massage 90 - [DEMOGRAPHIC_DATA] (₹3,499.00)" at bounding box center [730, 649] width 296 height 18
checkbox input "false"
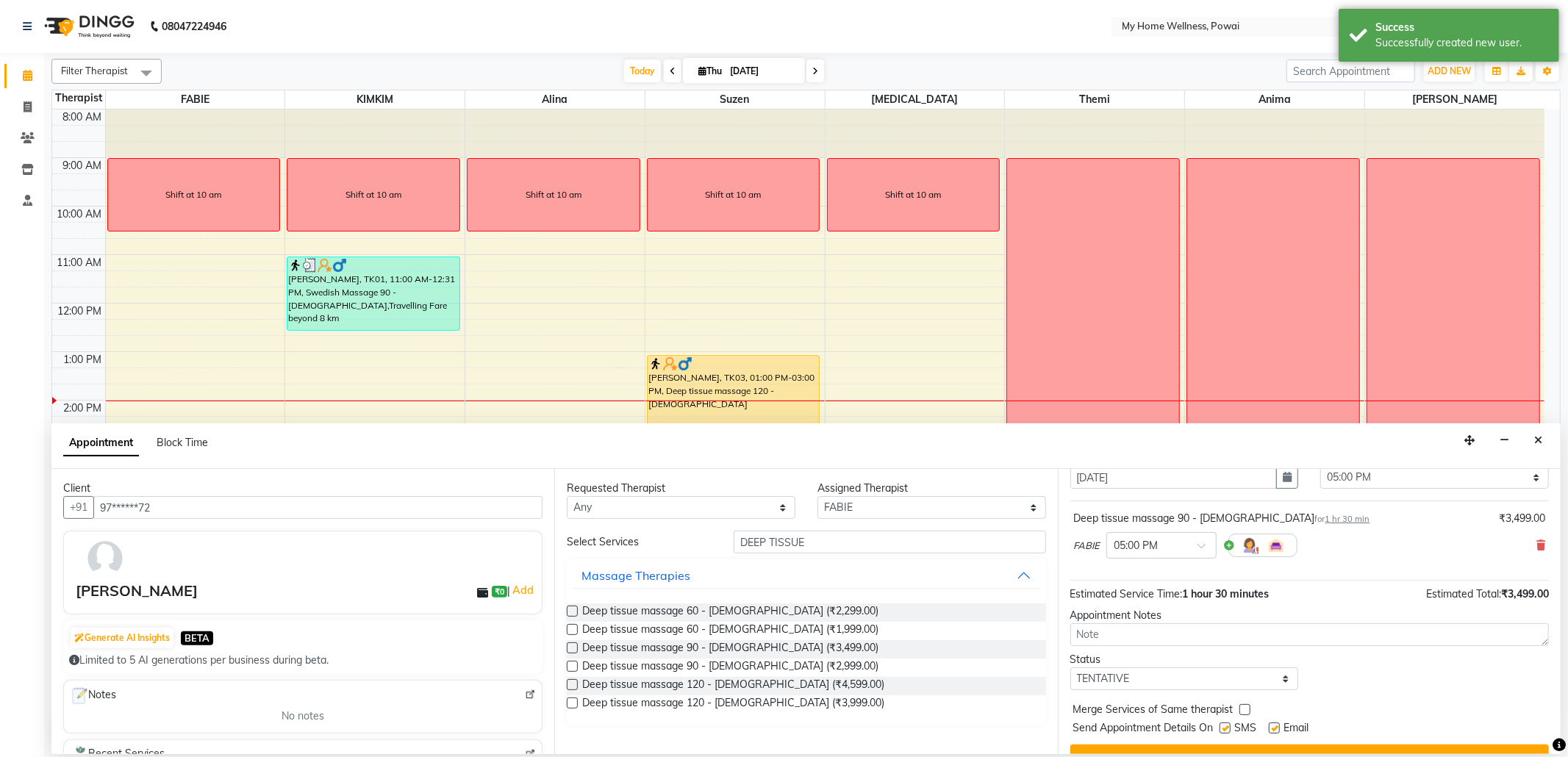
scroll to position [89, 0]
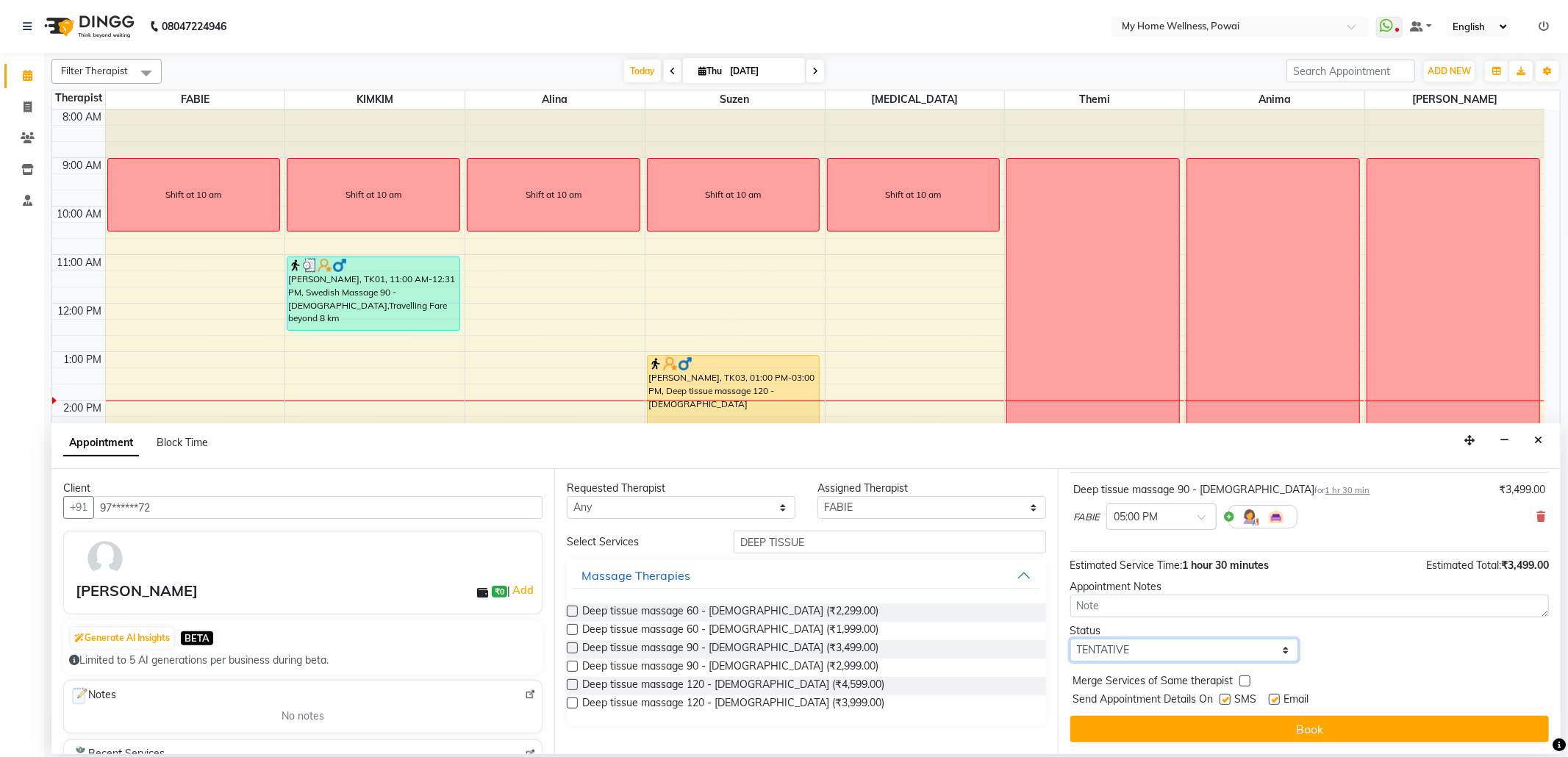
drag, startPoint x: 1280, startPoint y: 650, endPoint x: 1280, endPoint y: 641, distance: 9.0
click at [1280, 650] on select "Select TENTATIVE CONFIRM CHECK-IN UPCOMING" at bounding box center [1184, 650] width 228 height 23
select select "confirm booking"
click at [1070, 639] on select "Select TENTATIVE CONFIRM CHECK-IN UPCOMING" at bounding box center [1184, 650] width 228 height 23
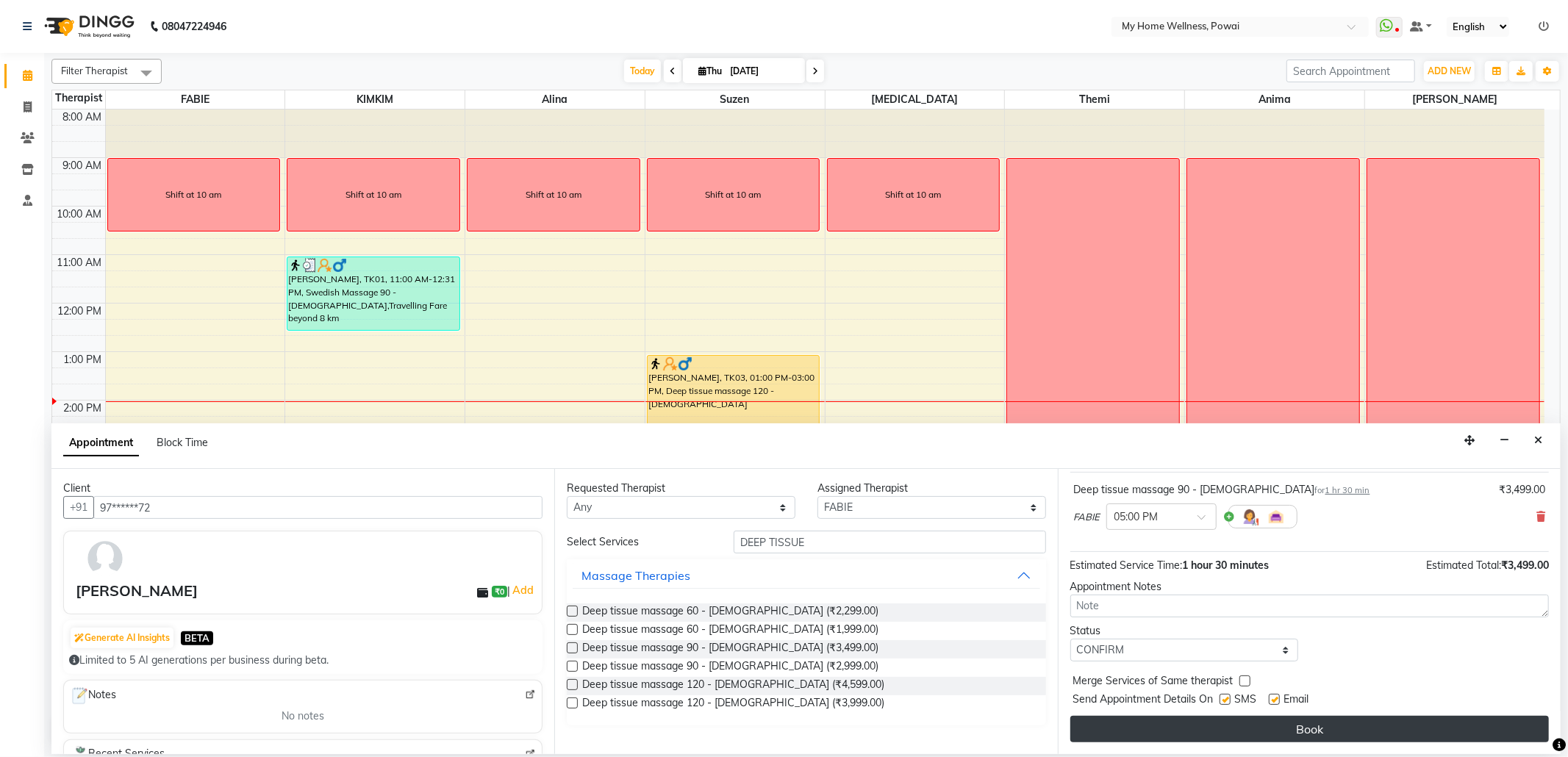
click at [1188, 724] on button "Book" at bounding box center [1309, 729] width 479 height 27
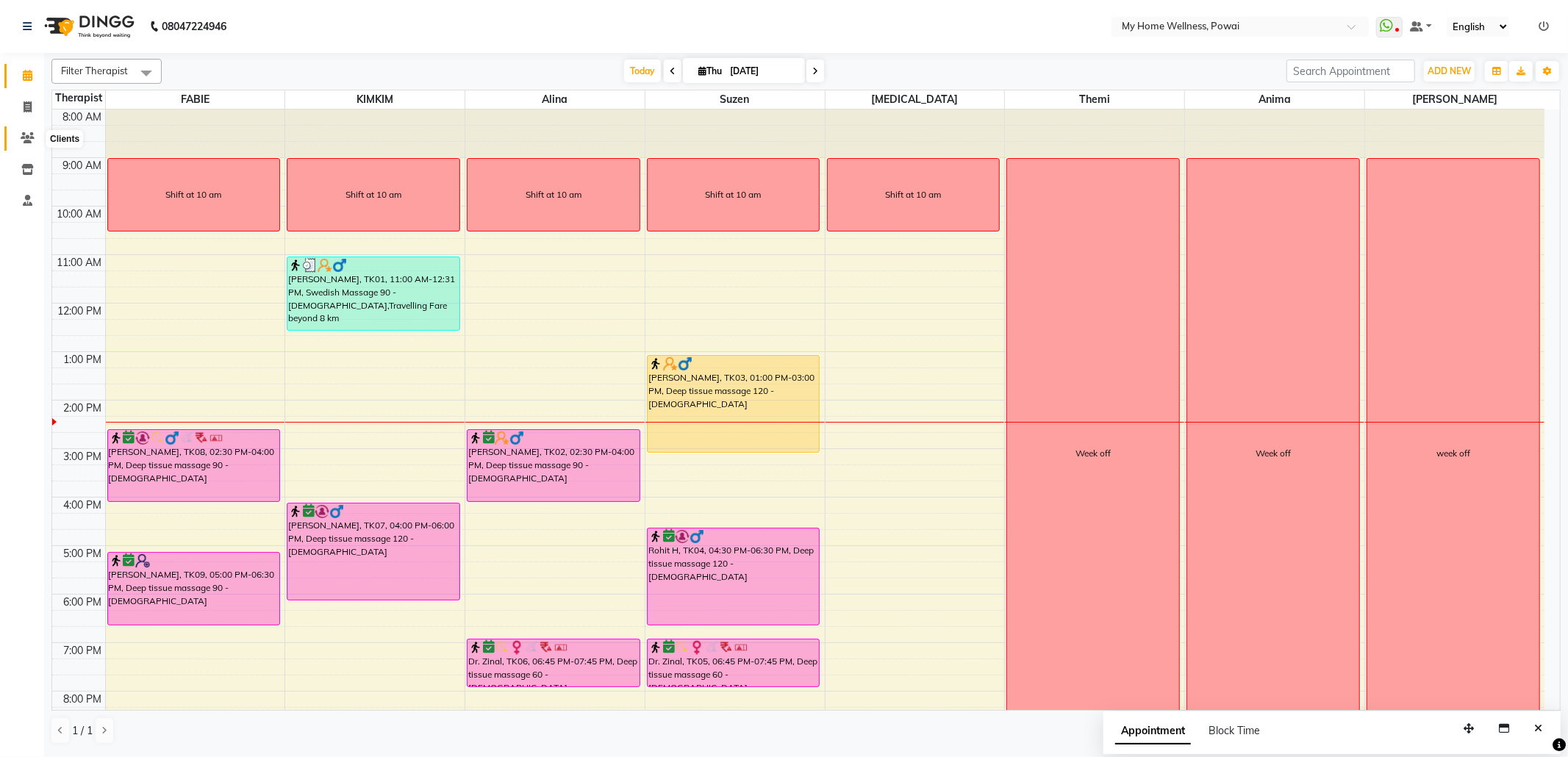
click at [28, 137] on icon at bounding box center [27, 138] width 14 height 11
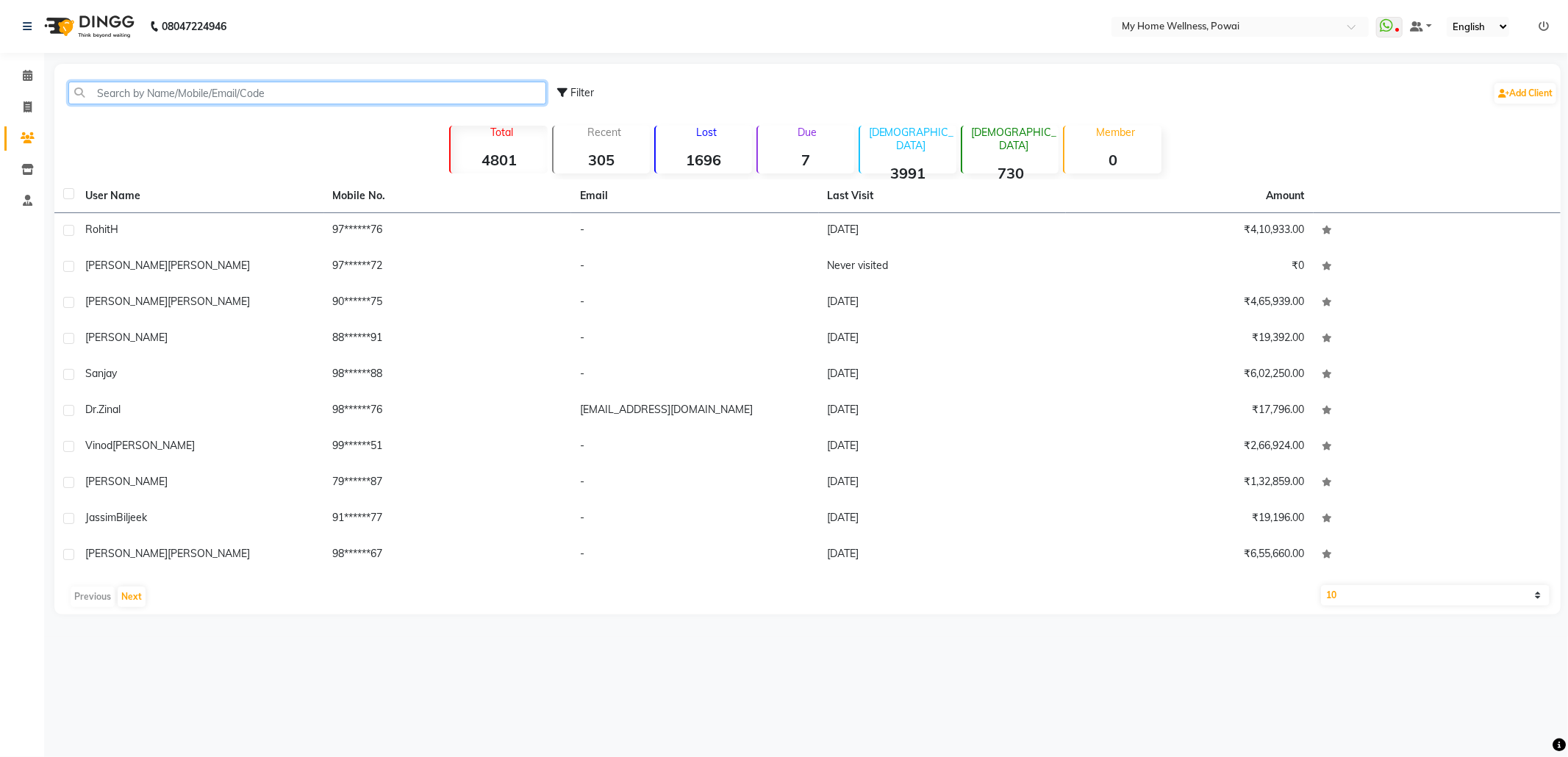
click at [219, 101] on input "text" at bounding box center [308, 93] width 478 height 23
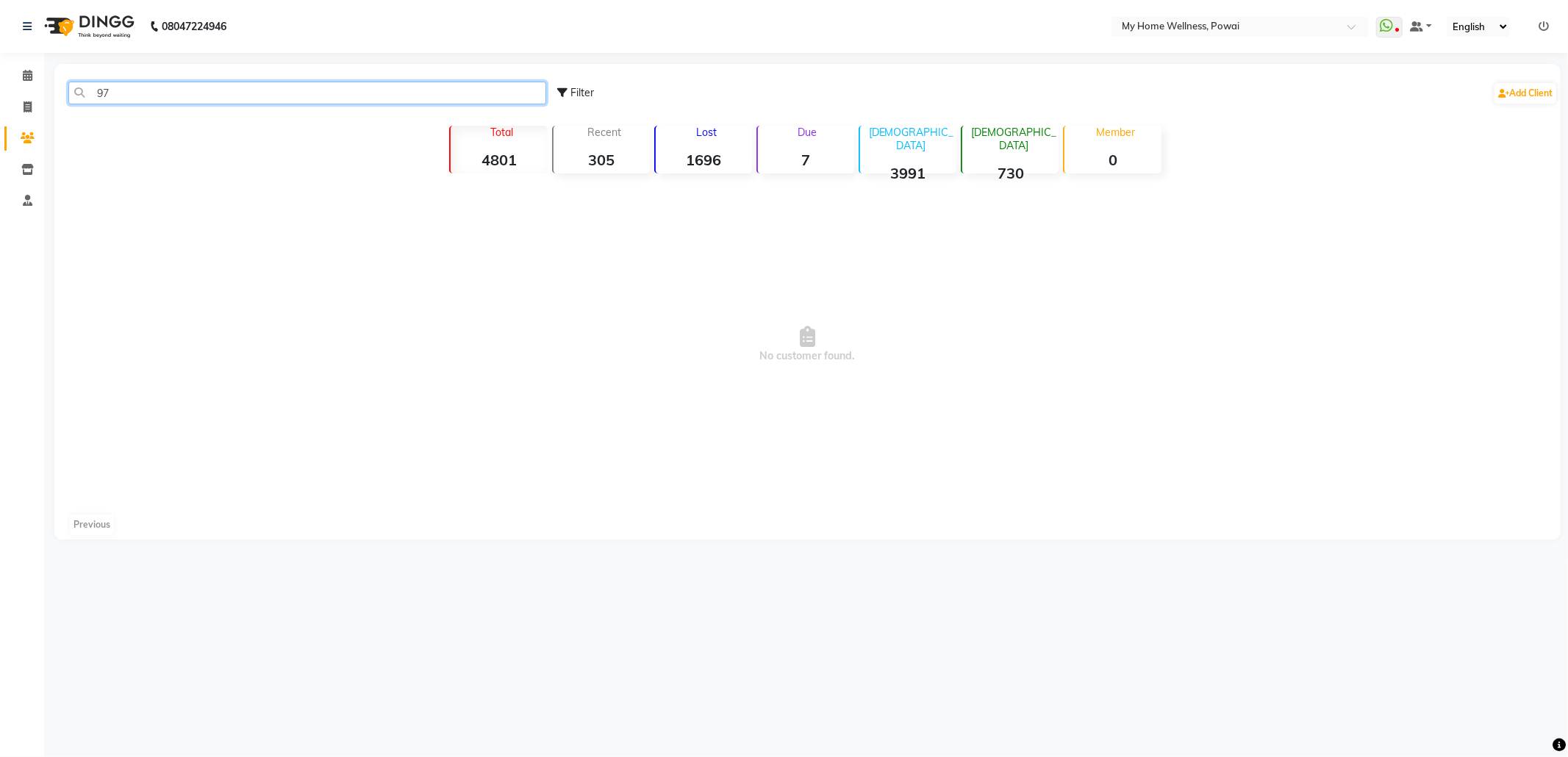
type input "9"
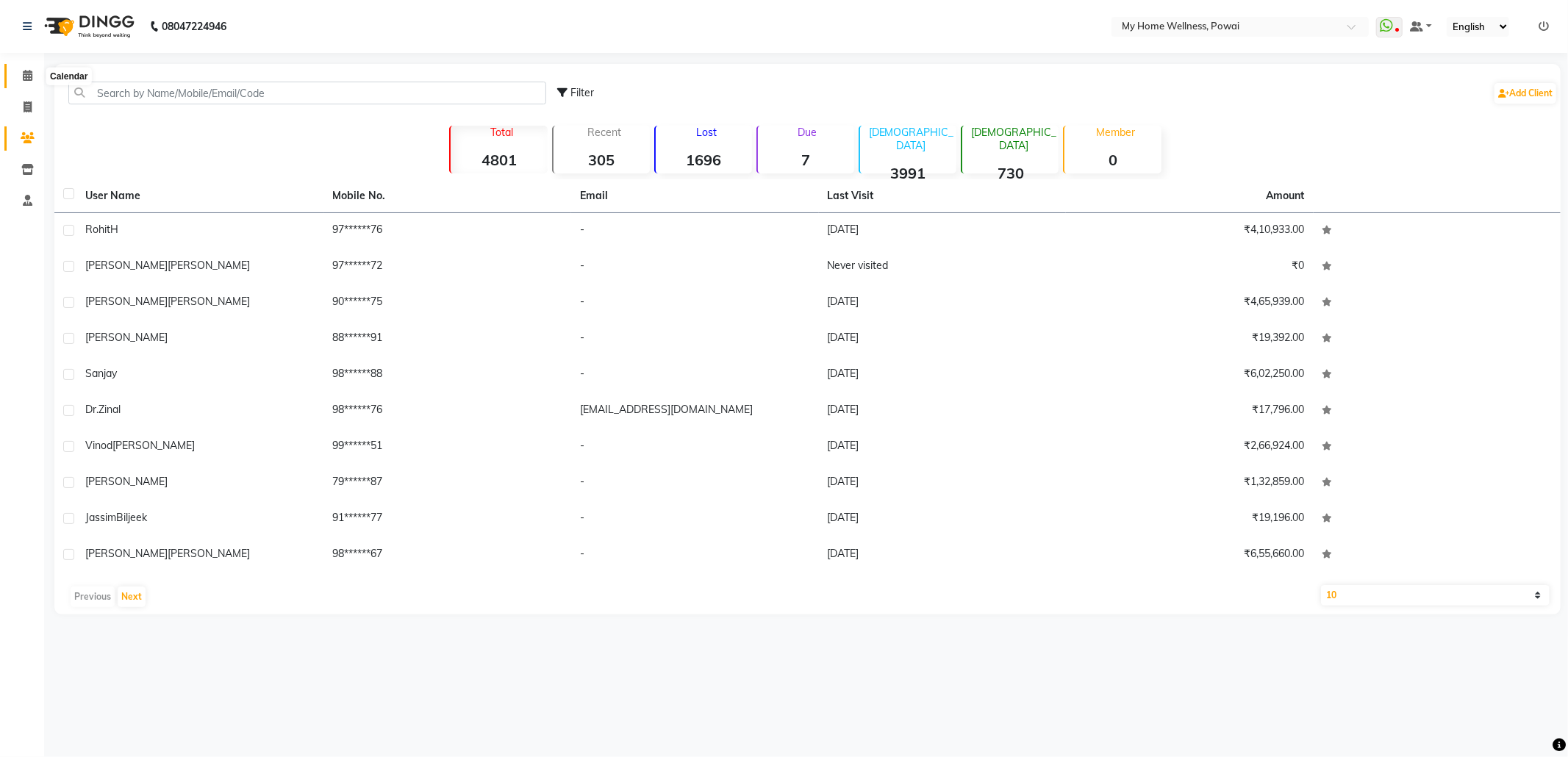
click at [27, 71] on icon at bounding box center [27, 75] width 10 height 11
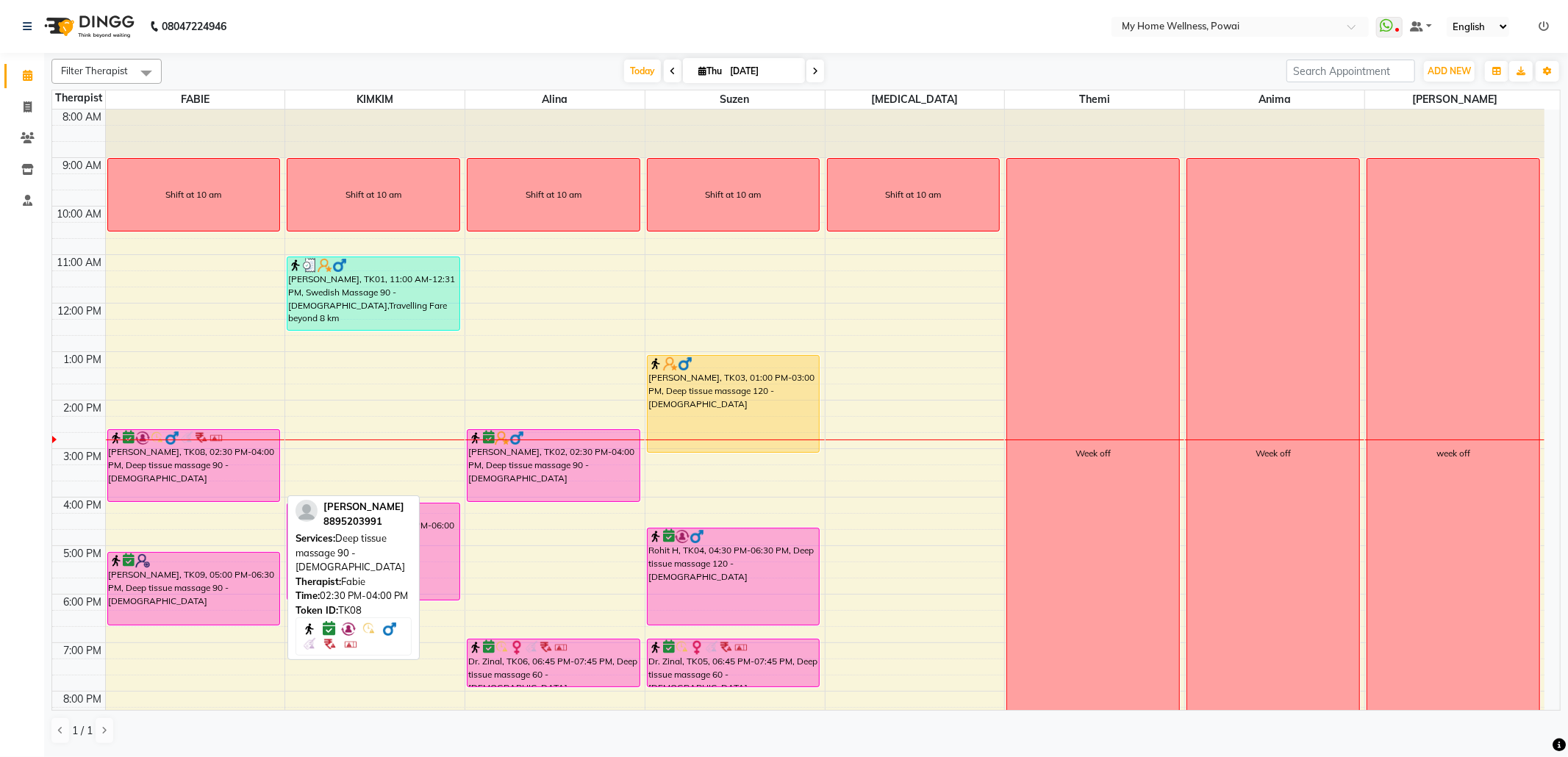
click at [192, 462] on div "[PERSON_NAME], TK08, 02:30 PM-04:00 PM, Deep tissue massage 90 - [DEMOGRAPHIC_D…" at bounding box center [194, 466] width 172 height 72
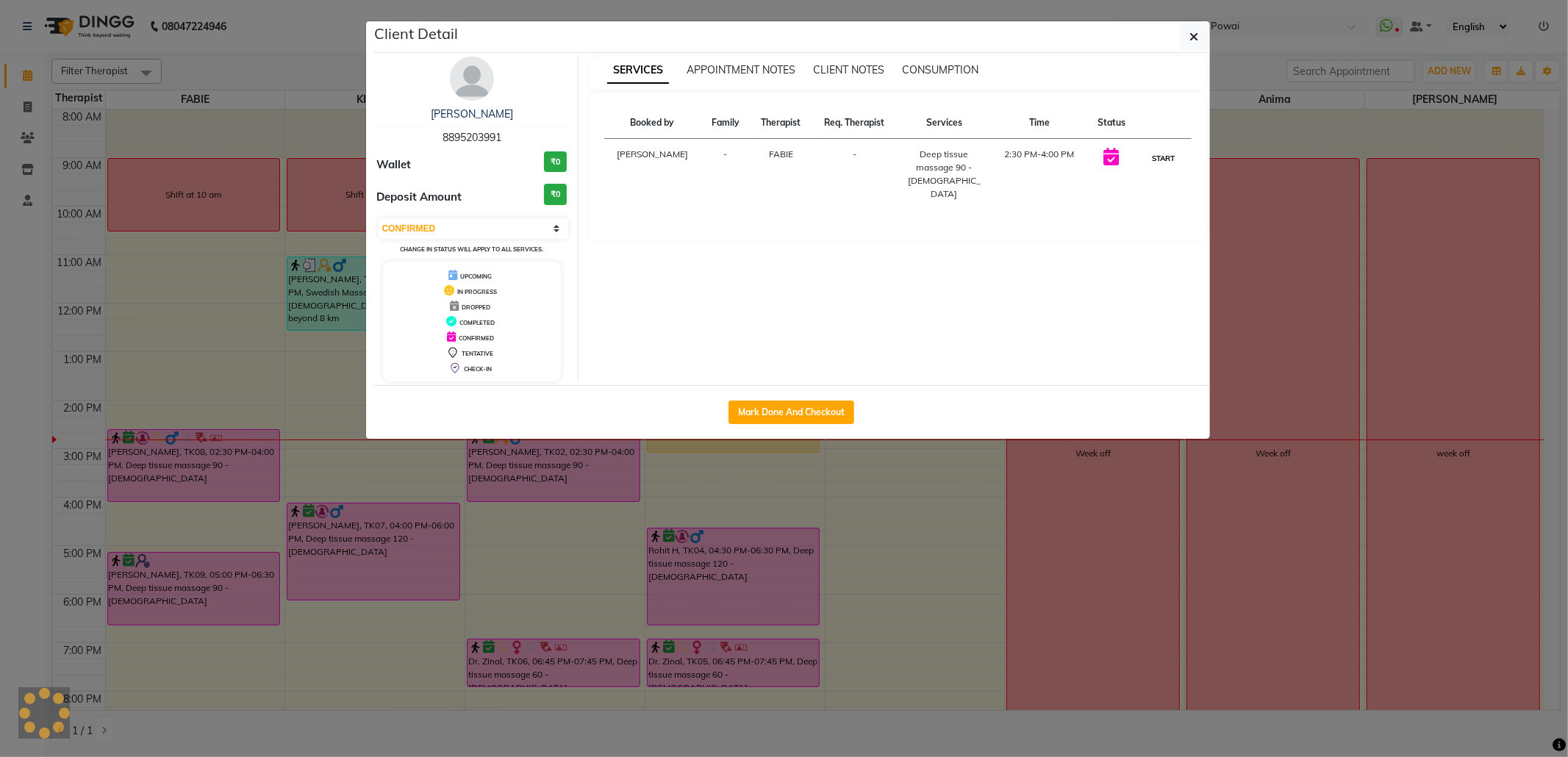
click at [1173, 162] on button "START" at bounding box center [1164, 158] width 30 height 18
select select "1"
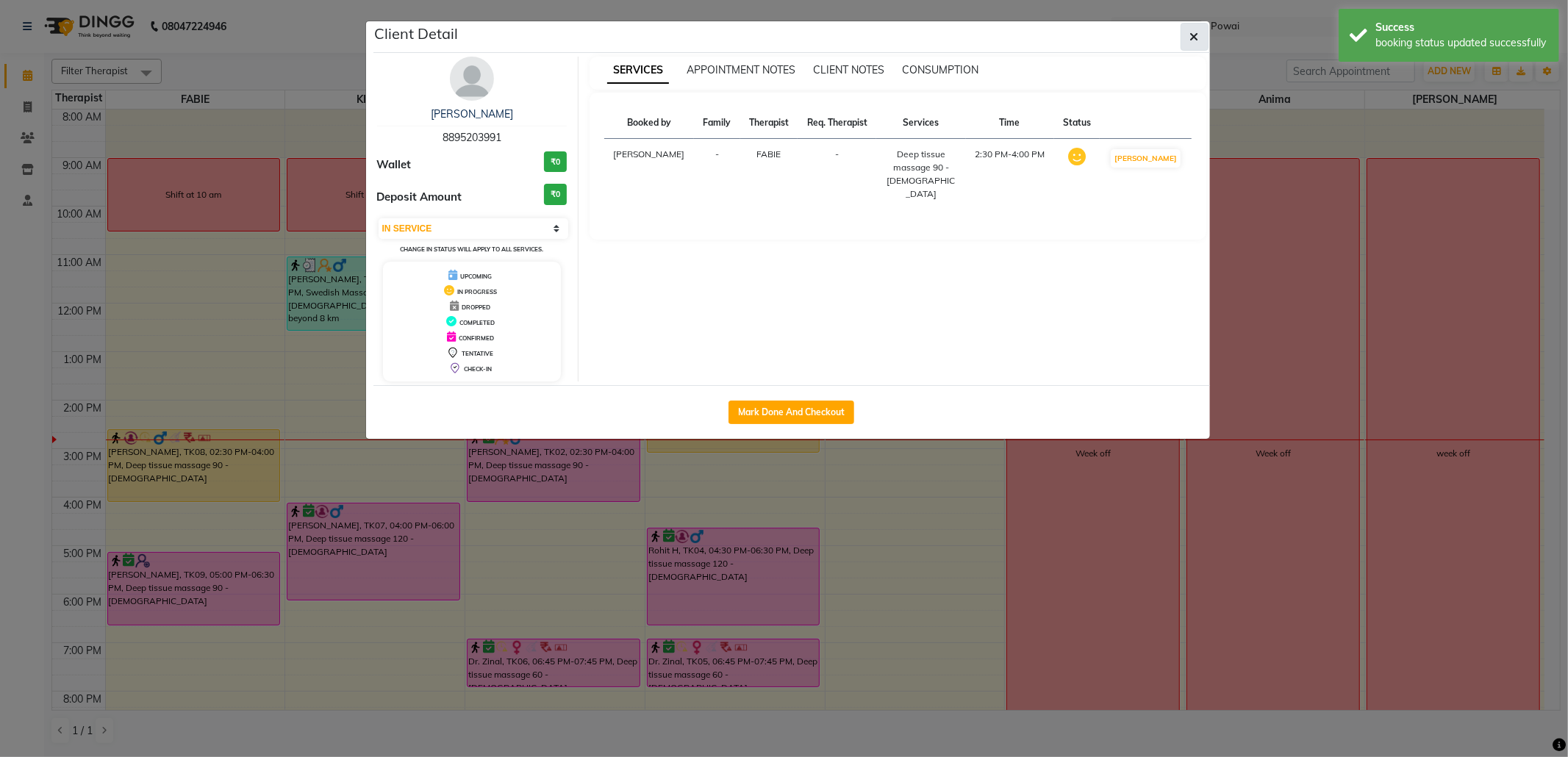
click at [1190, 36] on icon "button" at bounding box center [1194, 37] width 9 height 11
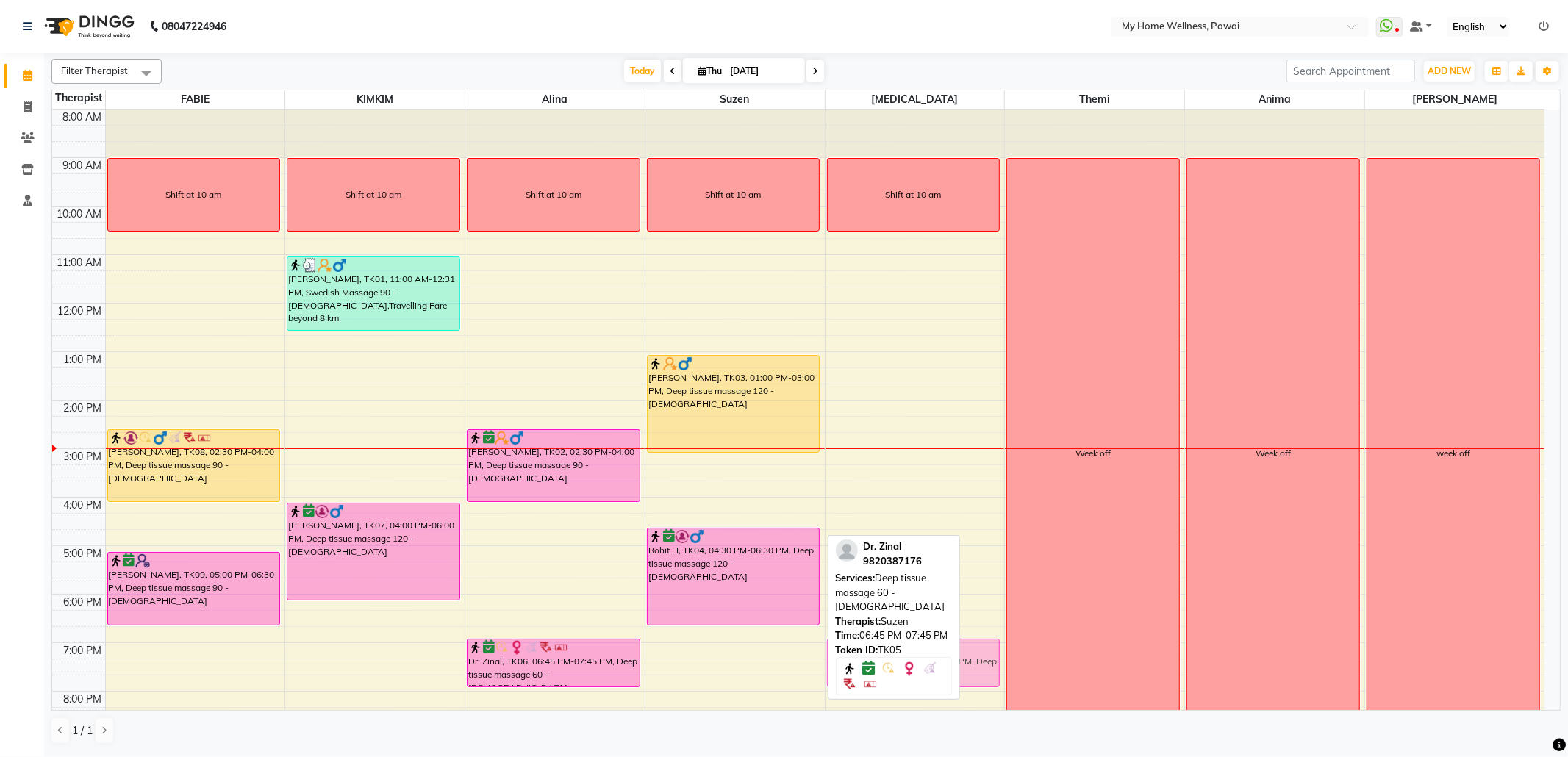
drag, startPoint x: 775, startPoint y: 648, endPoint x: 894, endPoint y: 650, distance: 119.0
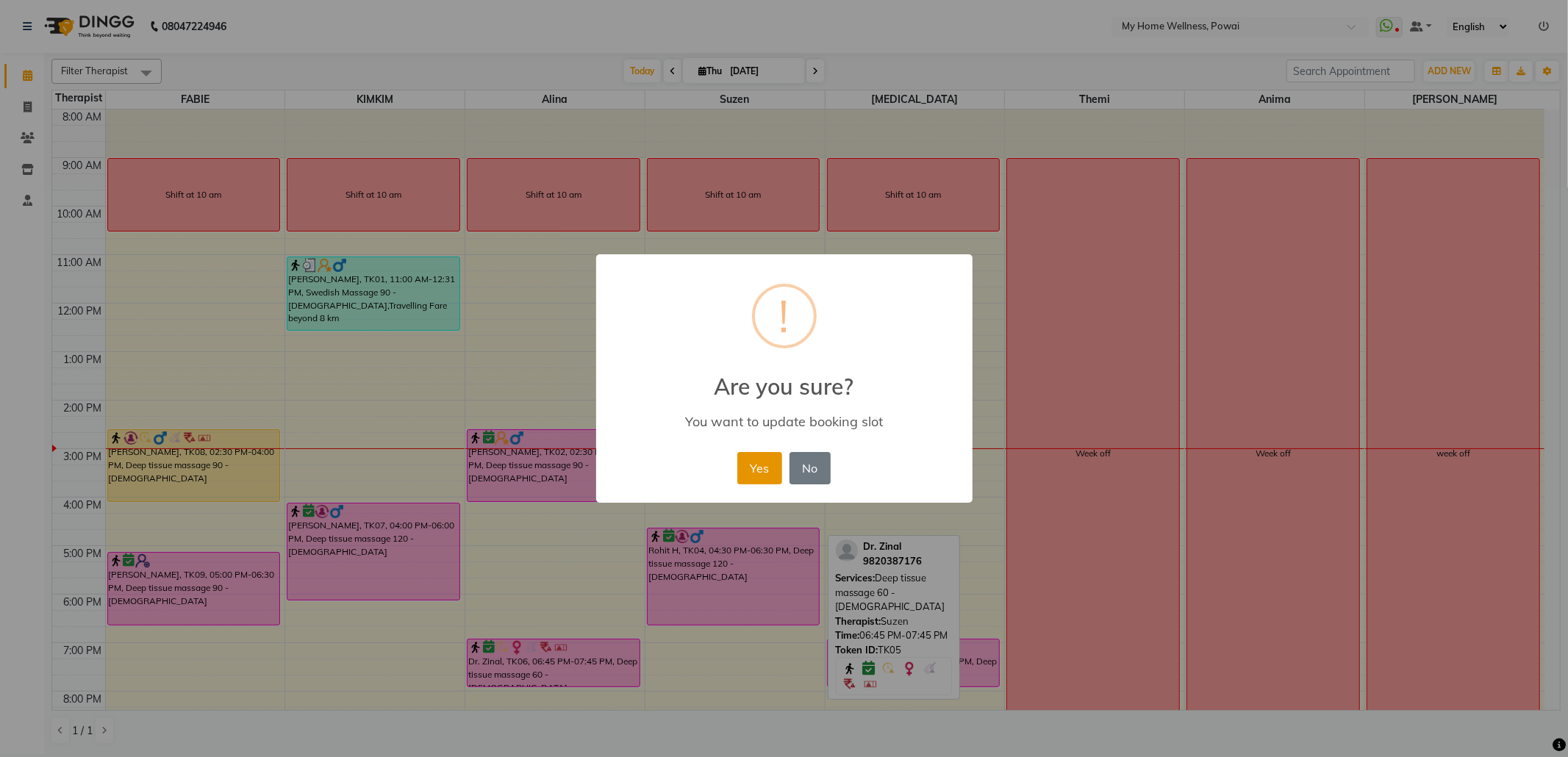
click at [748, 472] on button "Yes" at bounding box center [760, 468] width 45 height 32
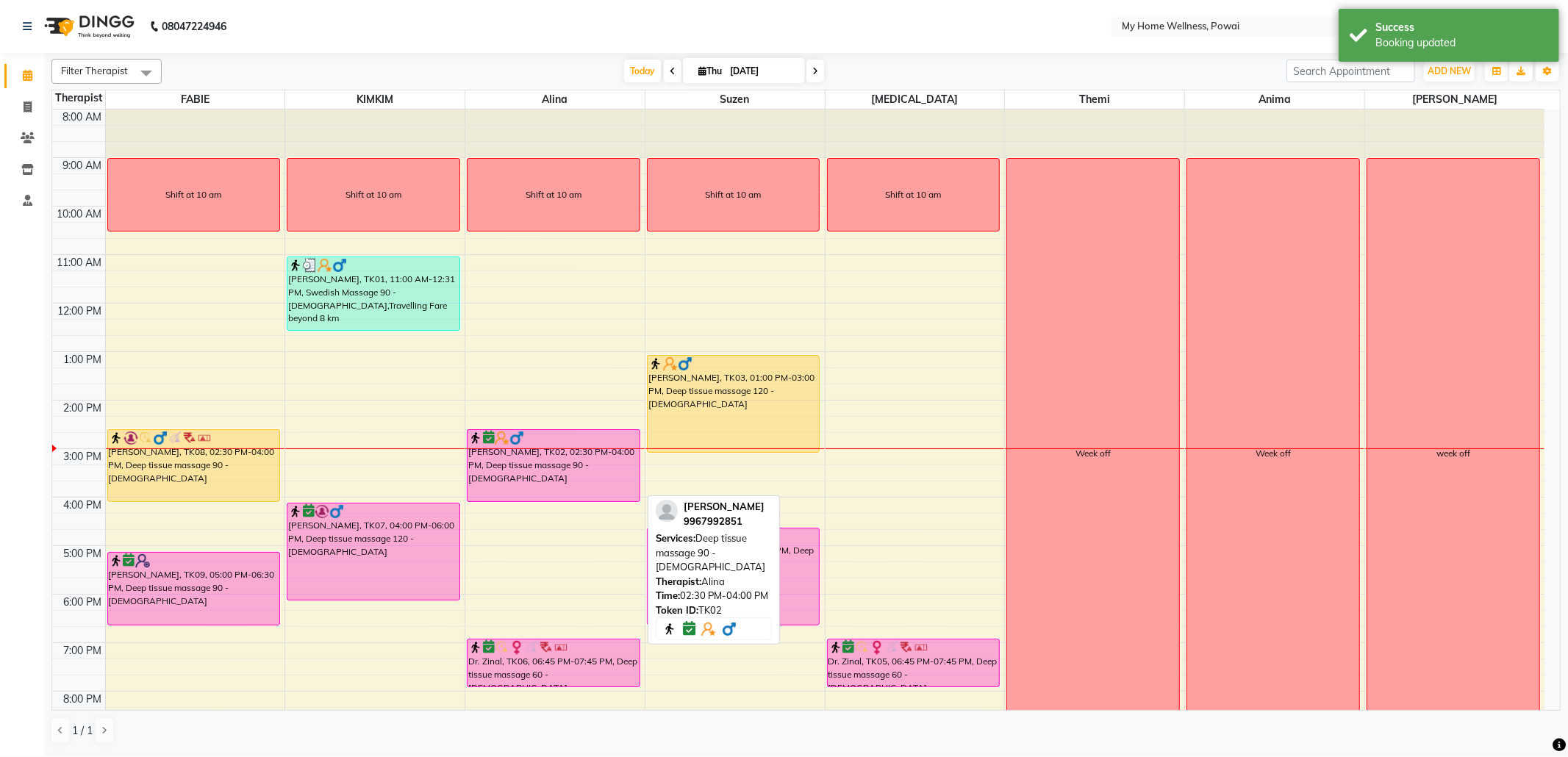
click at [589, 468] on div "[PERSON_NAME], TK02, 02:30 PM-04:00 PM, Deep tissue massage 90 - [DEMOGRAPHIC_D…" at bounding box center [553, 466] width 172 height 72
click at [584, 463] on div "[PERSON_NAME], TK02, 02:30 PM-04:00 PM, Deep tissue massage 90 - [DEMOGRAPHIC_D…" at bounding box center [553, 466] width 172 height 72
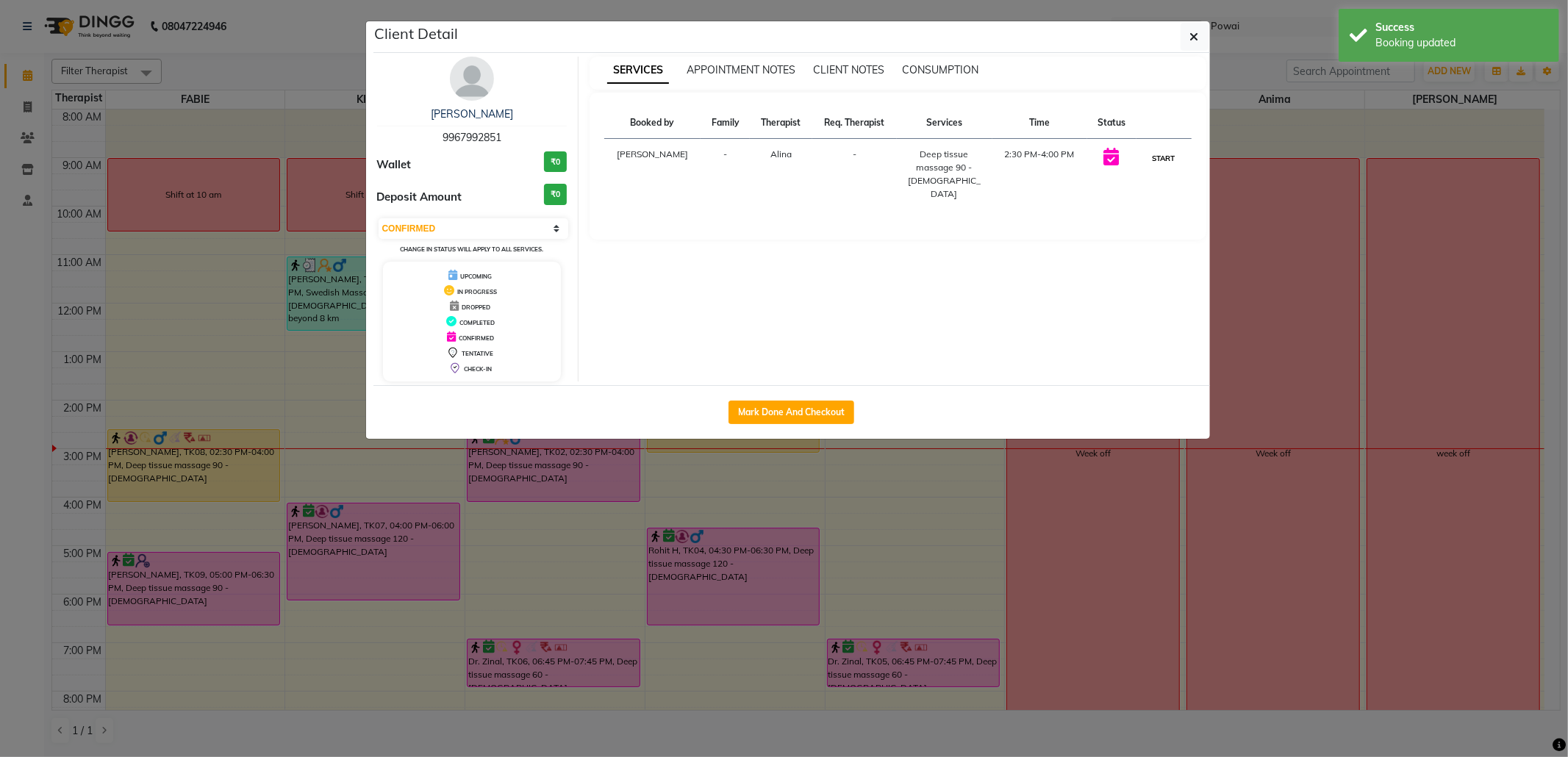
click at [1156, 162] on button "START" at bounding box center [1164, 158] width 30 height 18
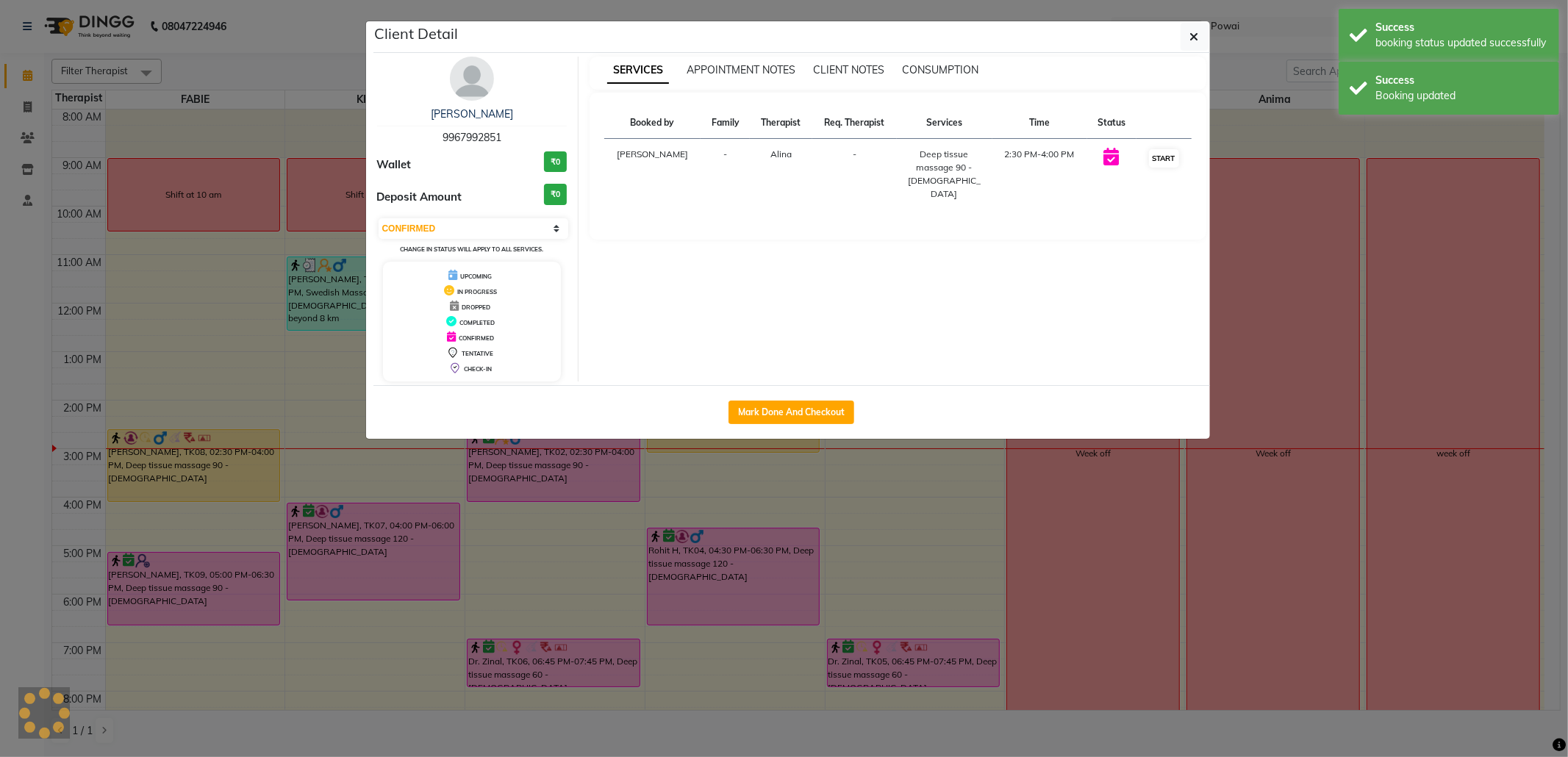
select select "1"
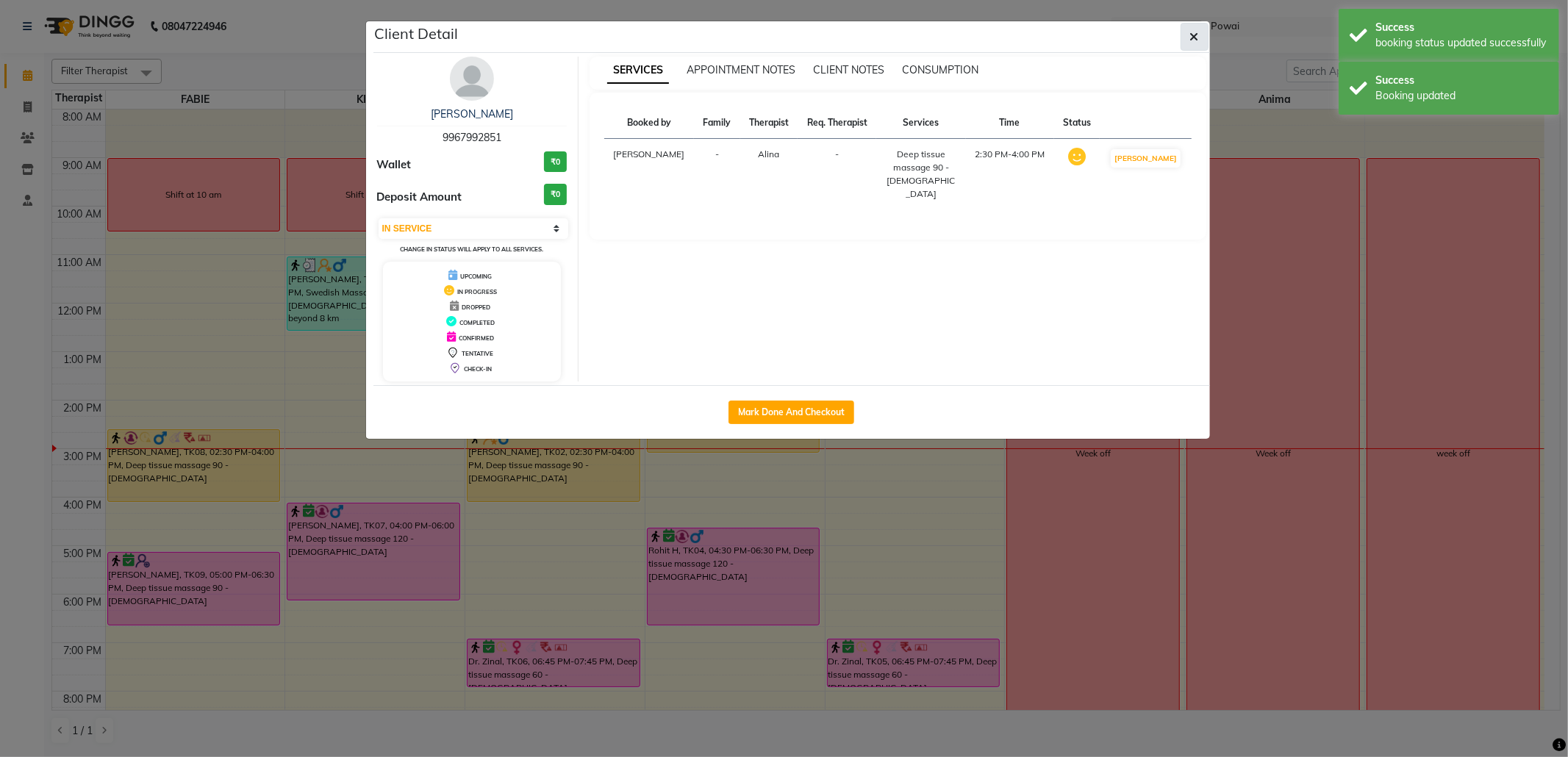
click at [1194, 43] on span "button" at bounding box center [1194, 37] width 9 height 14
